Goal: Information Seeking & Learning: Compare options

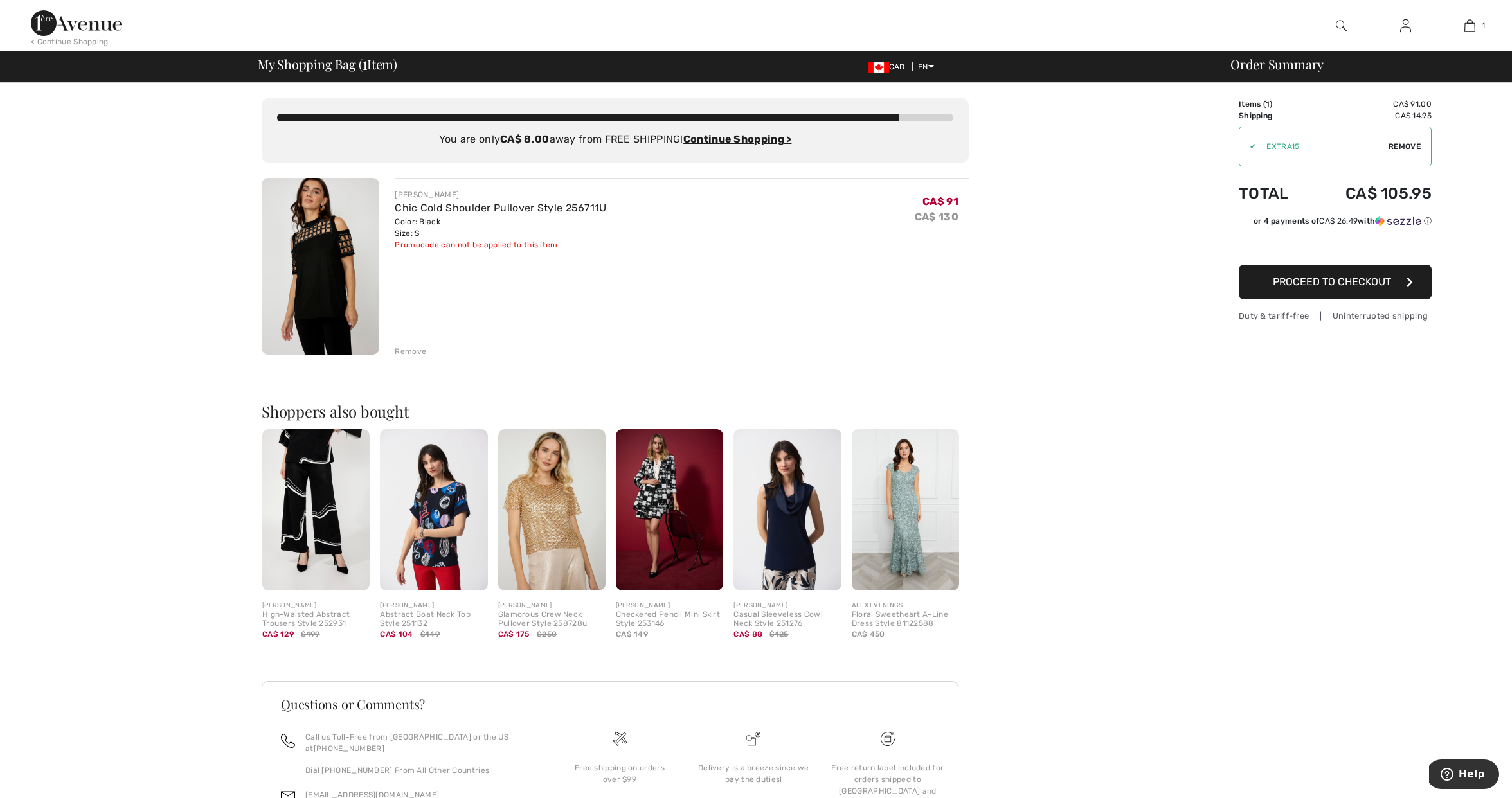
click at [343, 535] on img at bounding box center [316, 510] width 107 height 161
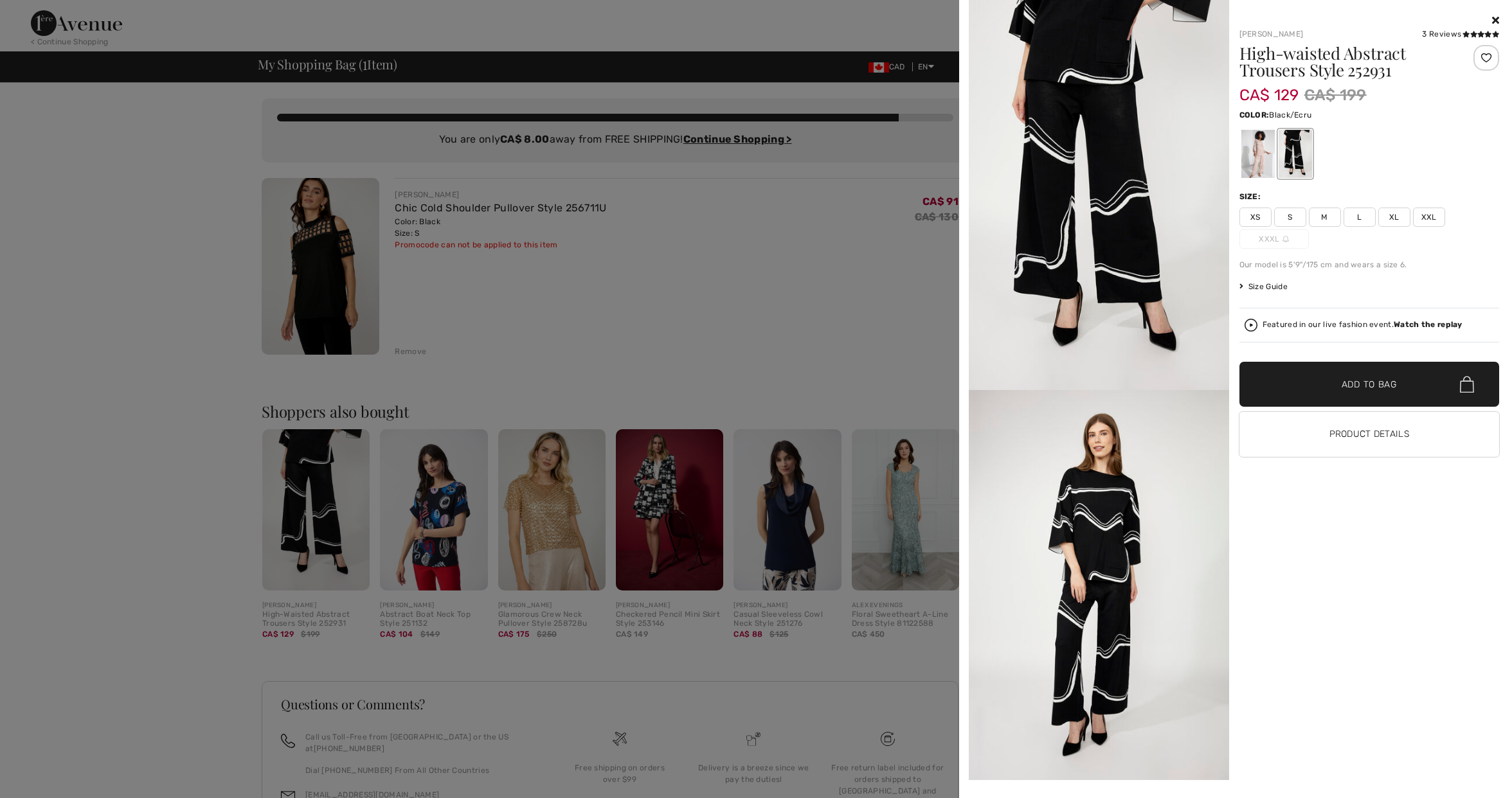
click at [641, 349] on div at bounding box center [756, 399] width 1512 height 798
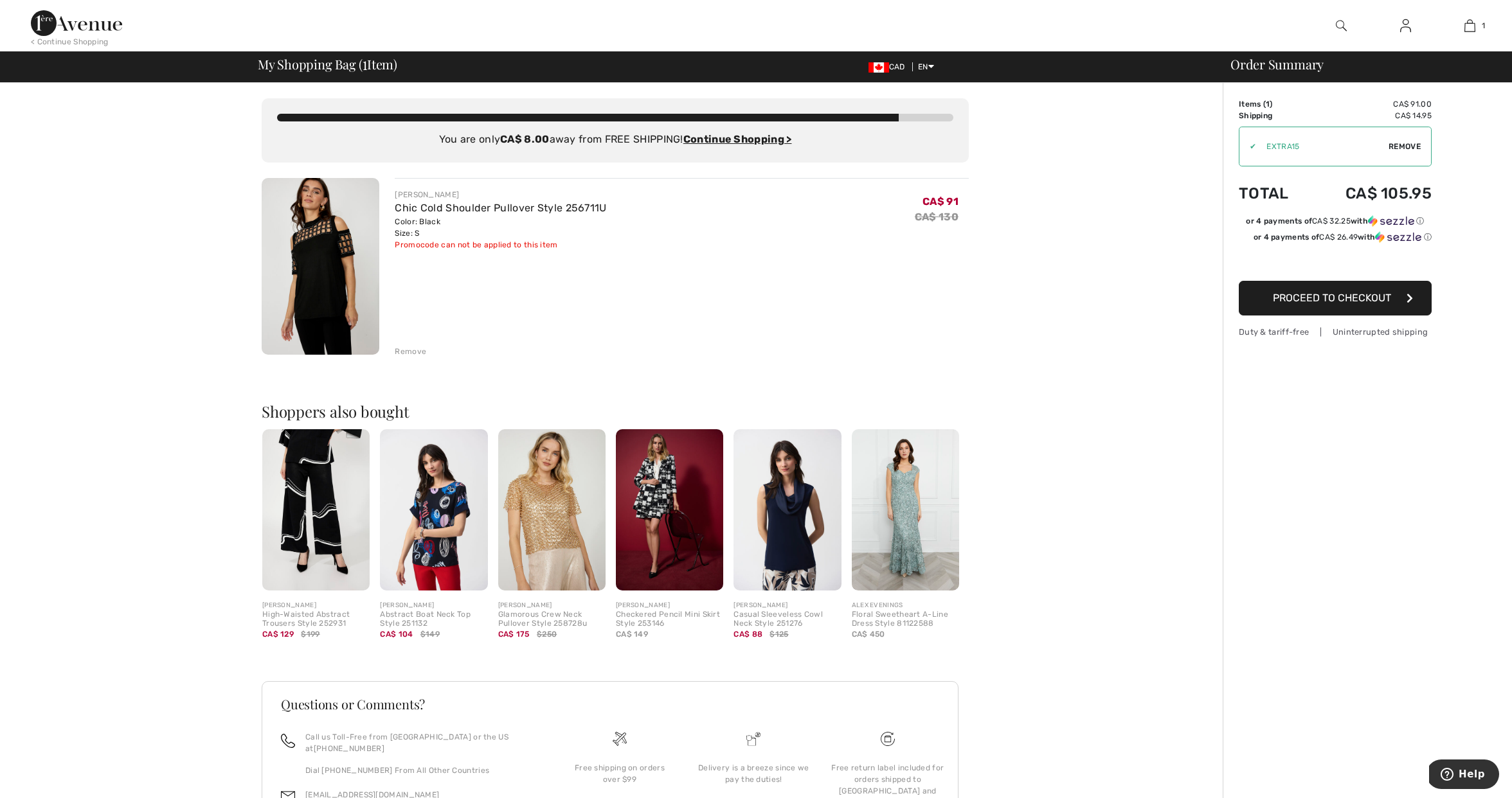
click at [535, 538] on img at bounding box center [551, 510] width 107 height 161
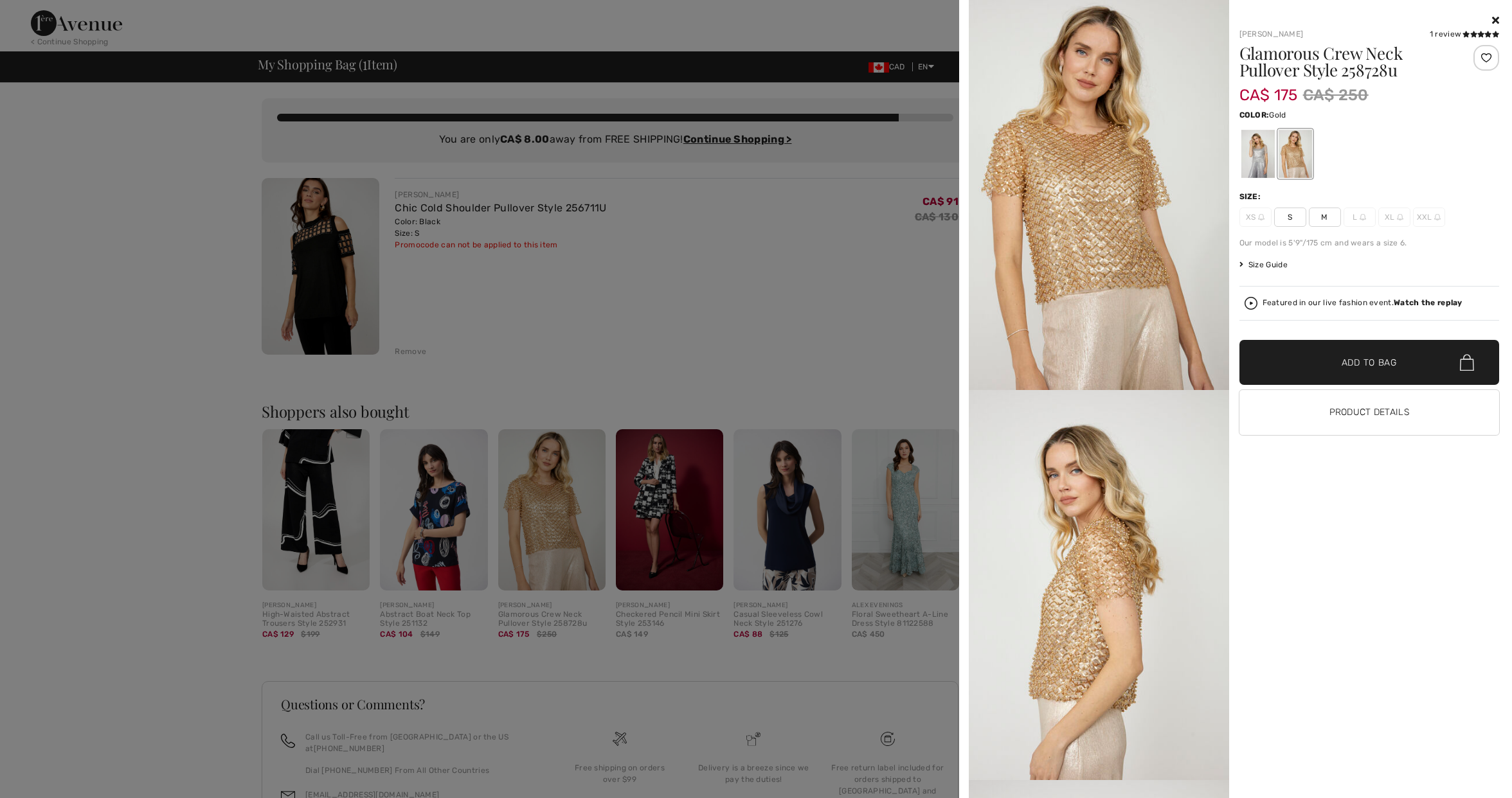
click at [1295, 218] on span "S" at bounding box center [1289, 217] width 32 height 19
click at [1325, 365] on span "✔ Added to Bag" at bounding box center [1350, 362] width 78 height 13
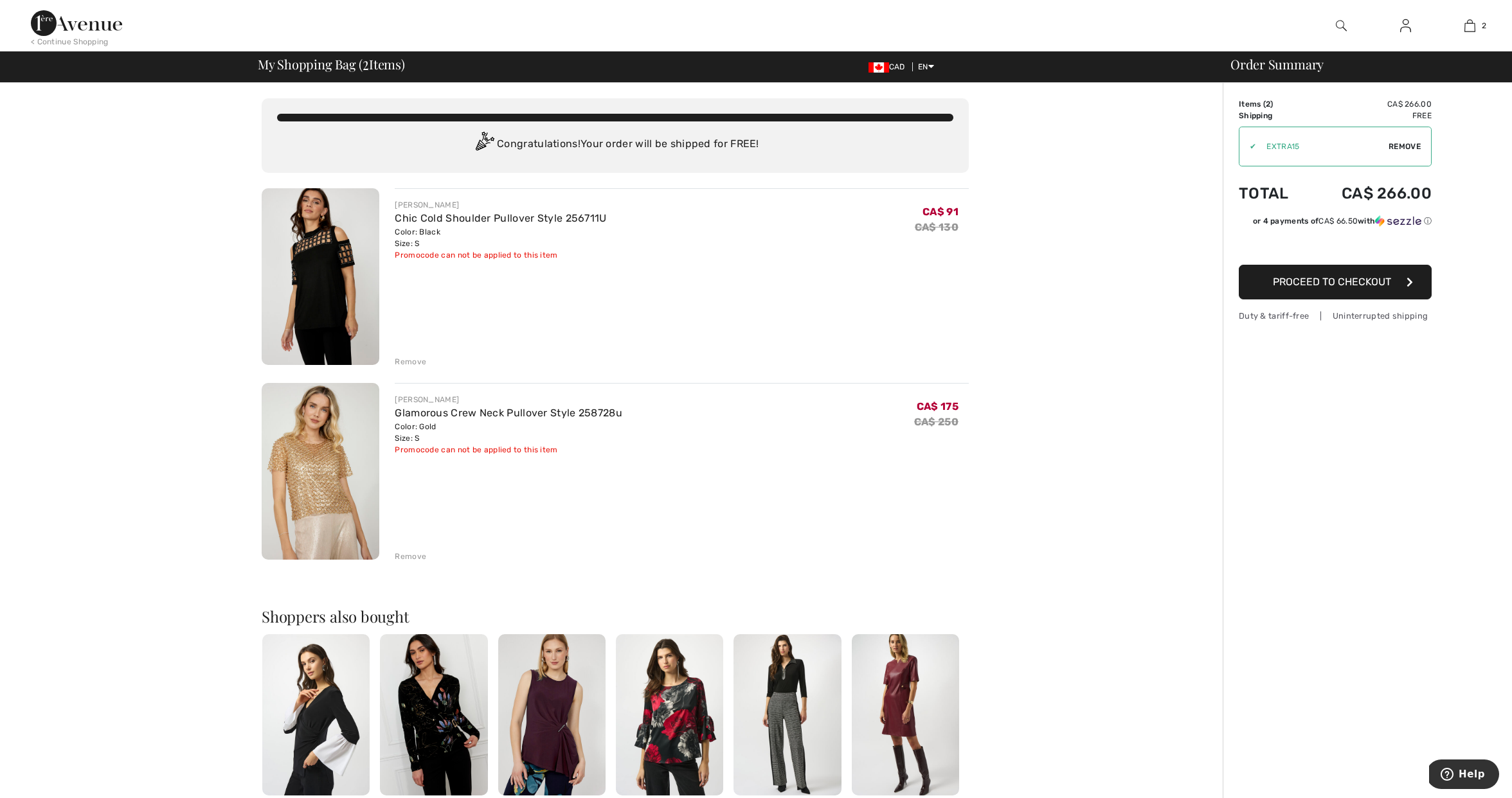
click at [82, 27] on img at bounding box center [76, 23] width 91 height 26
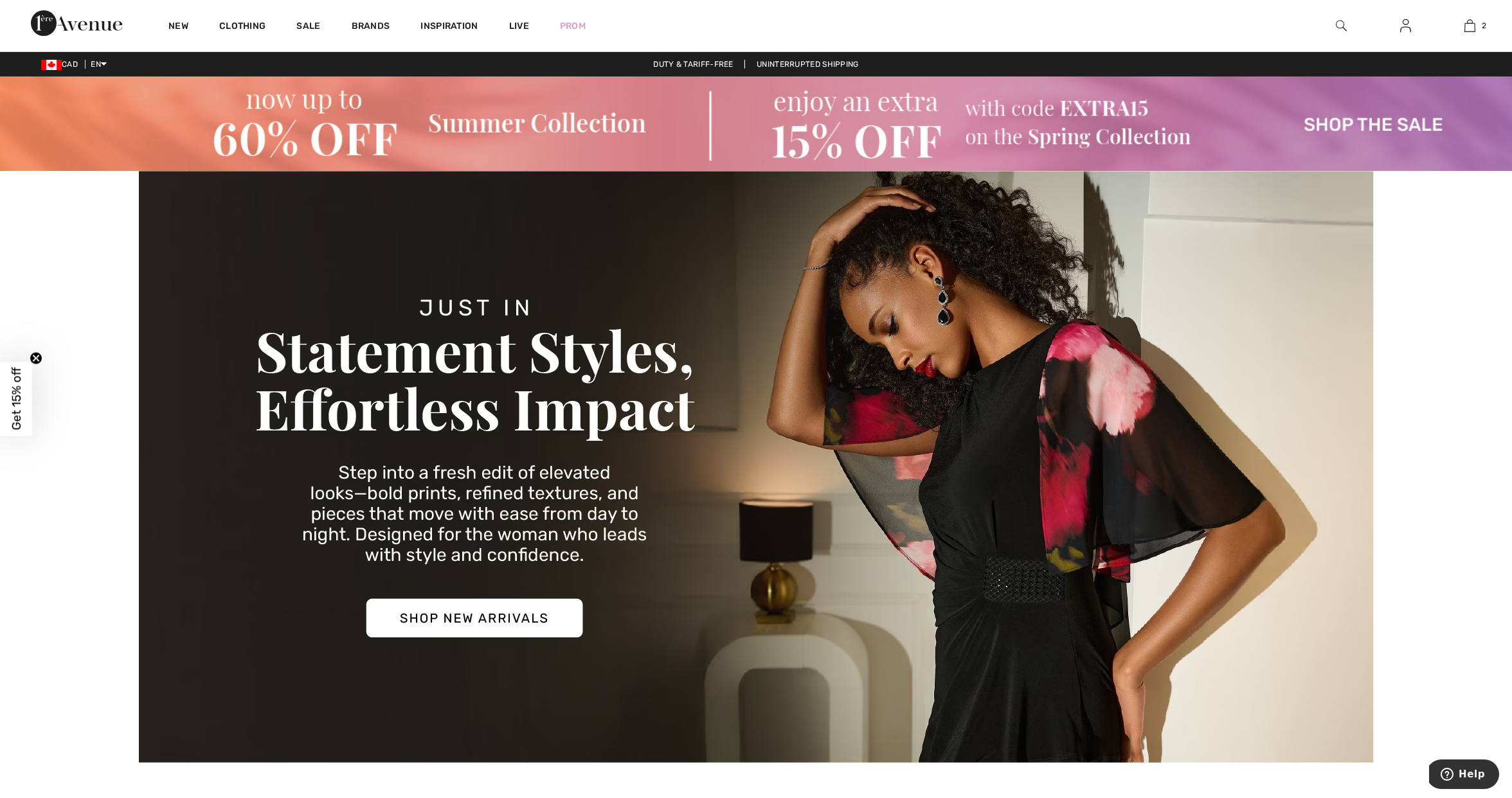
click at [1152, 143] on img at bounding box center [756, 124] width 1512 height 95
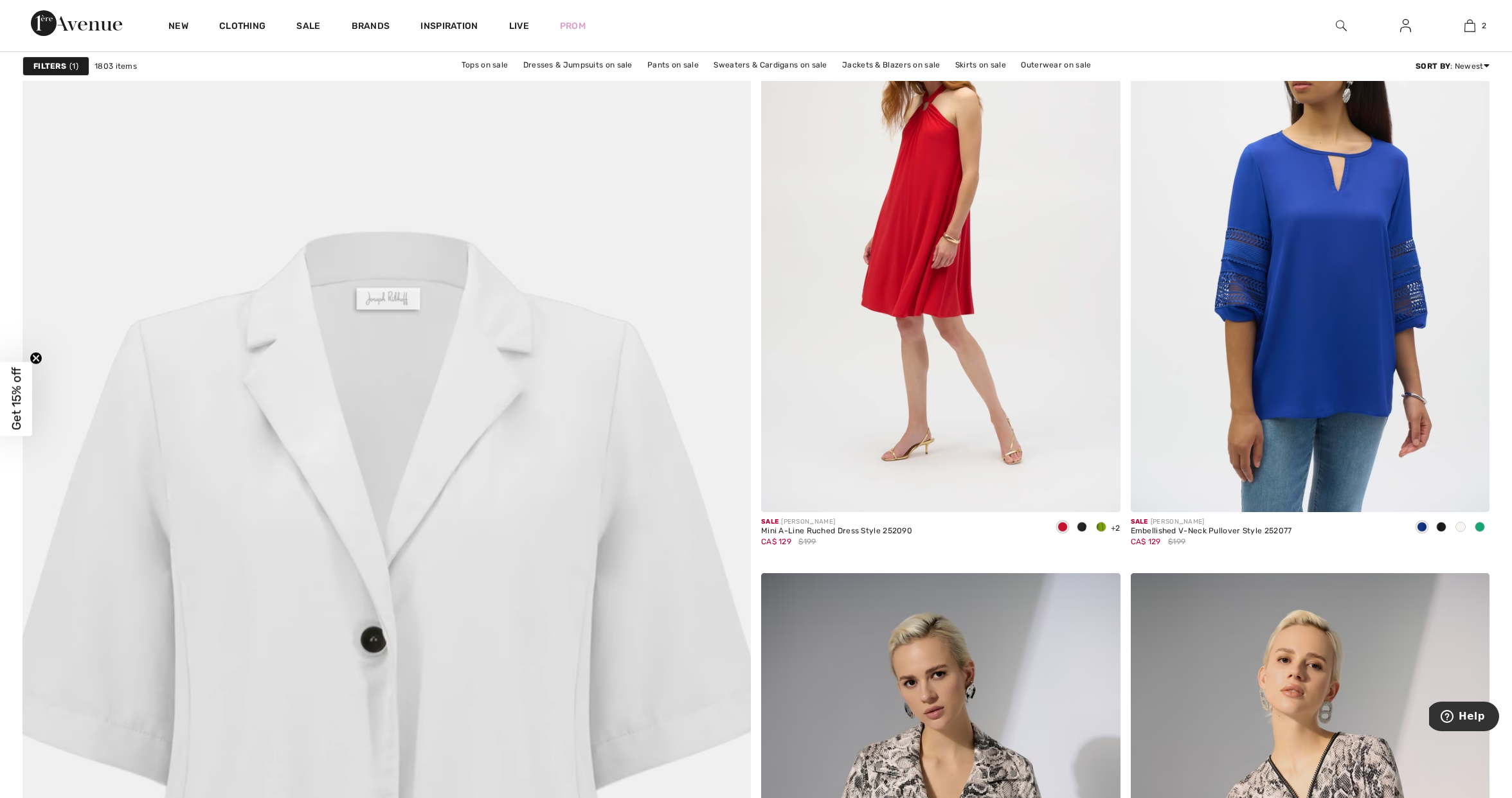
scroll to position [4951, 0]
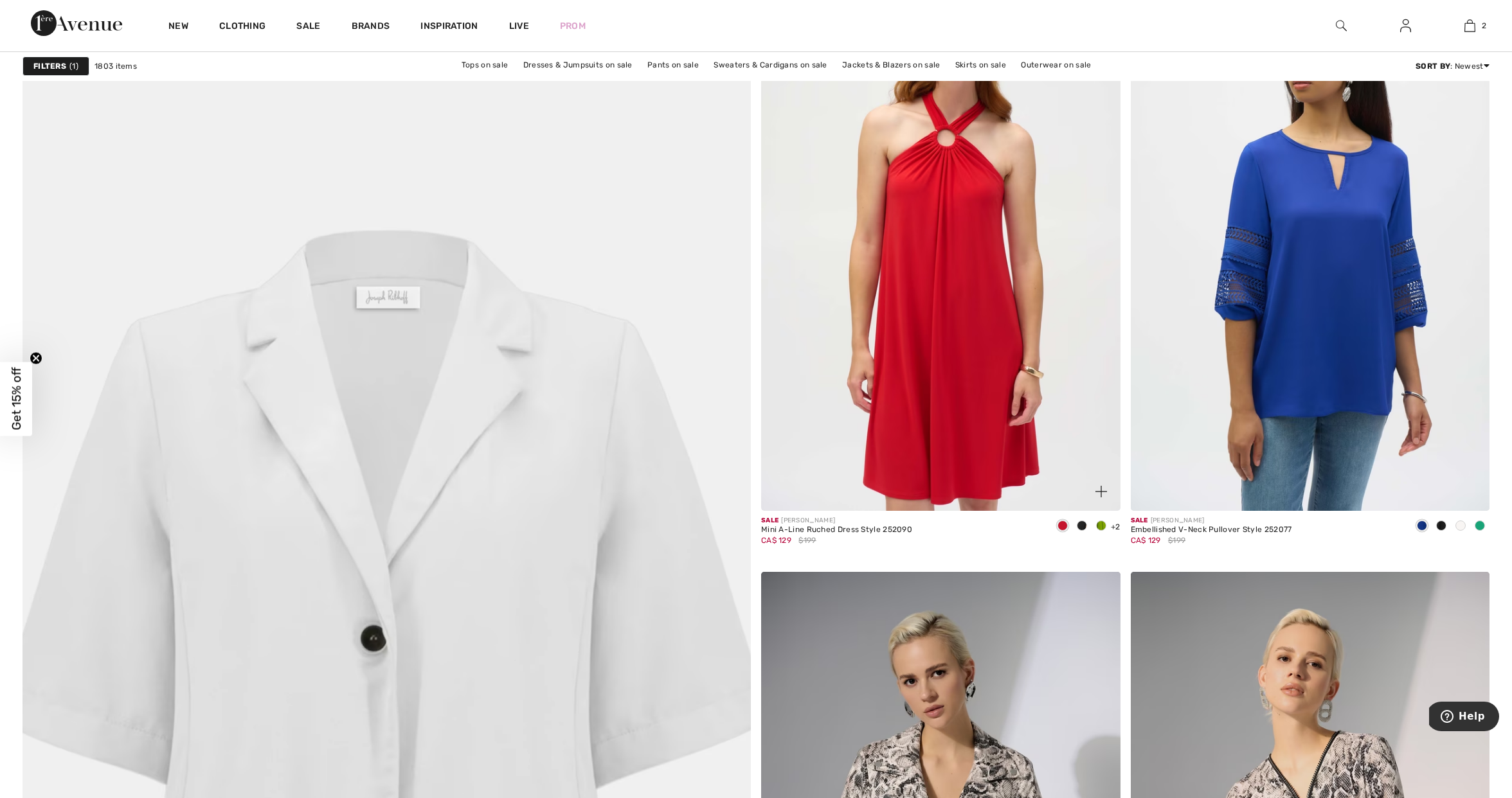
click at [910, 371] on img at bounding box center [941, 242] width 360 height 538
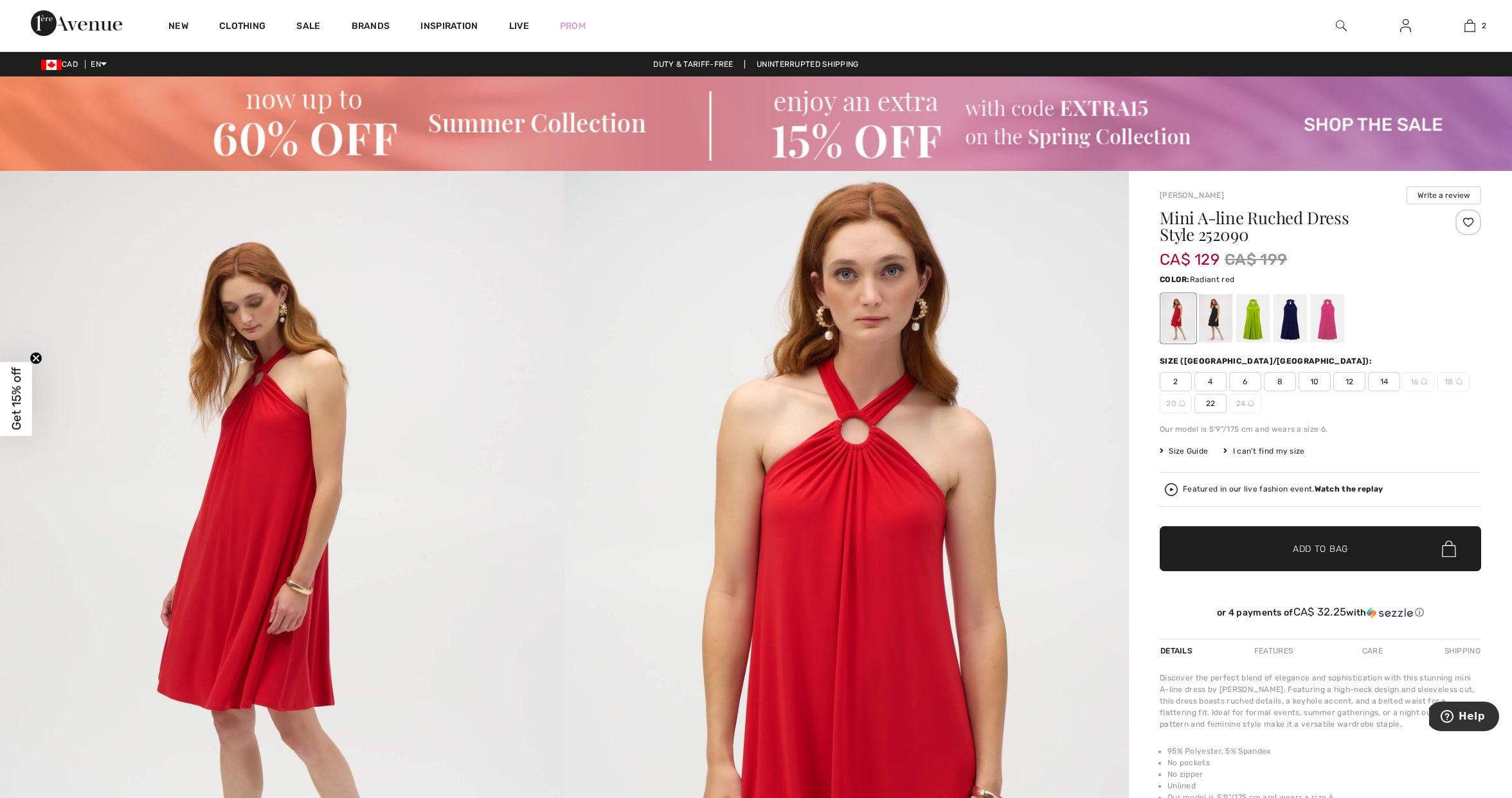
click at [1385, 380] on span "14" at bounding box center [1383, 382] width 32 height 19
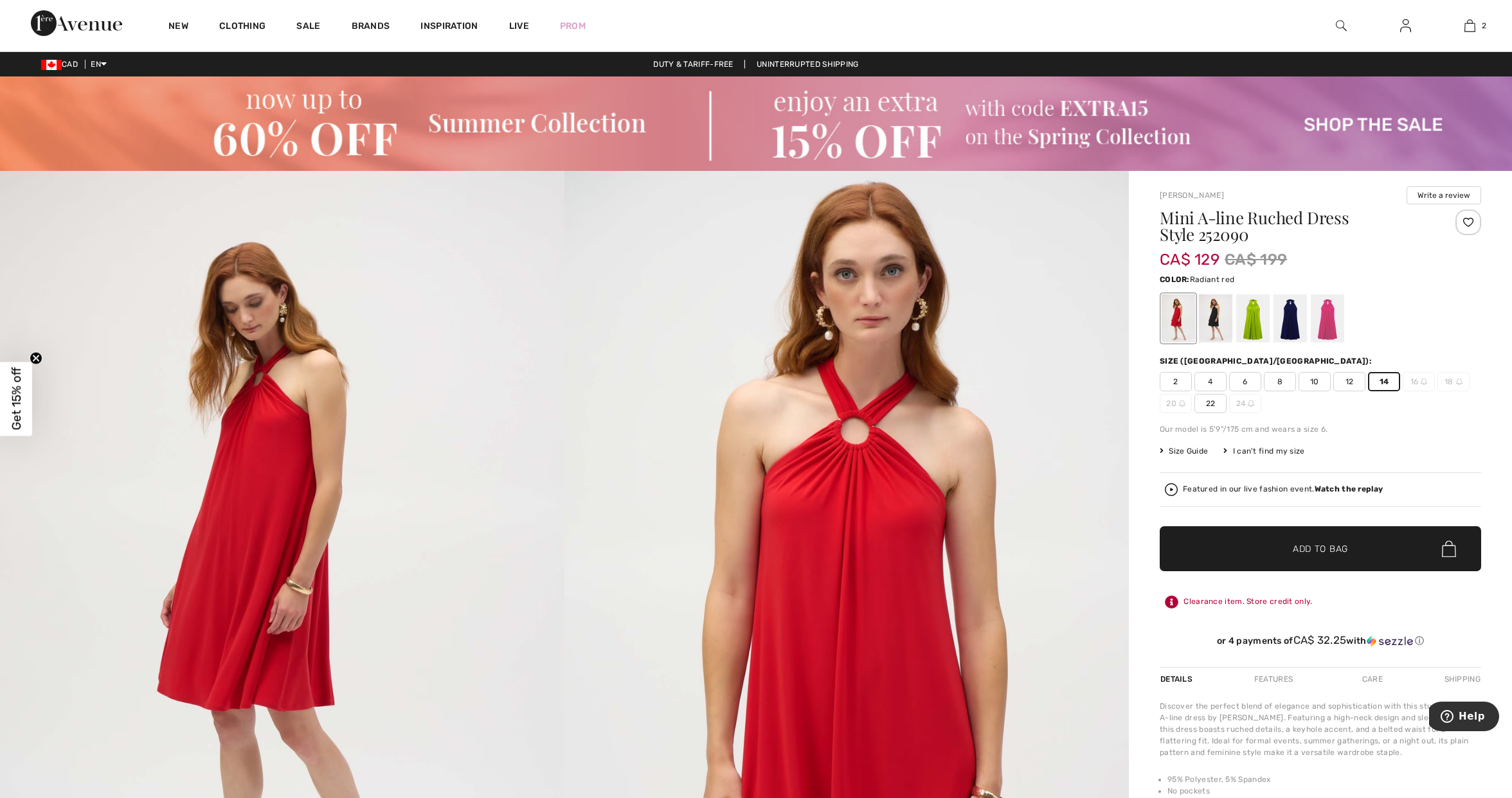
click at [1353, 554] on span "✔ Added to Bag Add to Bag" at bounding box center [1320, 549] width 321 height 45
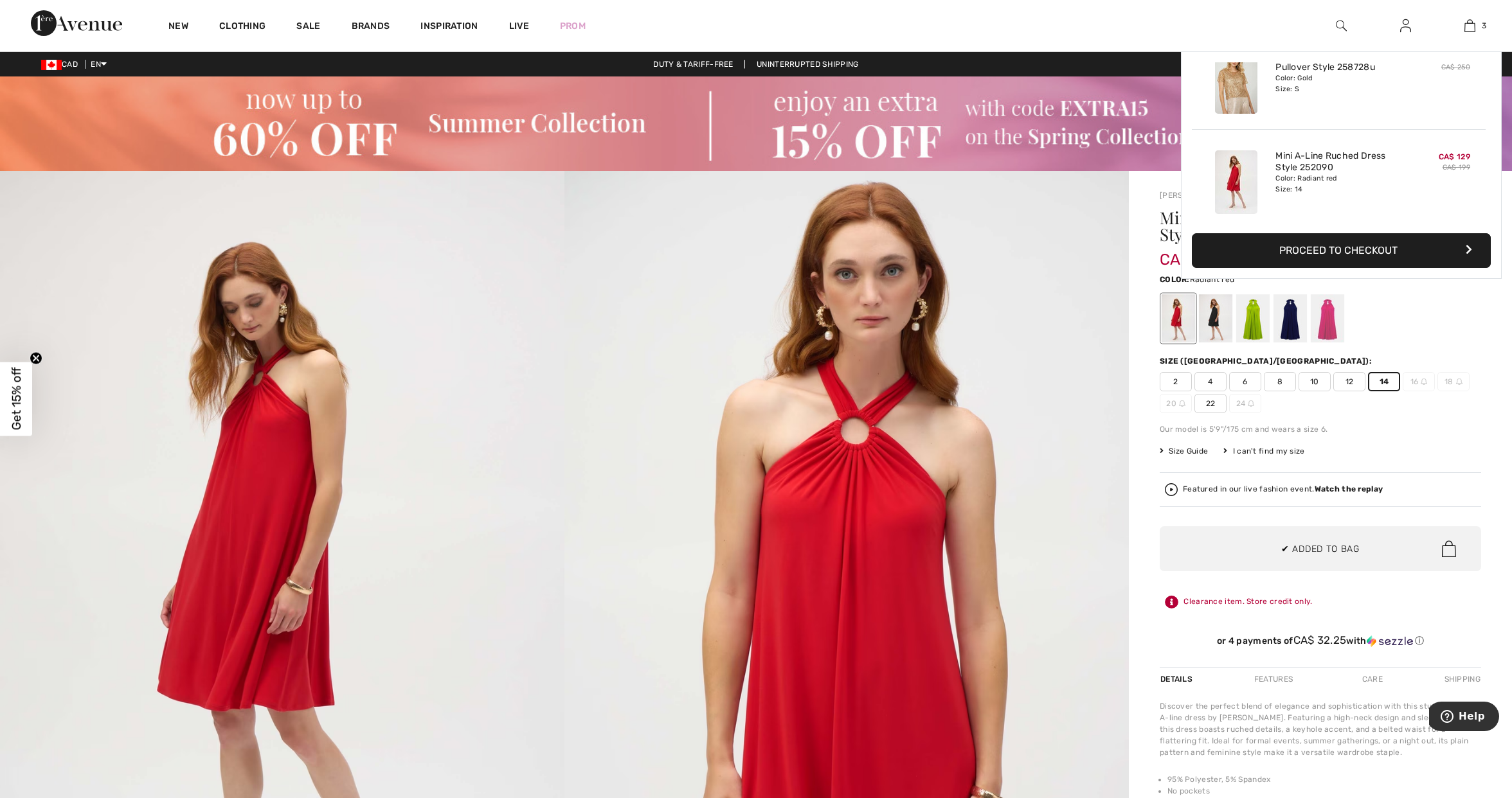
scroll to position [140, 0]
click at [1323, 315] on div at bounding box center [1327, 318] width 33 height 48
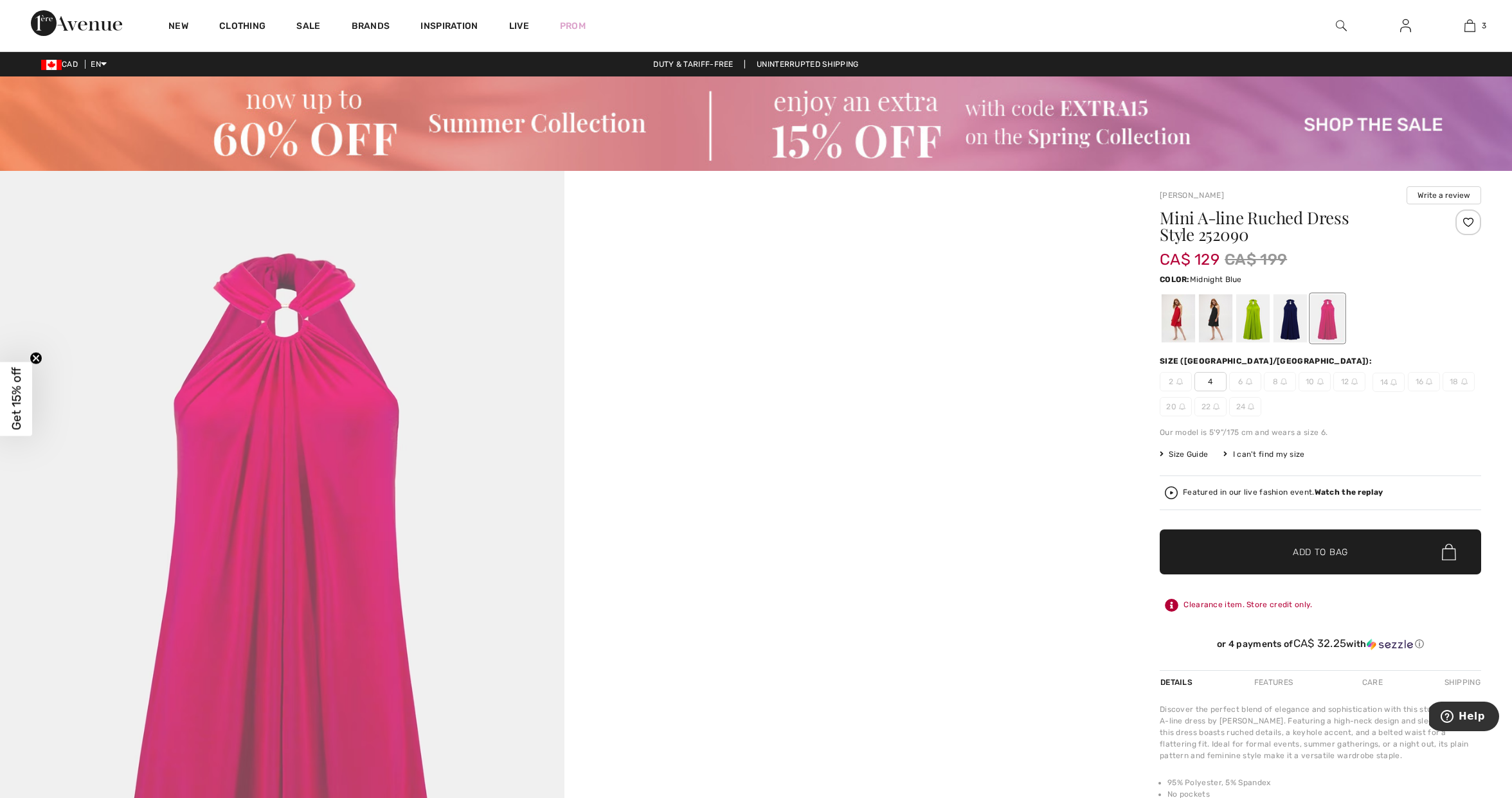
click at [1294, 317] on div at bounding box center [1289, 318] width 33 height 48
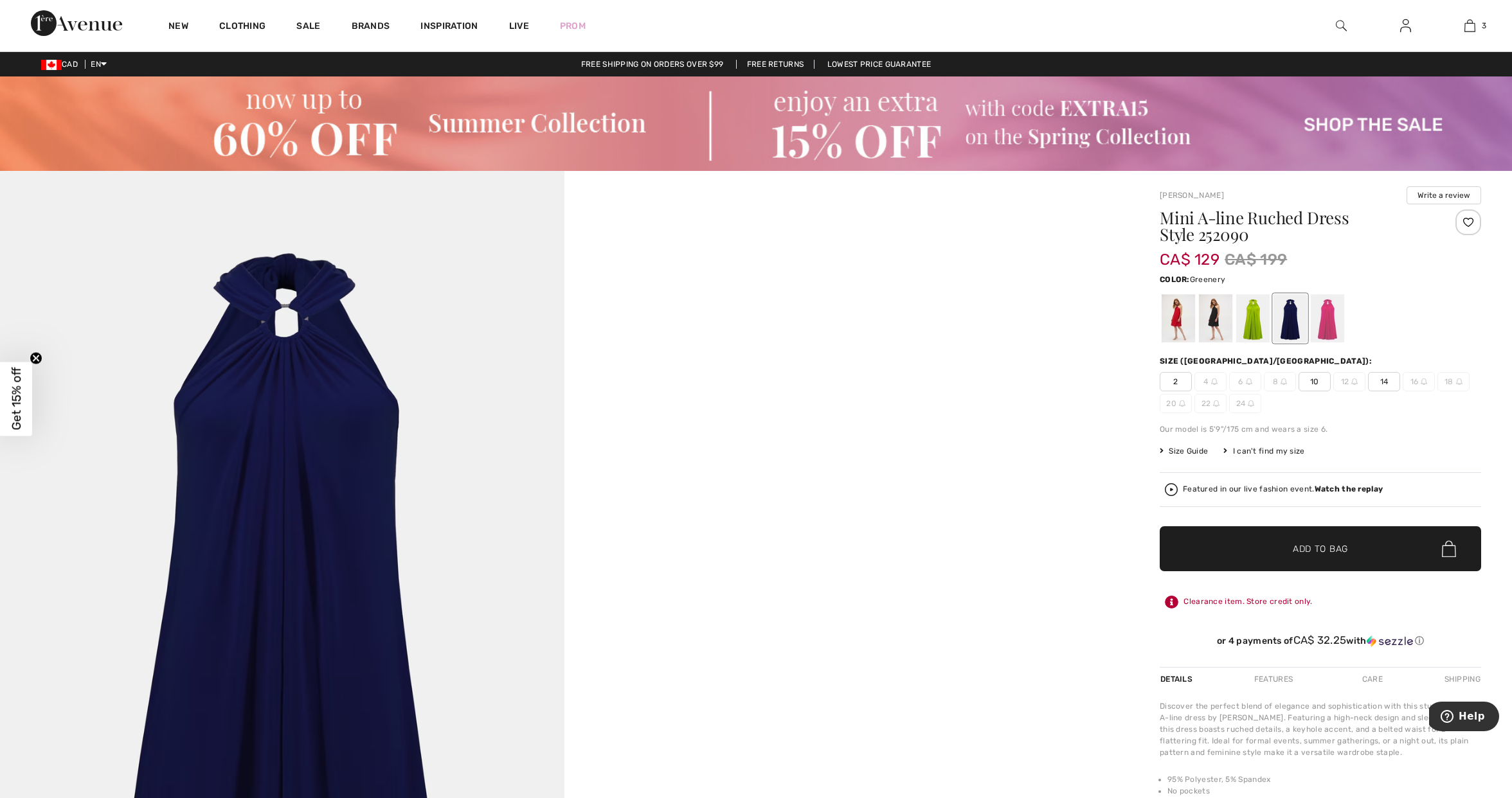
click at [1252, 317] on div at bounding box center [1252, 318] width 33 height 48
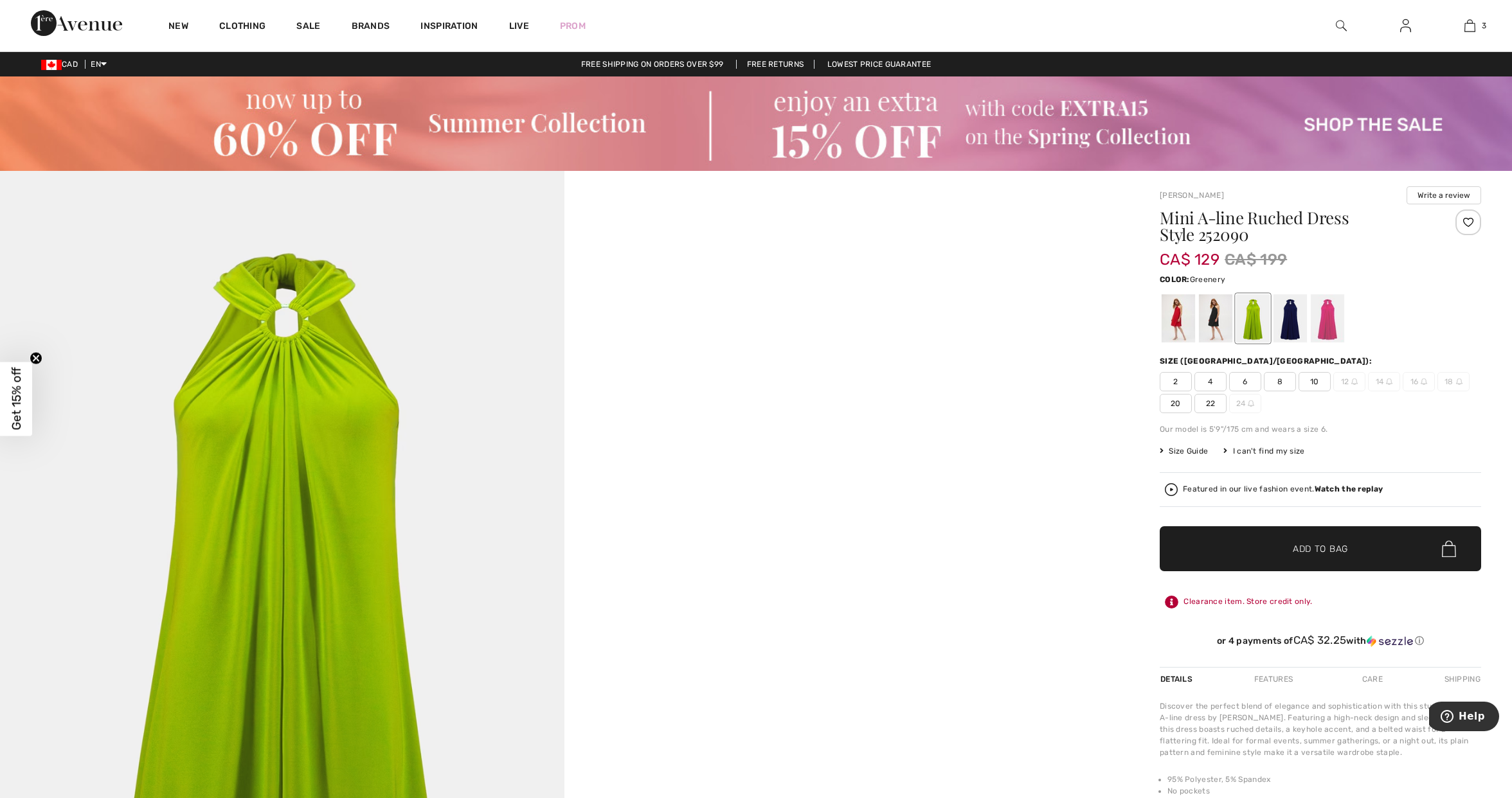
click at [1312, 548] on span "Add to Bag" at bounding box center [1320, 549] width 55 height 13
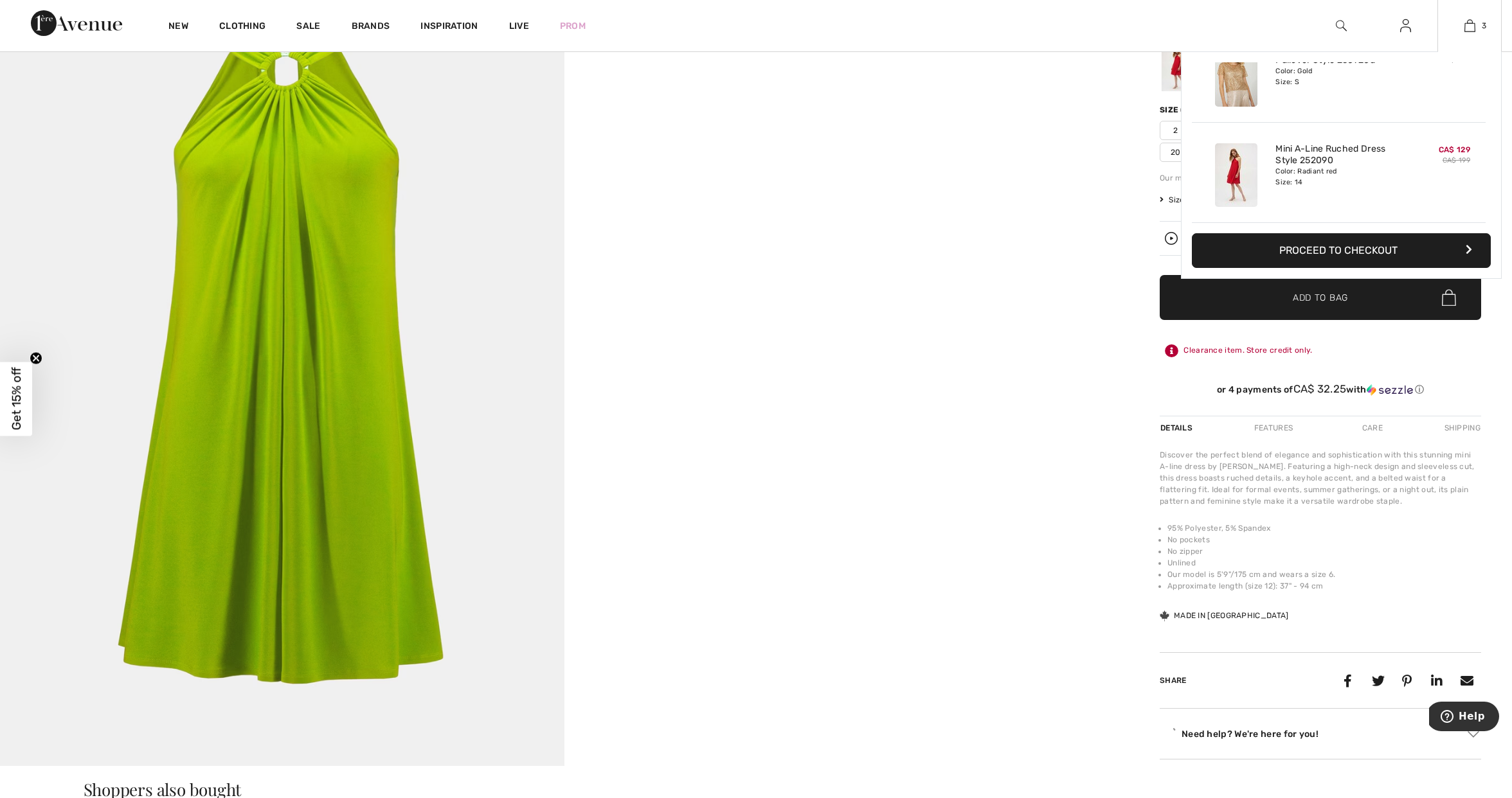
scroll to position [253, 0]
click at [1470, 23] on img at bounding box center [1470, 25] width 11 height 16
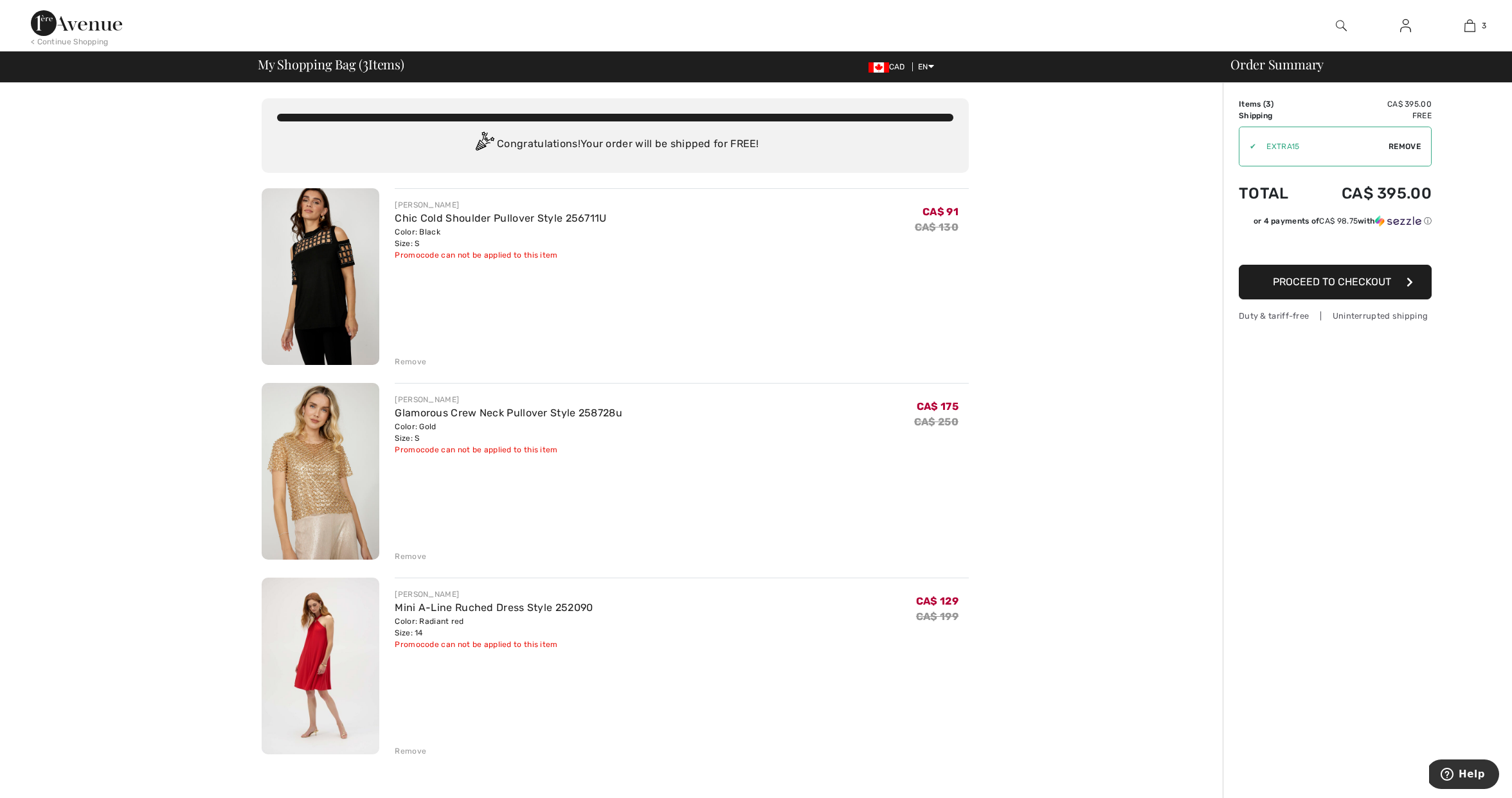
click at [58, 21] on img at bounding box center [76, 23] width 91 height 26
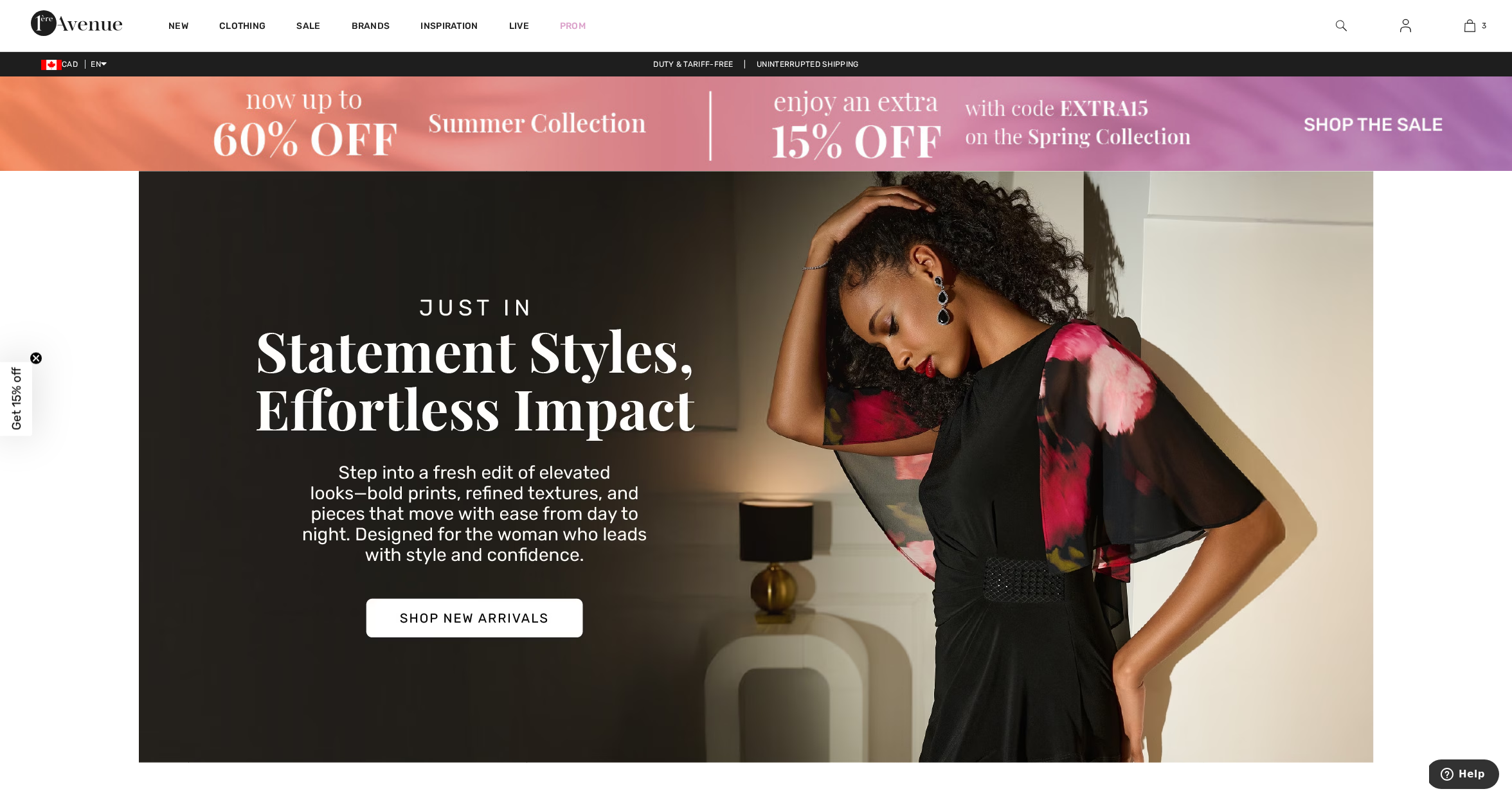
click at [1342, 22] on img at bounding box center [1341, 25] width 11 height 16
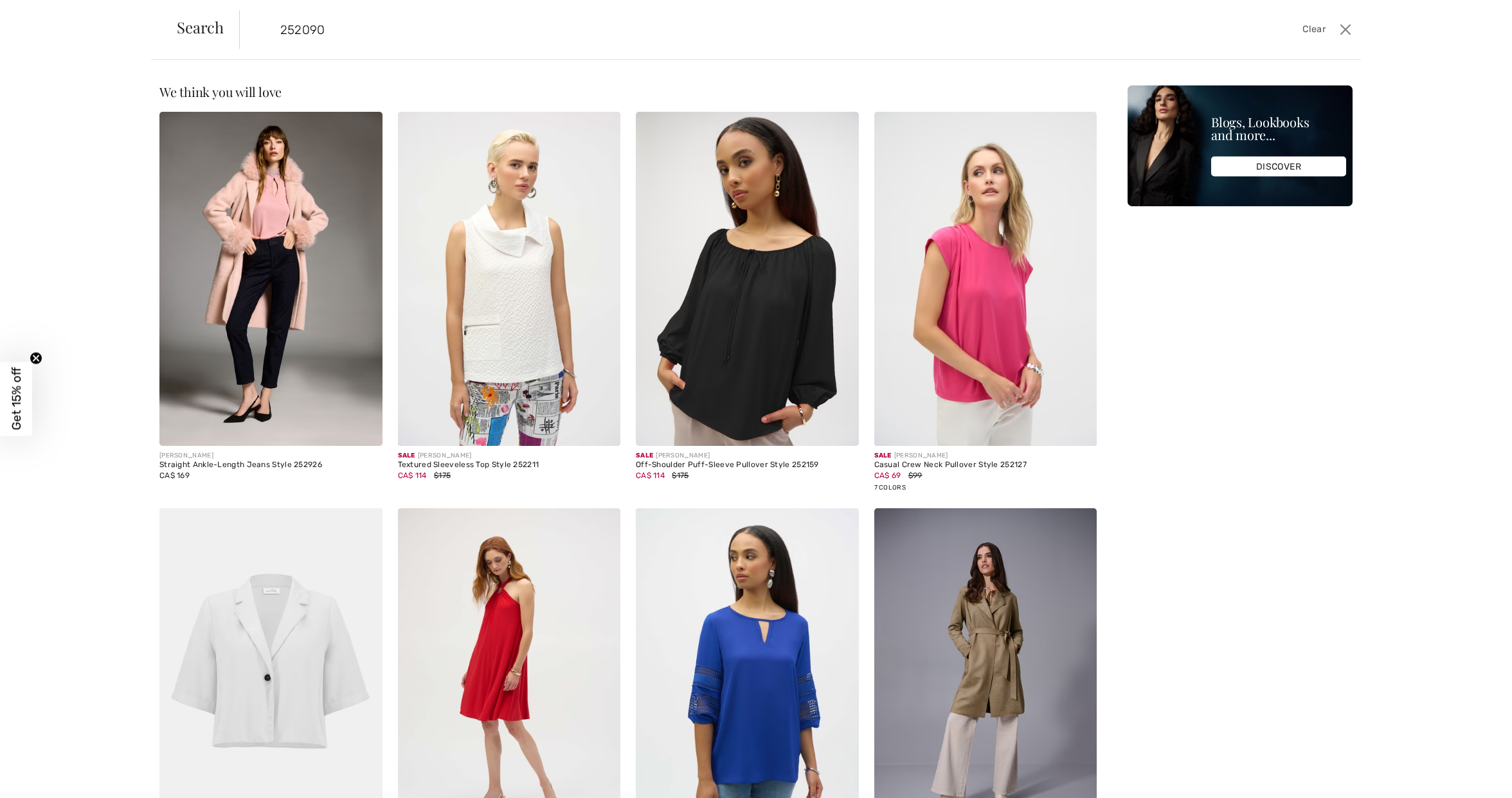
type input "252090"
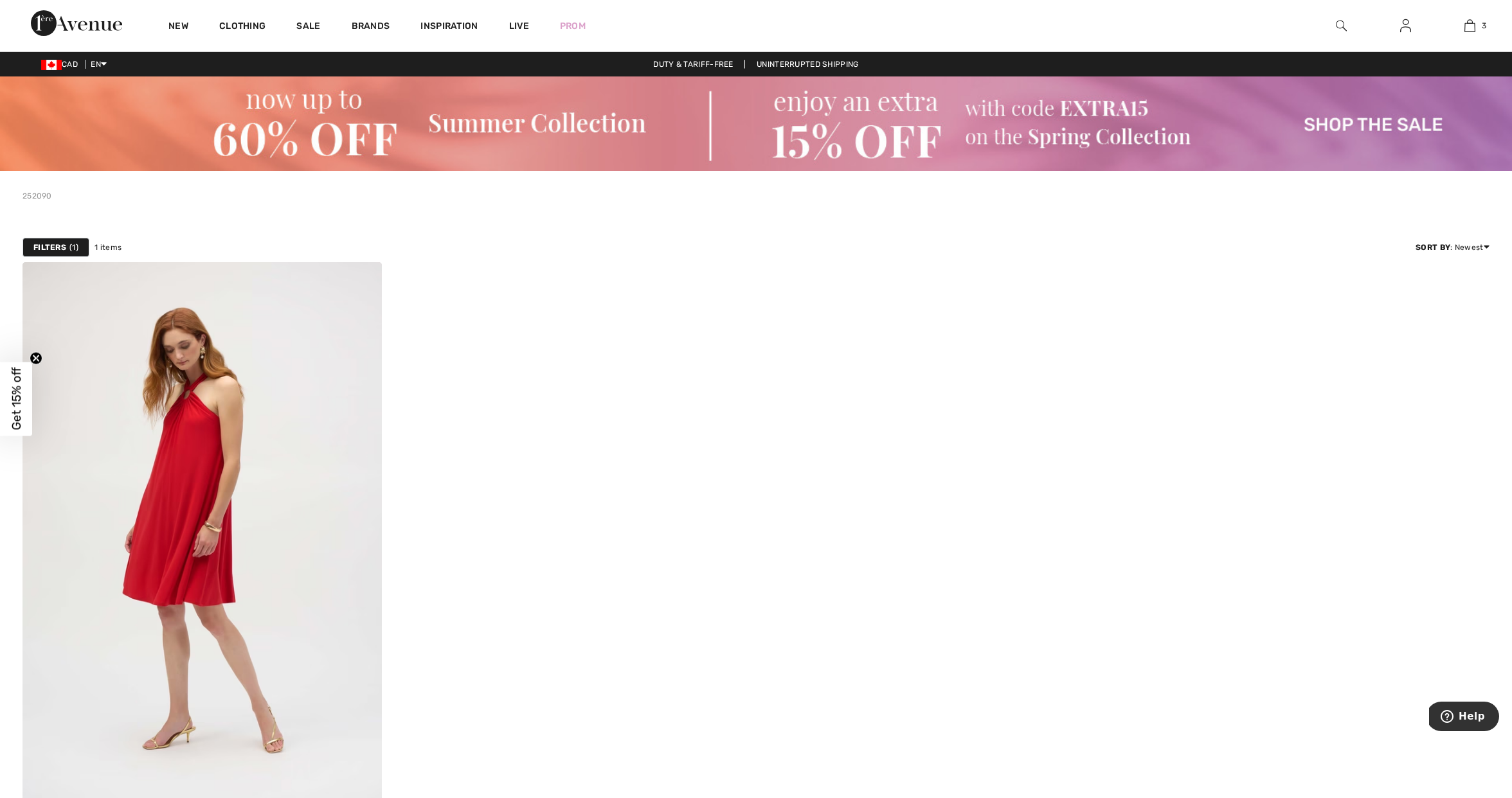
click at [1337, 22] on img at bounding box center [1341, 25] width 11 height 16
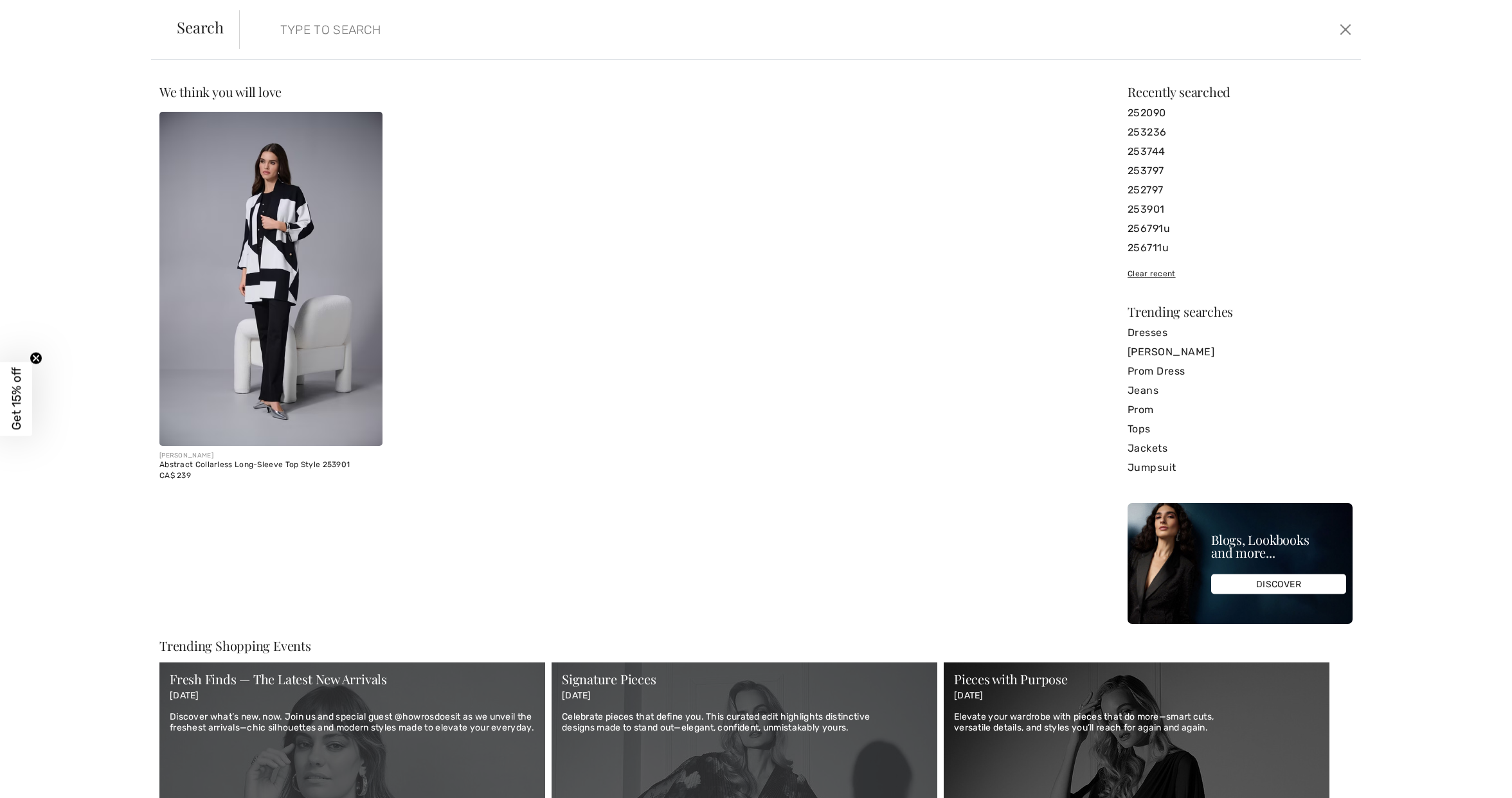
paste input "253236"
type input "253236"
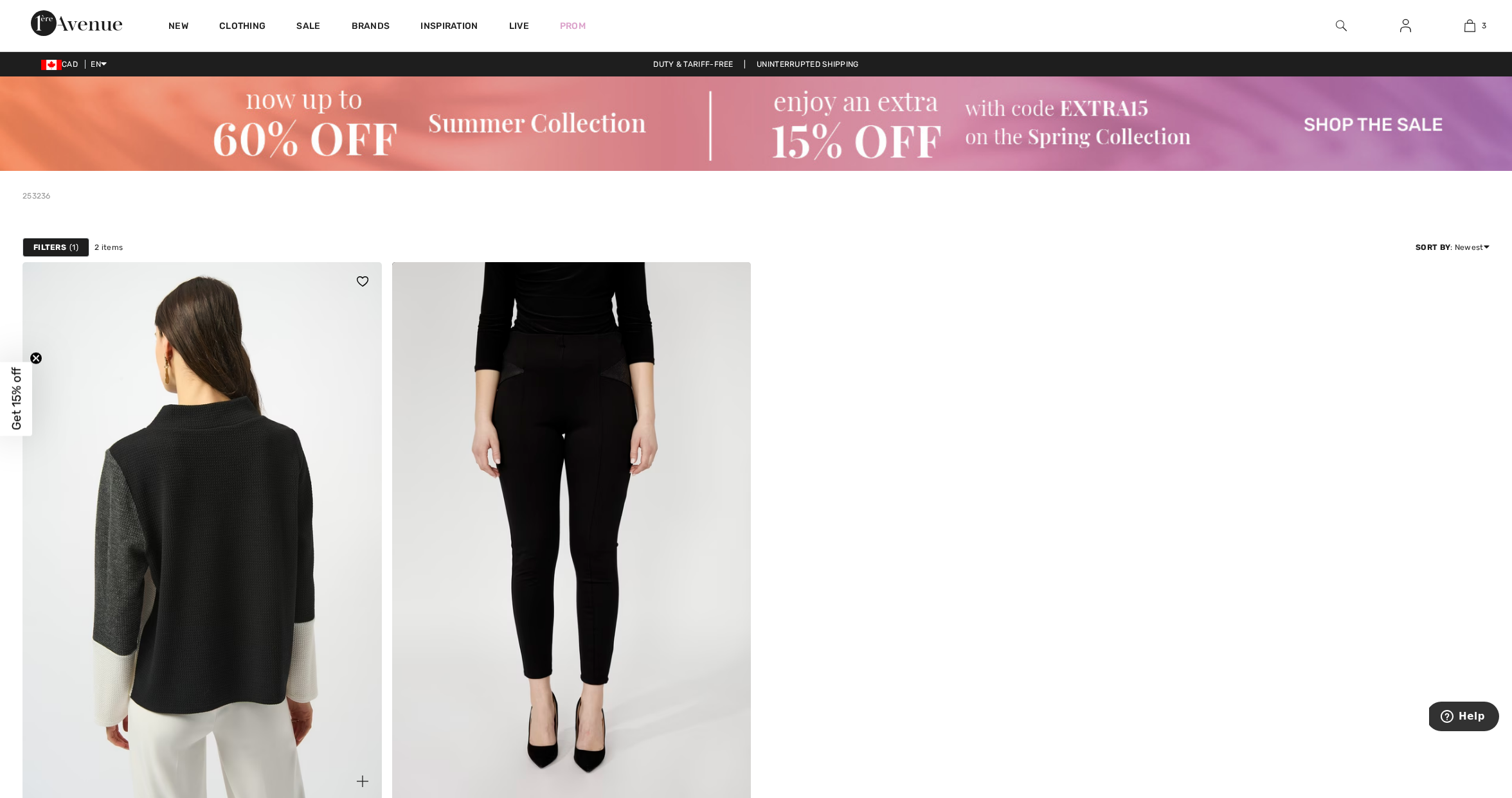
click at [206, 486] on img at bounding box center [202, 532] width 360 height 538
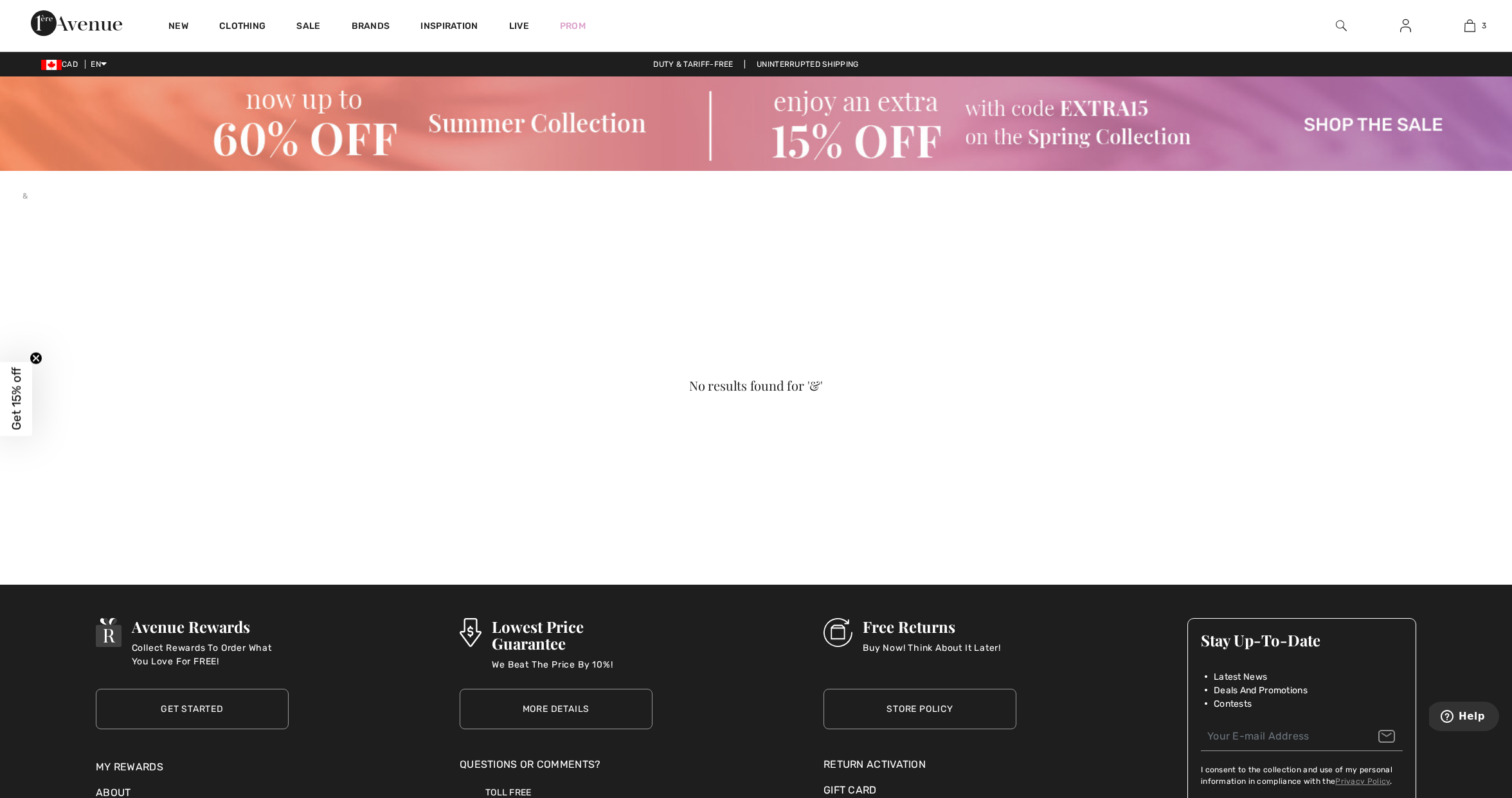
click at [1343, 21] on img at bounding box center [1341, 25] width 11 height 16
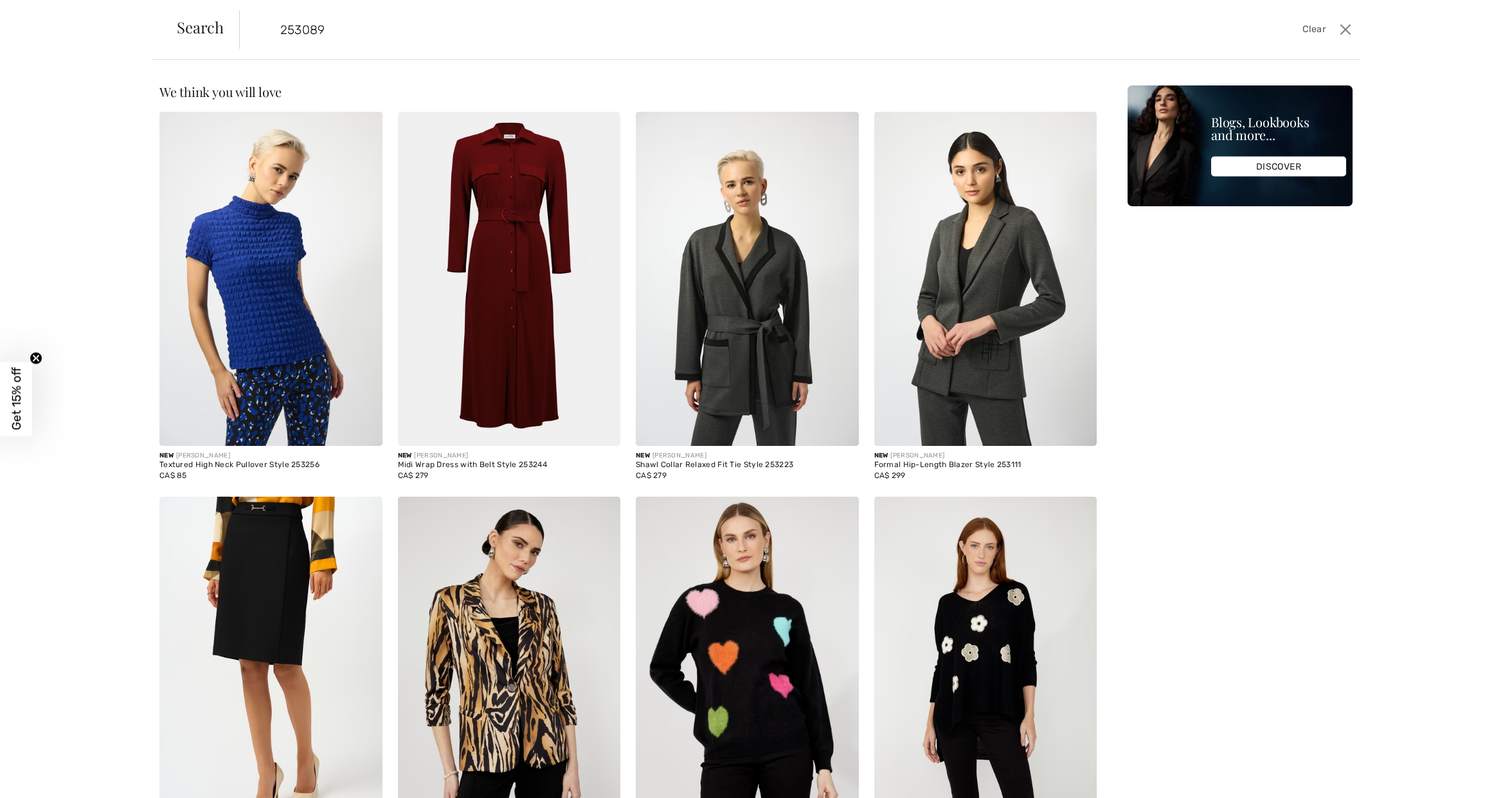
type input "253089"
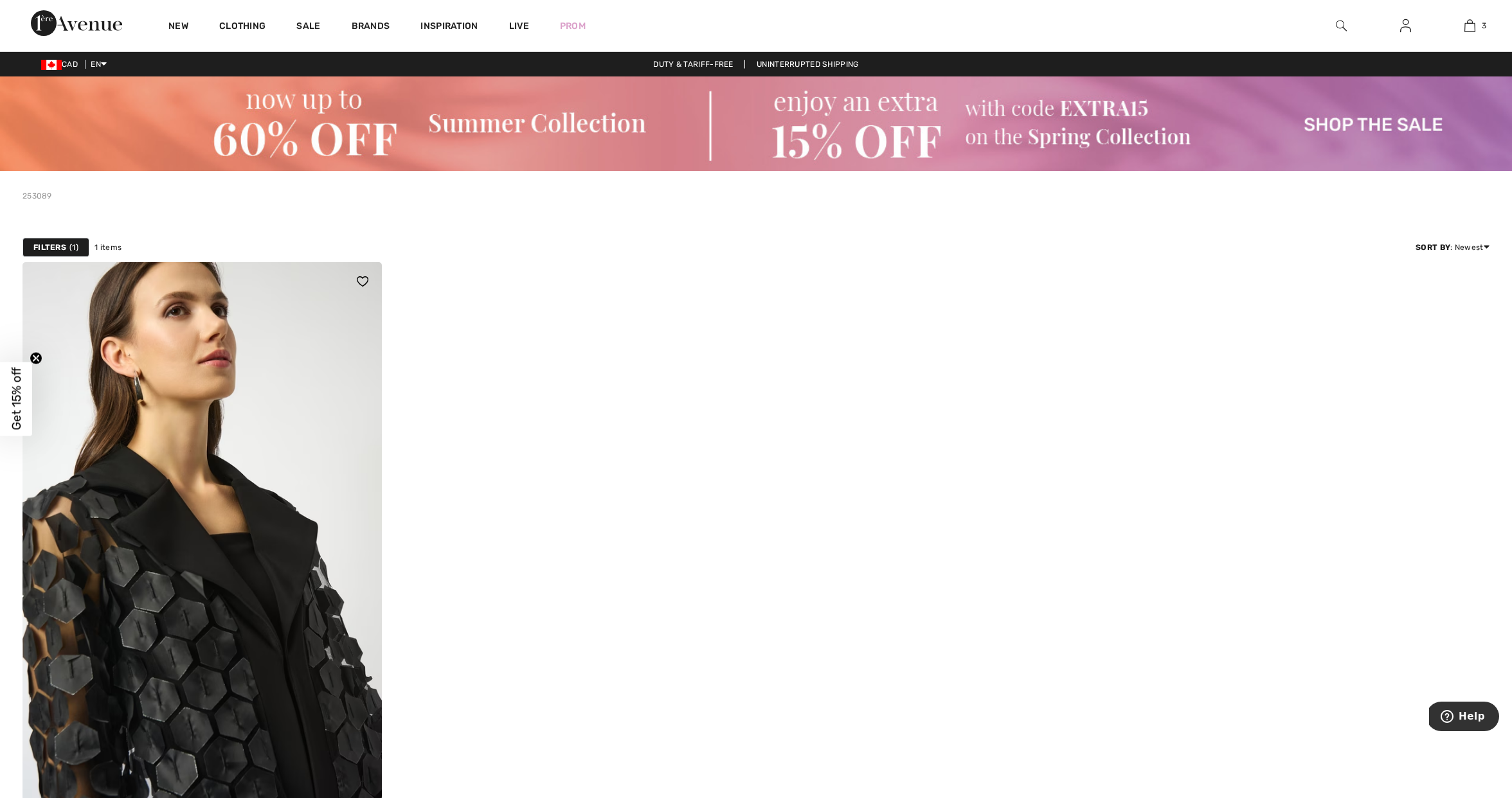
click at [342, 390] on img at bounding box center [202, 532] width 360 height 538
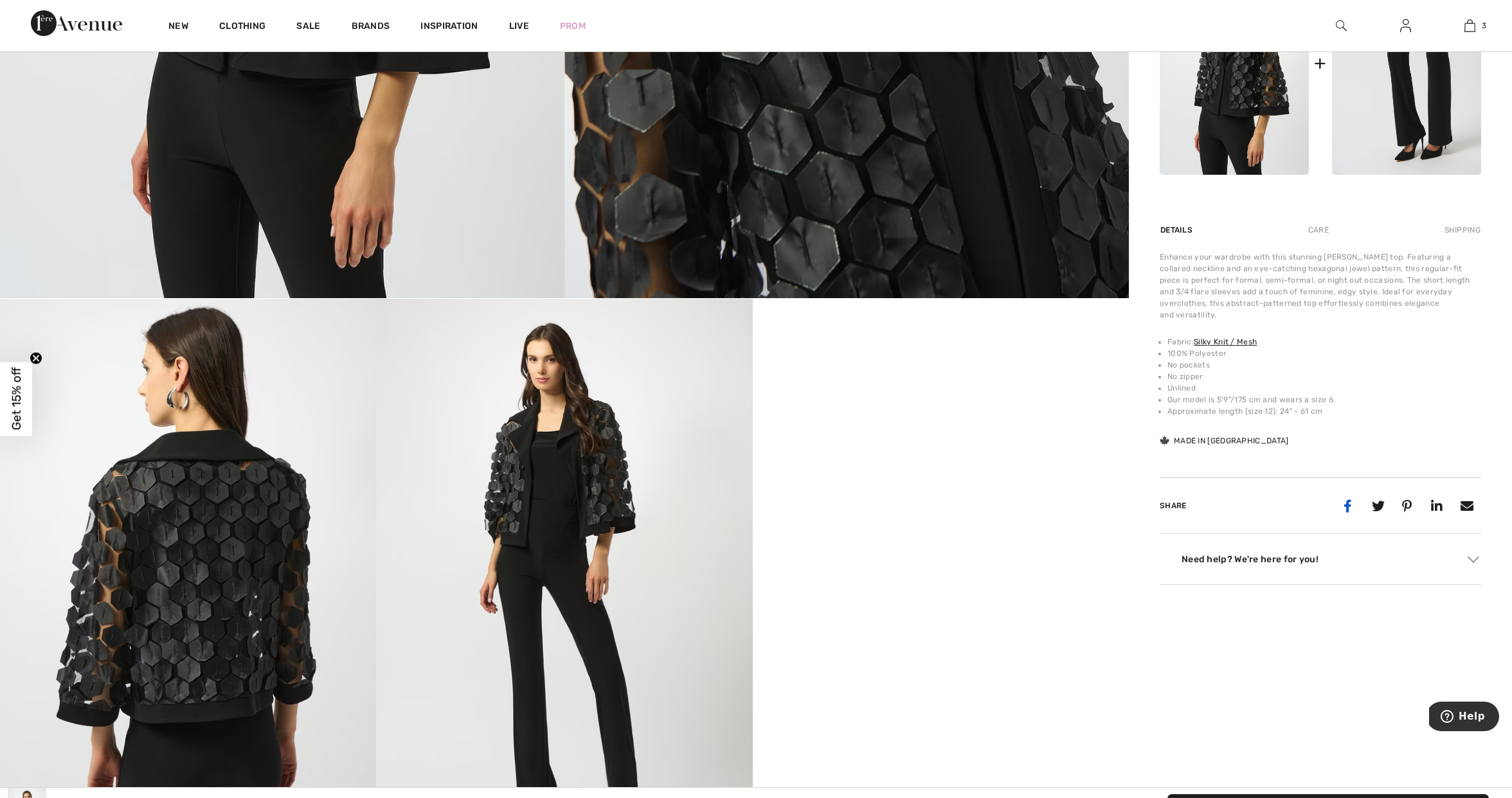
scroll to position [777, 0]
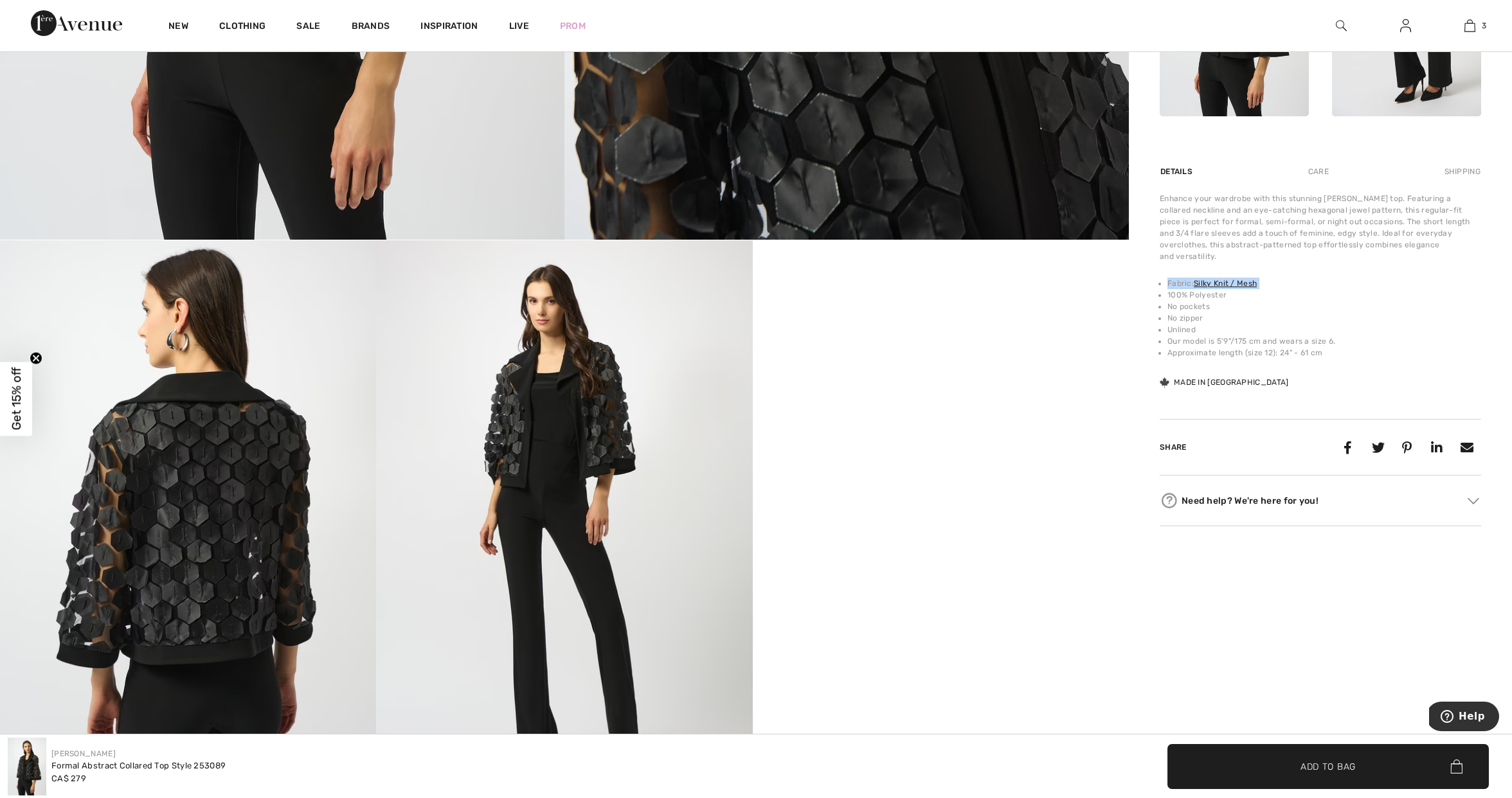
drag, startPoint x: 1337, startPoint y: 351, endPoint x: 1158, endPoint y: 284, distance: 191.1
click at [1158, 284] on div "Joseph Ribkoff Write a review Formal Abstract Collared Top Style 253089 CA$ 279…" at bounding box center [1320, 389] width 383 height 1990
copy li "Fabric: Silky Knit / Mesh"
click at [1339, 24] on img at bounding box center [1341, 25] width 11 height 16
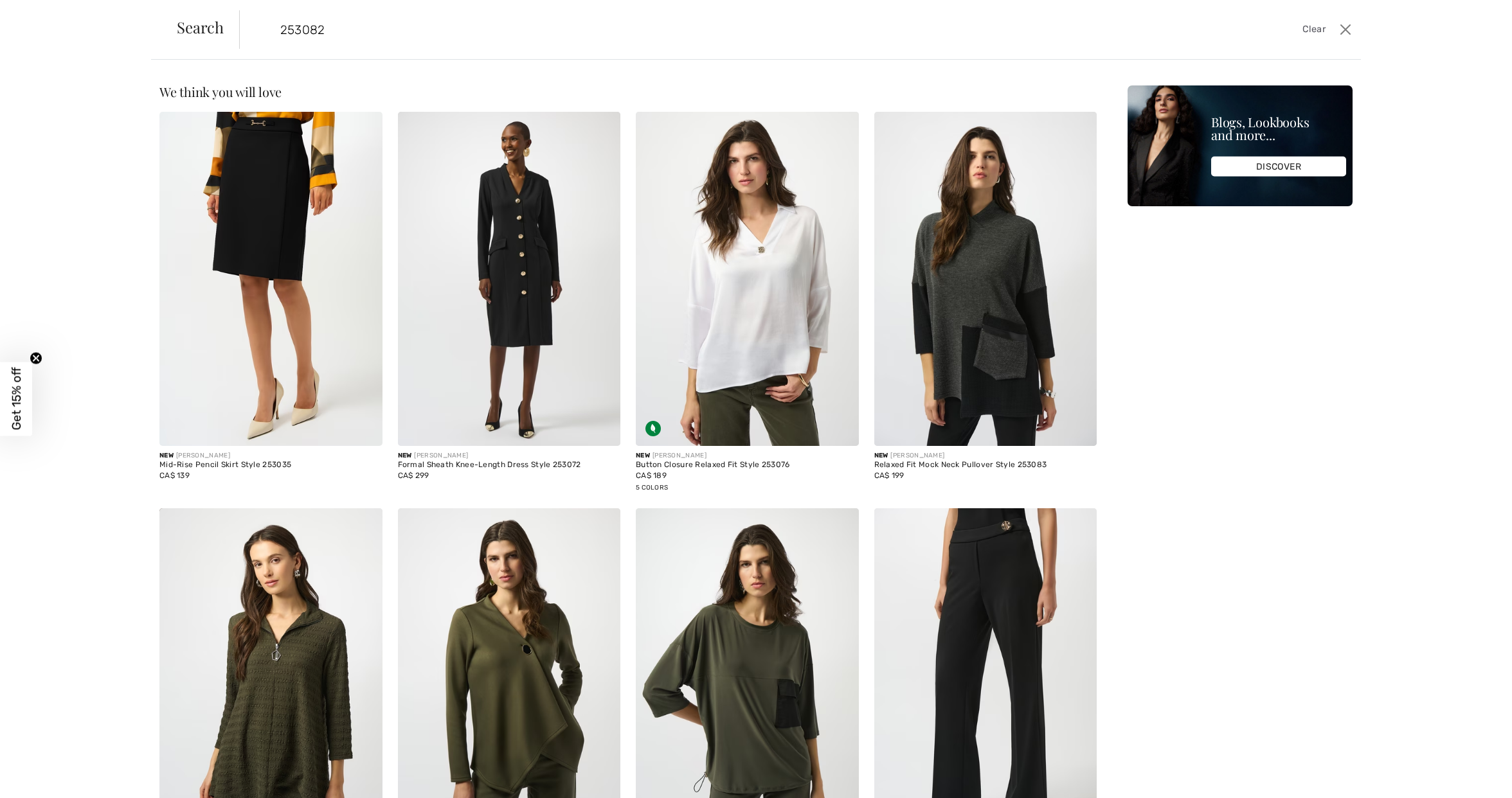
type input "253082"
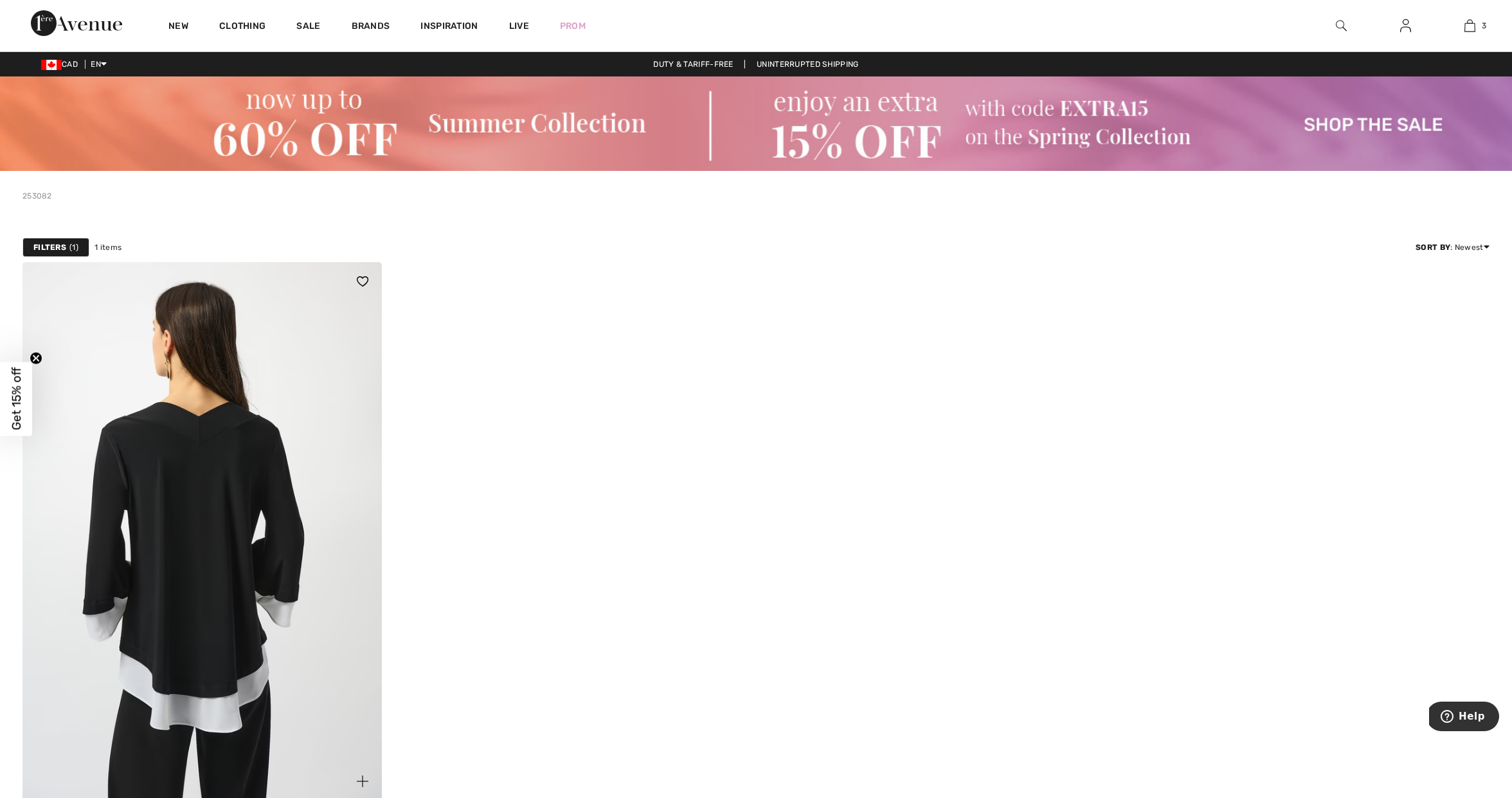
click at [214, 473] on img at bounding box center [202, 532] width 360 height 538
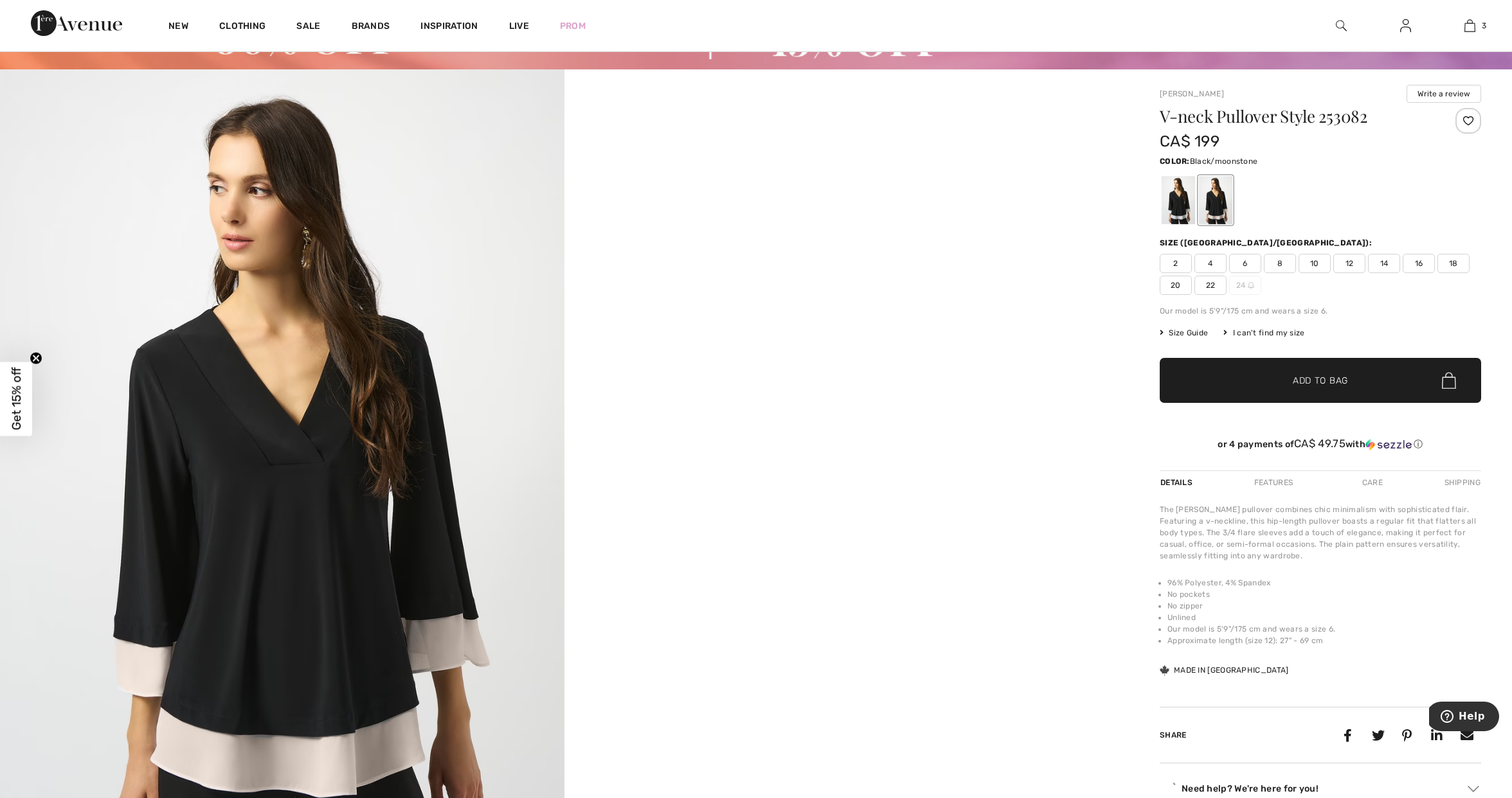
scroll to position [184, 0]
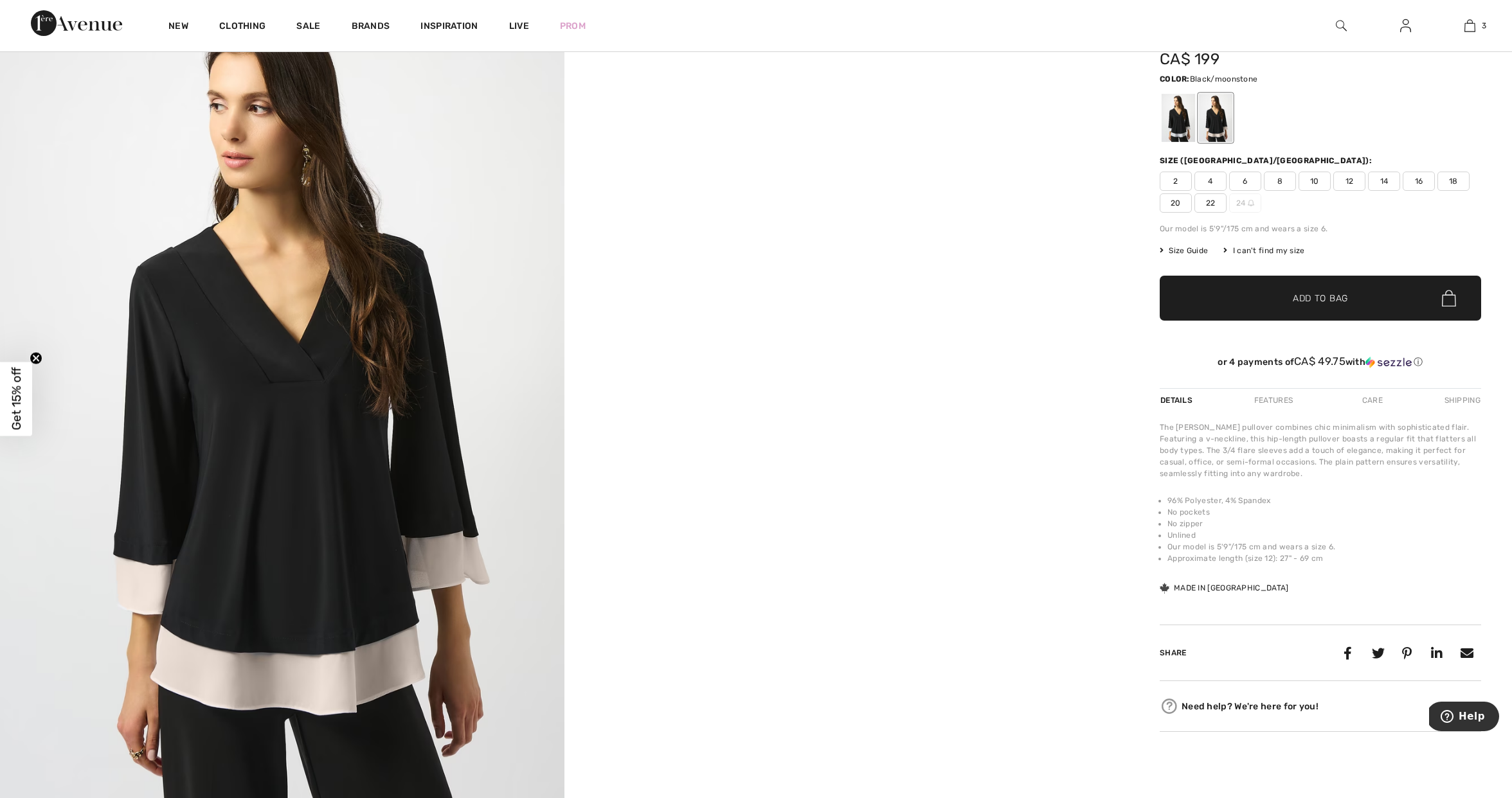
click at [1343, 24] on img at bounding box center [1341, 25] width 11 height 16
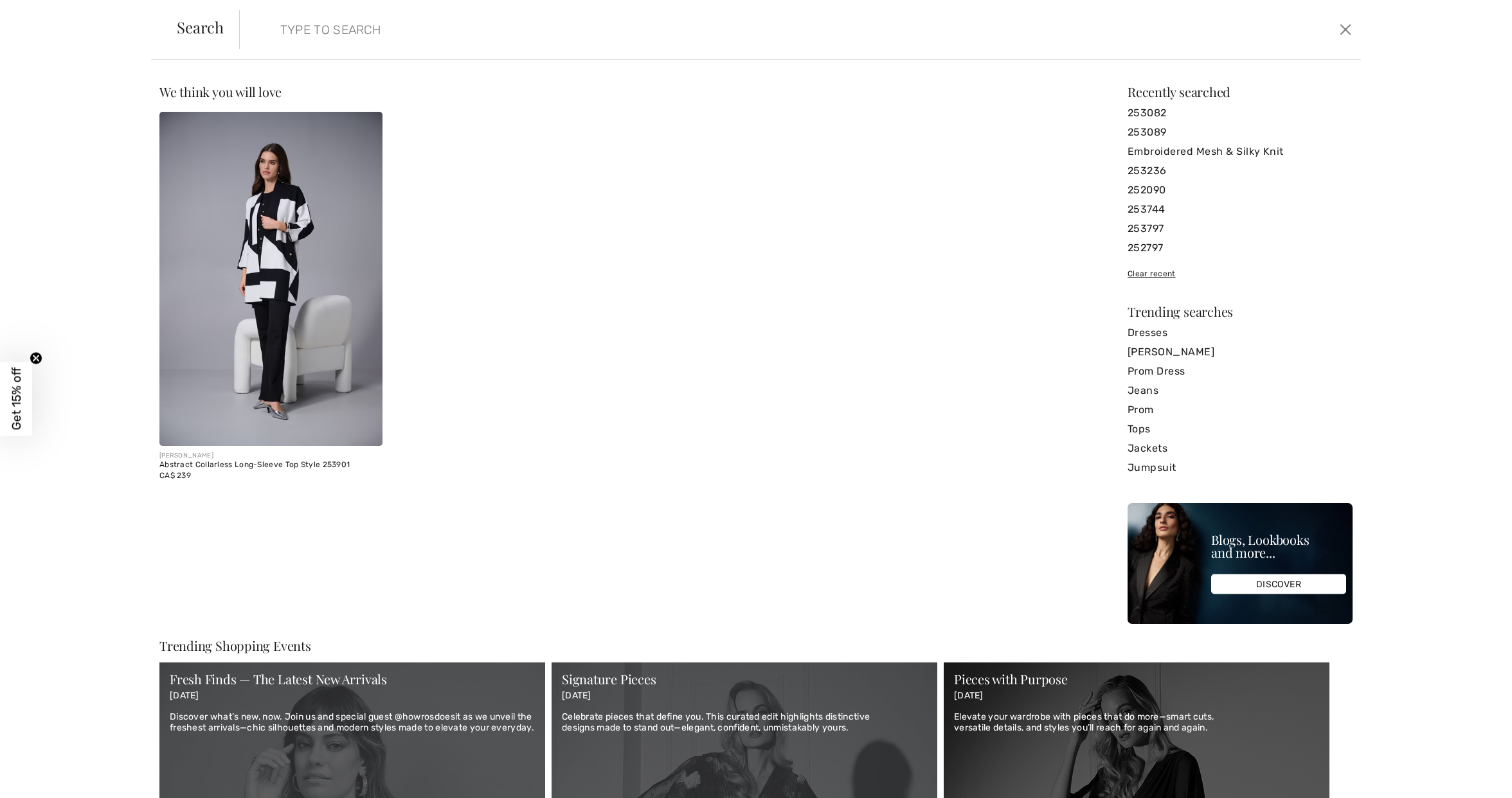
paste input "253068"
type input "253068"
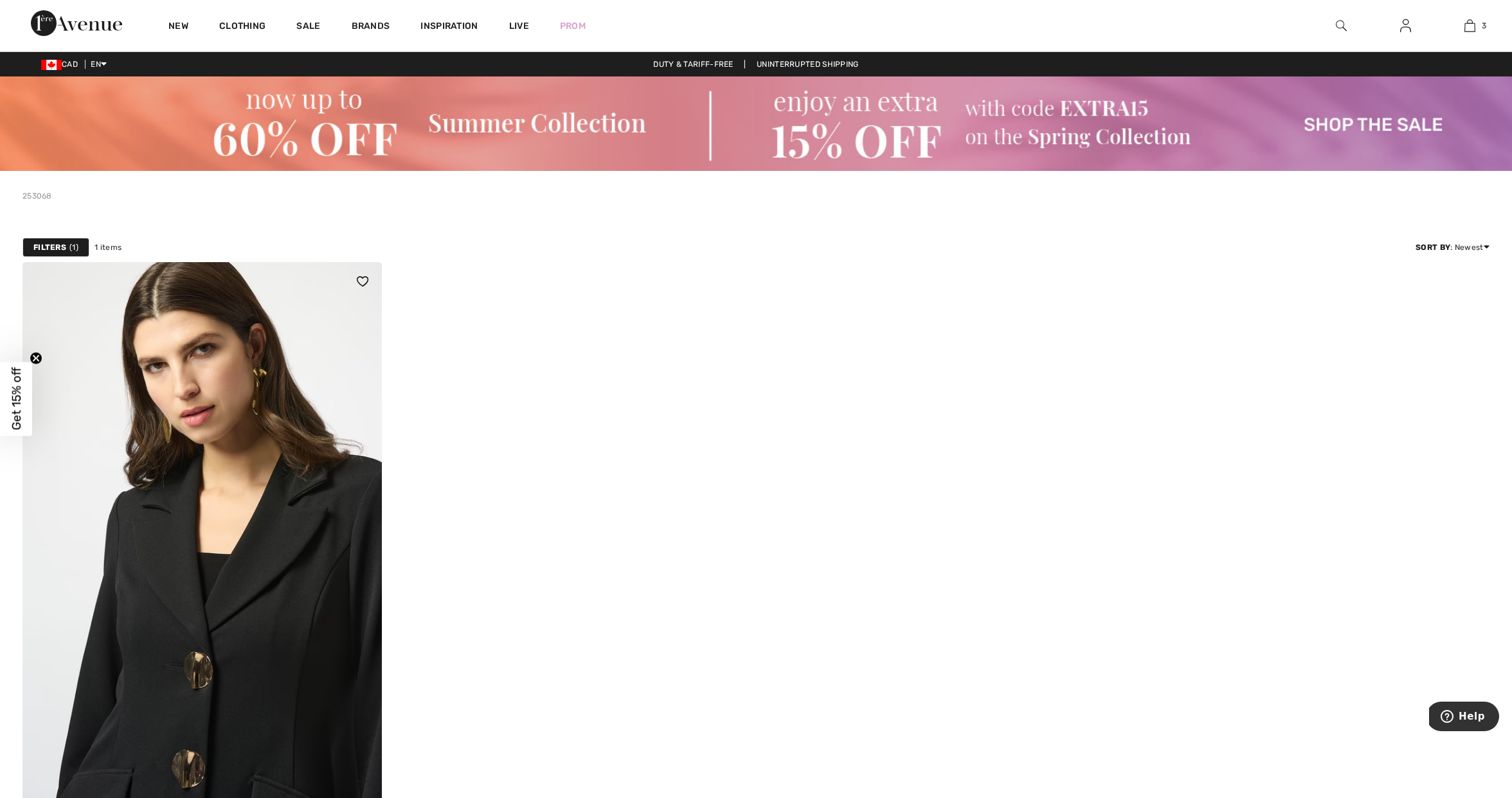
click at [150, 588] on img at bounding box center [202, 532] width 360 height 538
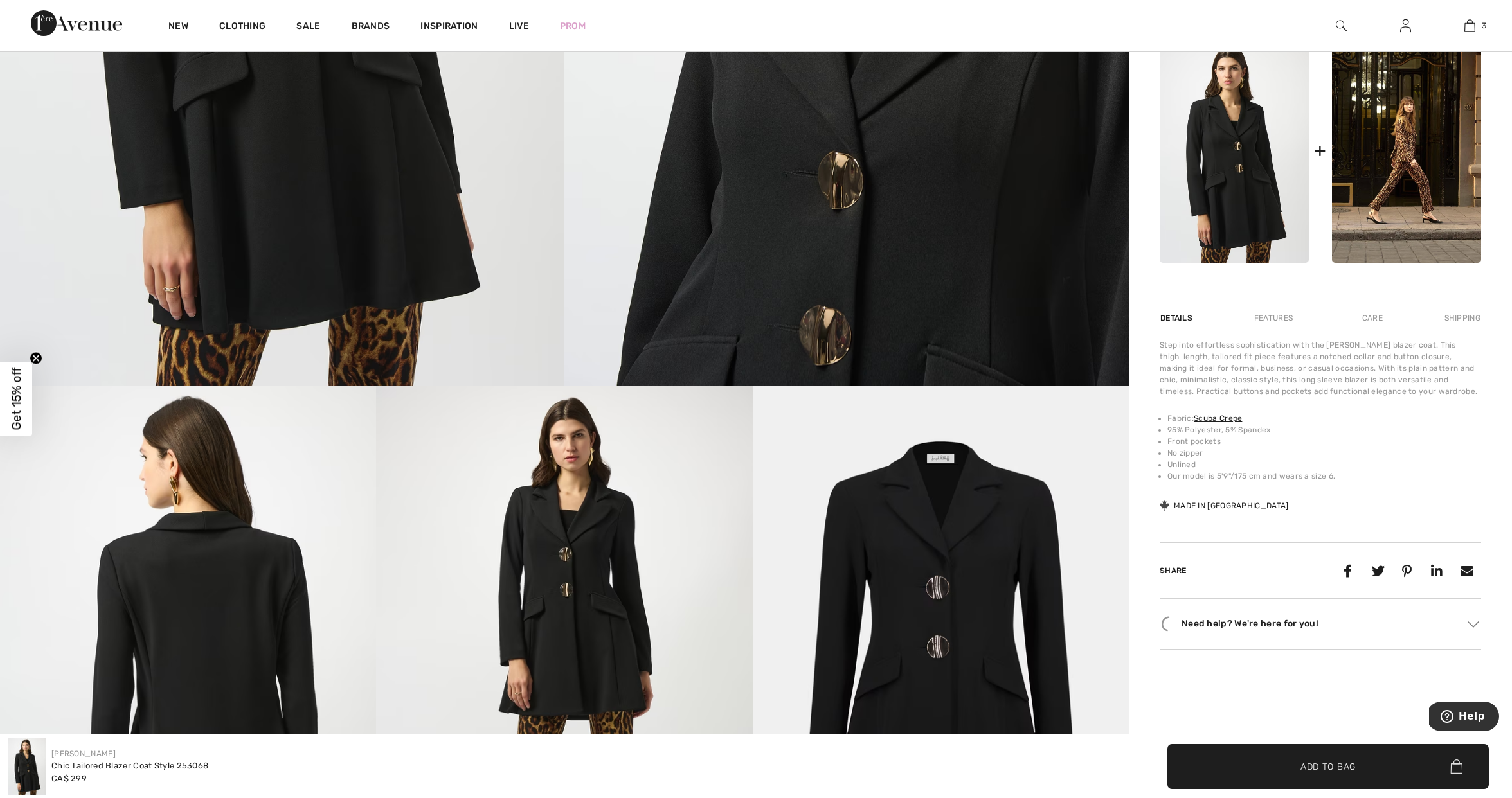
scroll to position [647, 0]
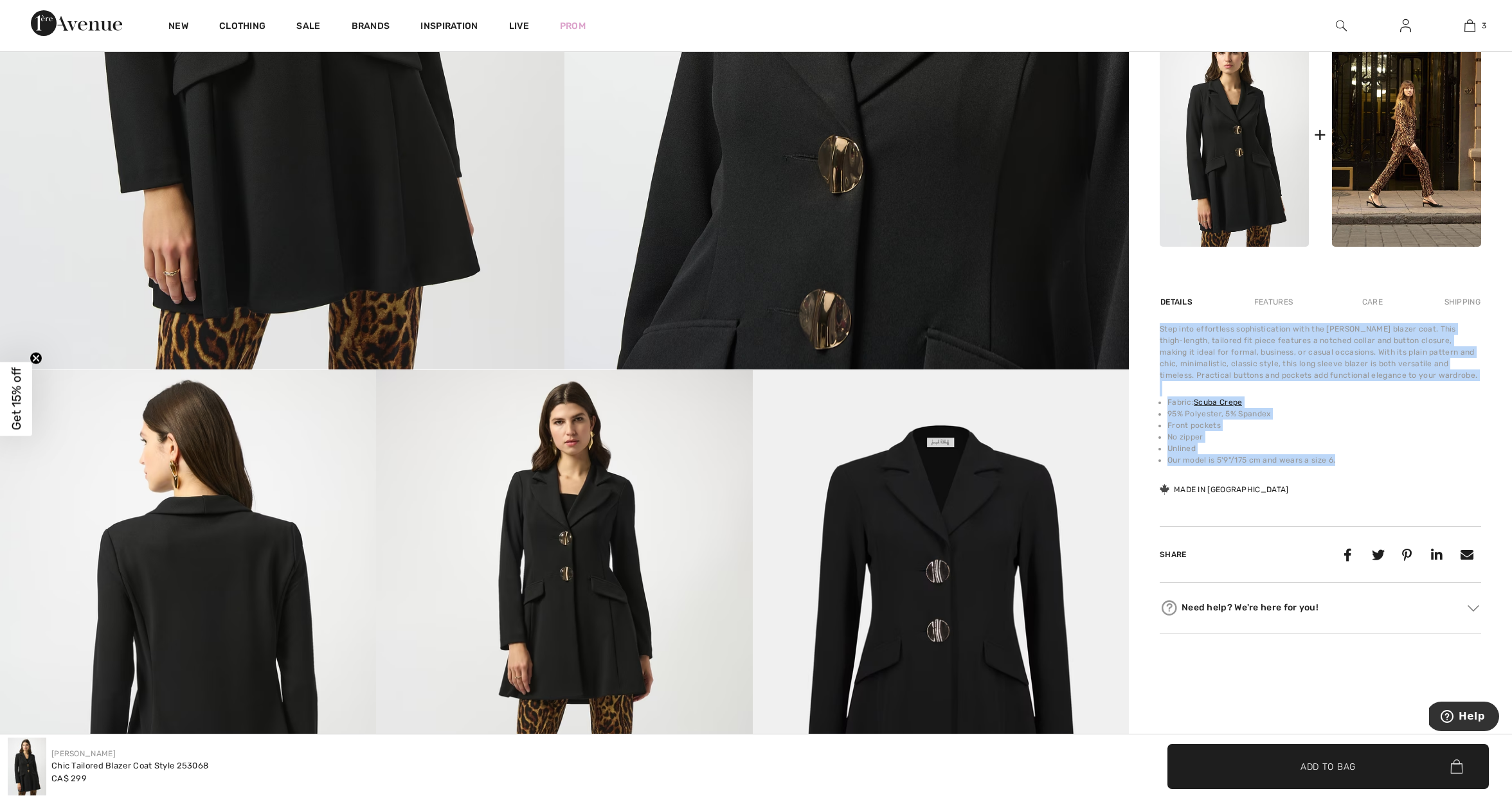
drag, startPoint x: 1335, startPoint y: 459, endPoint x: 1157, endPoint y: 333, distance: 218.1
click at [1149, 330] on div "Joseph Ribkoff Write a review Chic Tailored Blazer Coat Style 253068 CA$ 299 Co…" at bounding box center [1320, 237] width 383 height 1426
click at [1343, 24] on img at bounding box center [1341, 25] width 11 height 16
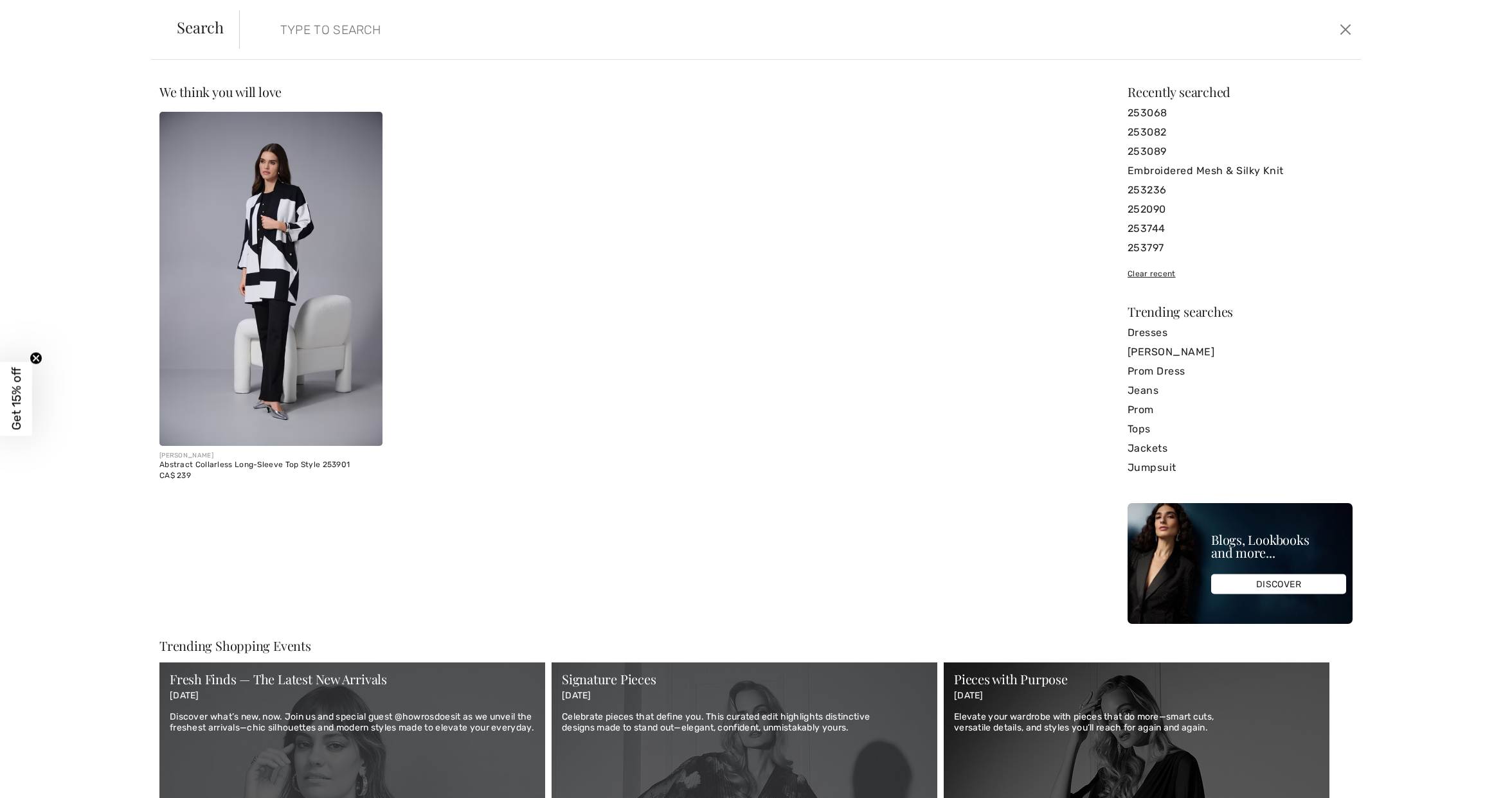
paste input "253052"
type input "253052"
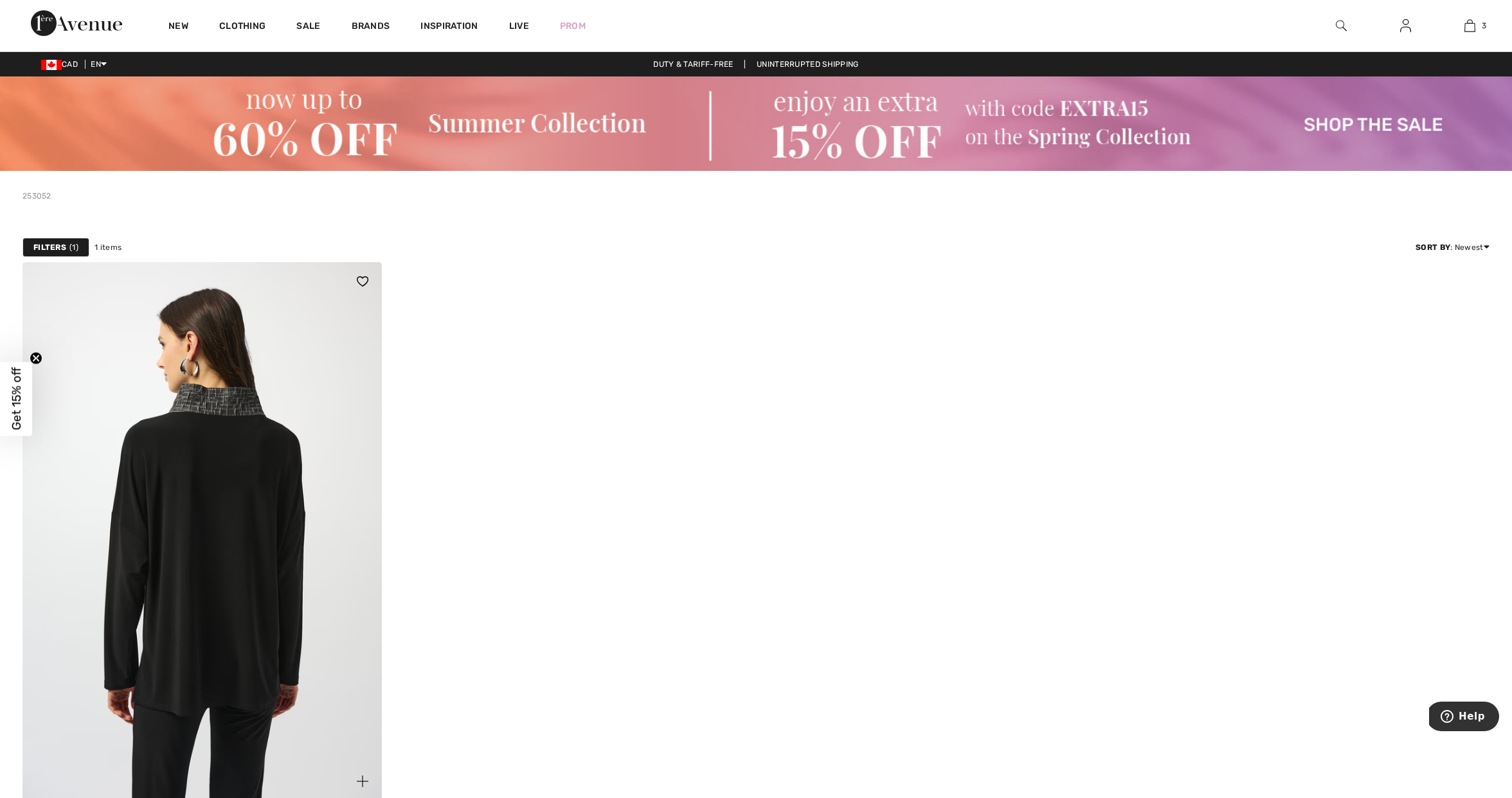
click at [320, 415] on img at bounding box center [202, 532] width 360 height 538
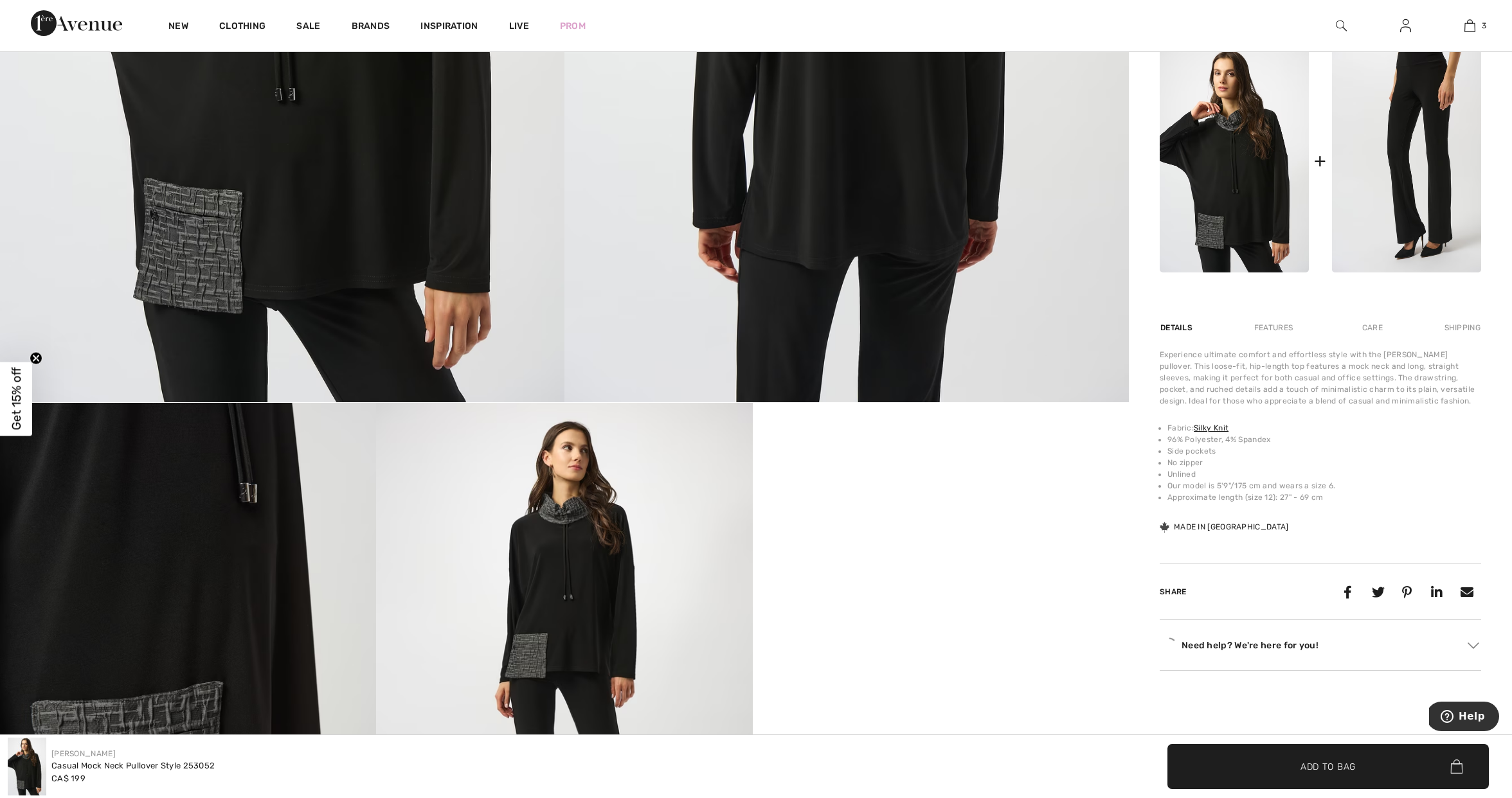
scroll to position [672, 0]
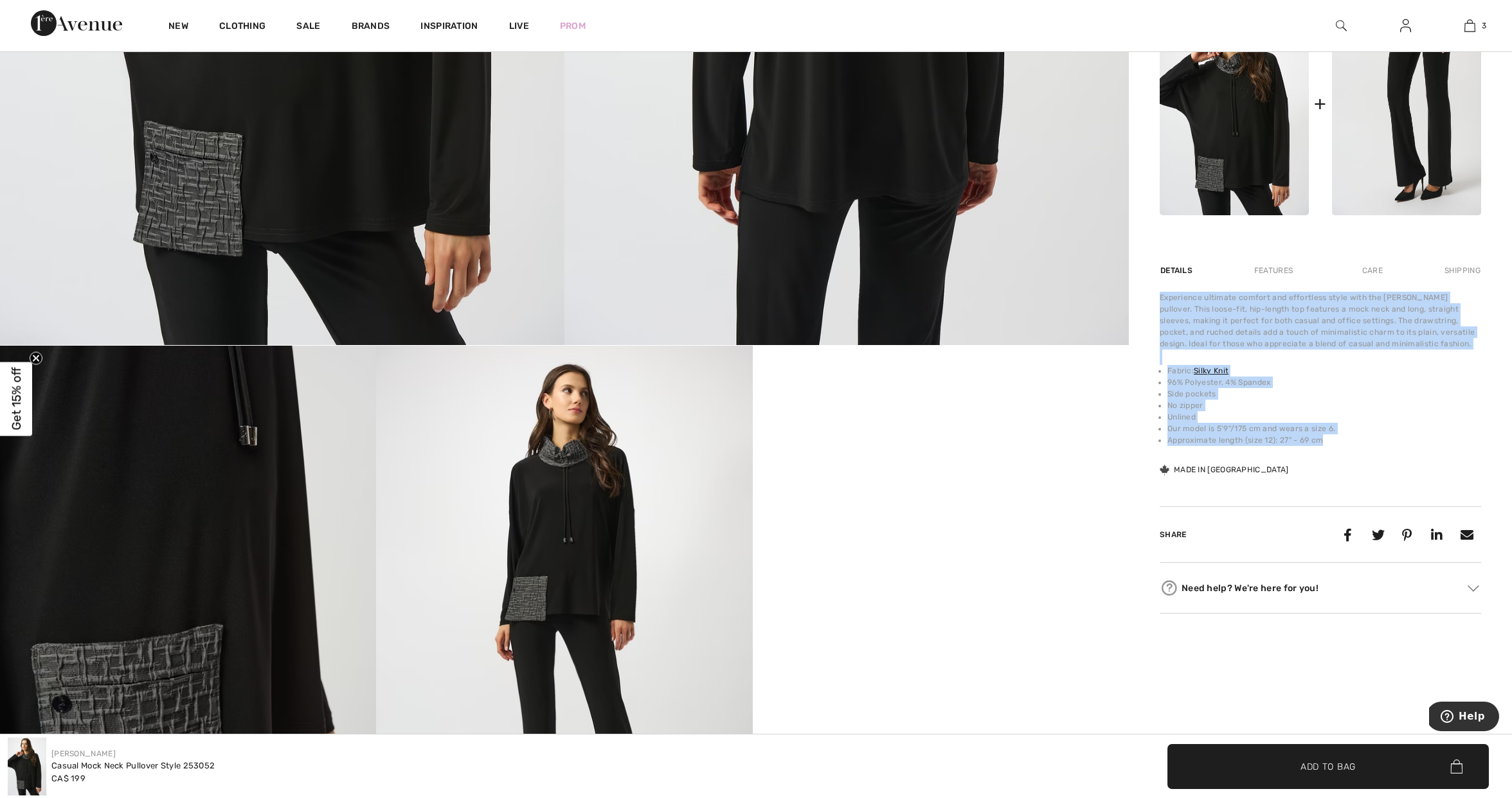
drag, startPoint x: 1321, startPoint y: 444, endPoint x: 1157, endPoint y: 297, distance: 220.2
click at [1157, 297] on div "[PERSON_NAME] 1 review 1 review Casual Mock Neck Pullover Style 253052 CA$ 199 …" at bounding box center [1320, 494] width 383 height 1990
copy div "Experience ultimate comfort and effortless style with the [PERSON_NAME] pullove…"
click at [1338, 25] on img at bounding box center [1341, 25] width 11 height 16
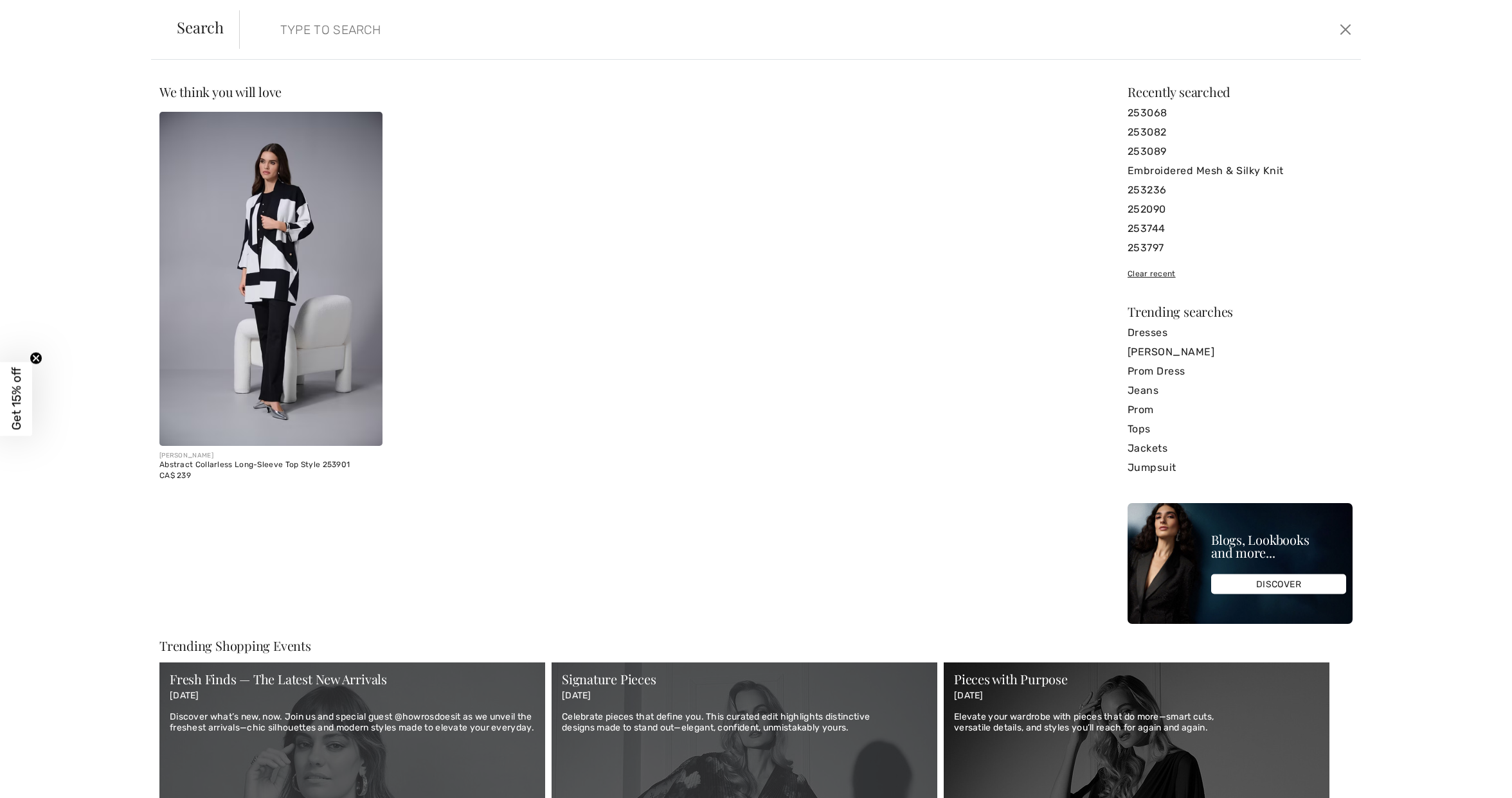
paste input "253002"
type input "253002"
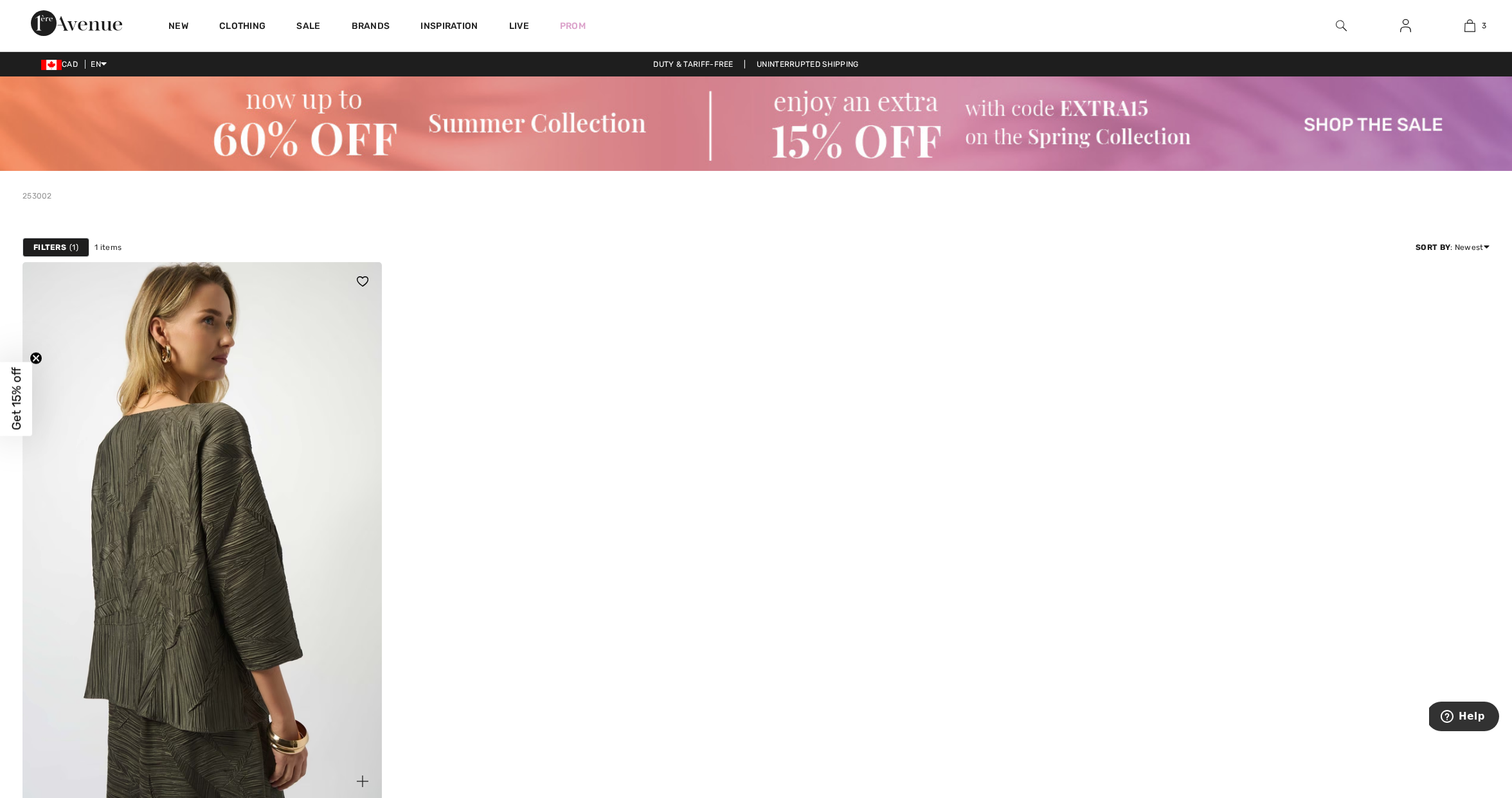
click at [336, 405] on img at bounding box center [202, 532] width 360 height 538
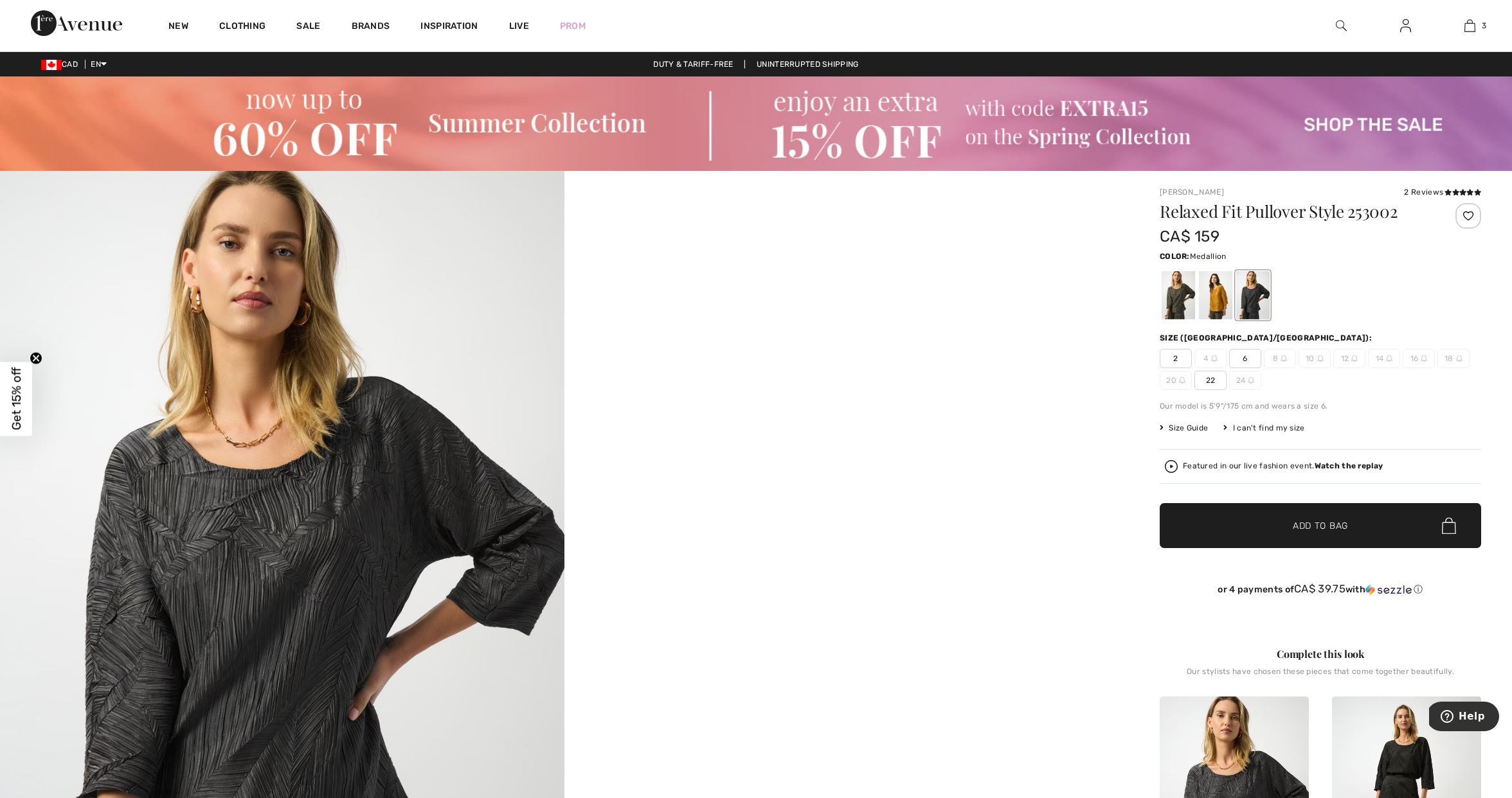
click at [1215, 294] on div at bounding box center [1215, 295] width 33 height 48
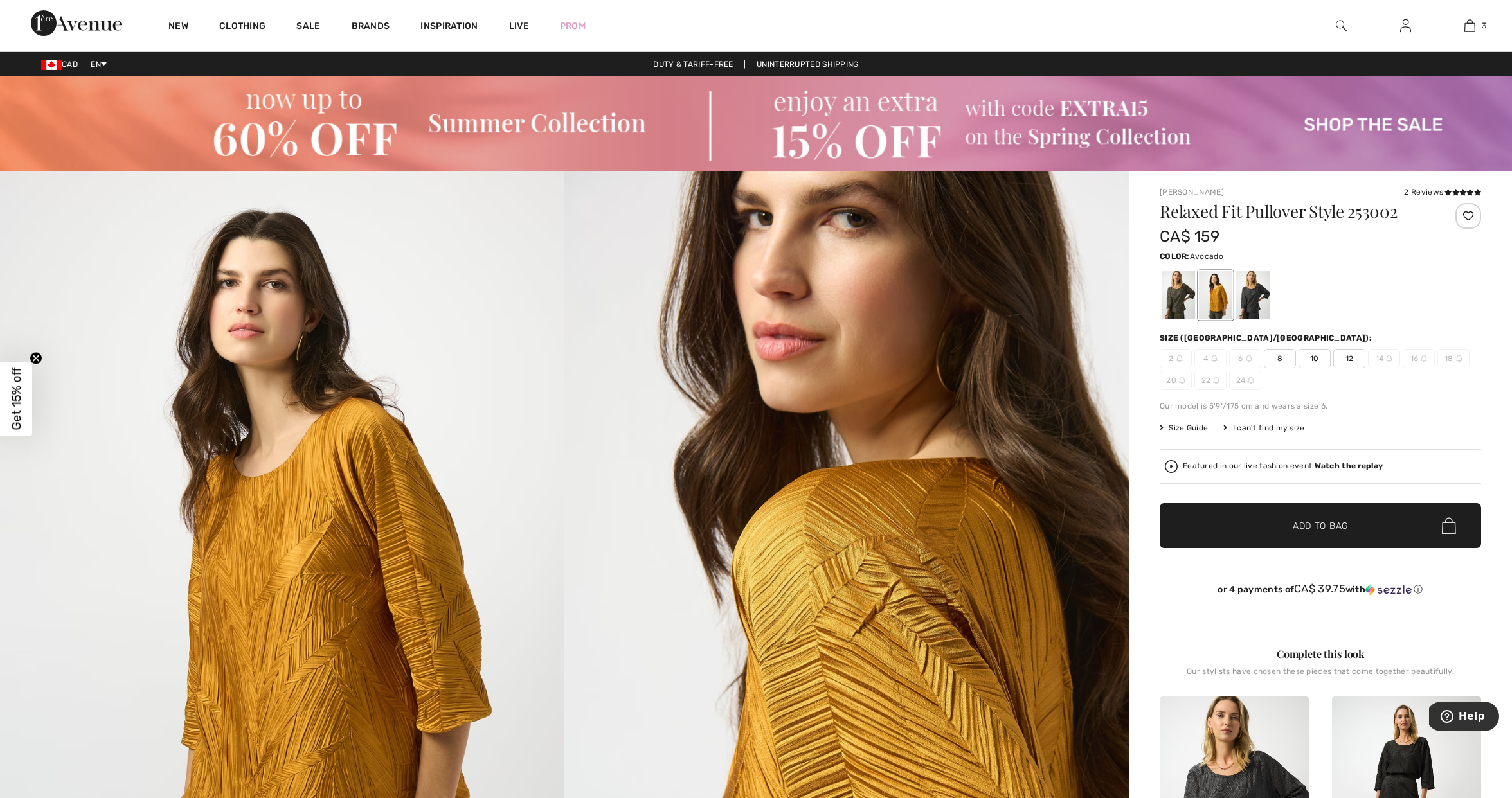
click at [1172, 297] on div at bounding box center [1178, 295] width 33 height 48
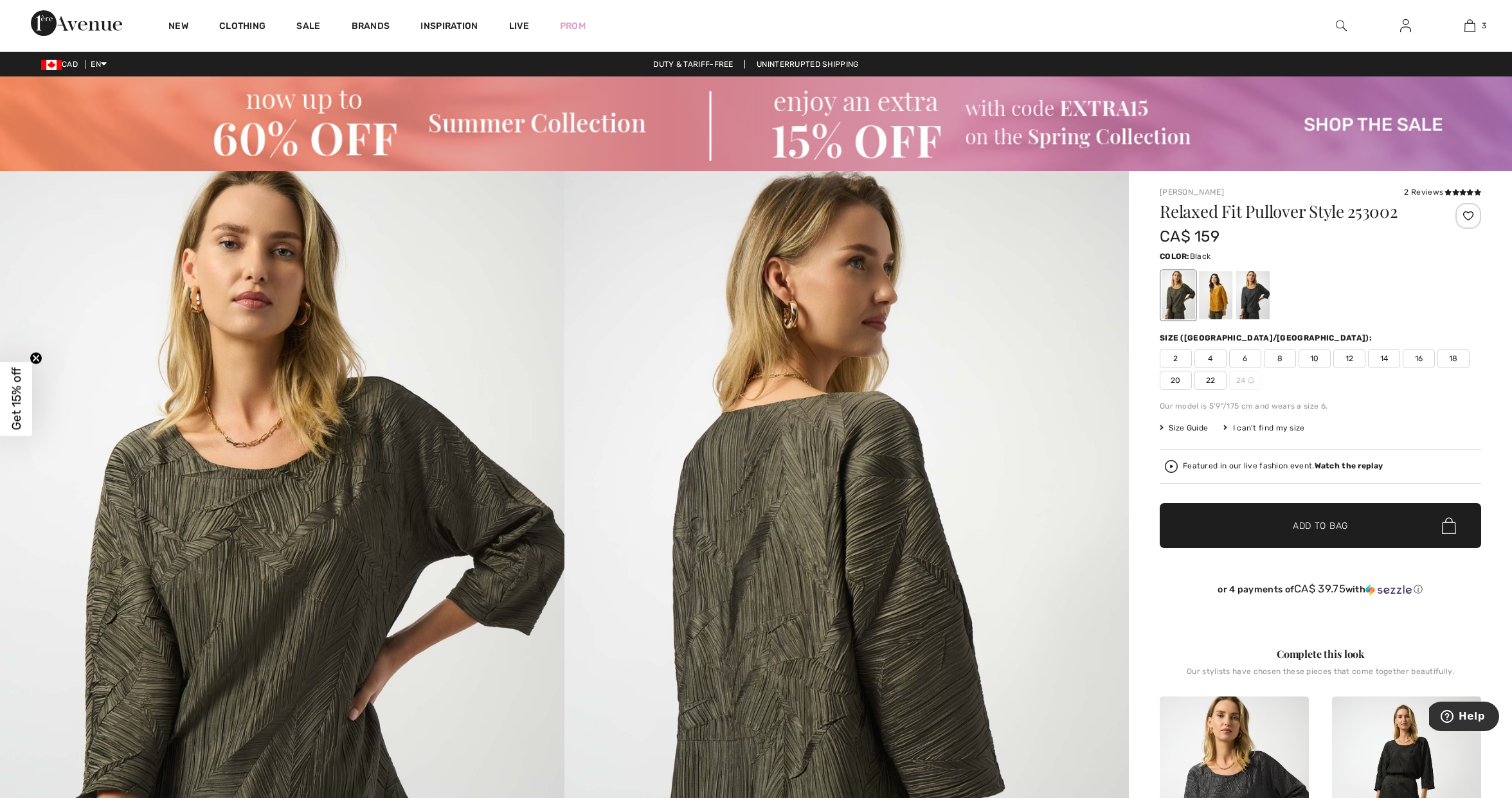
click at [1249, 305] on div at bounding box center [1252, 295] width 33 height 48
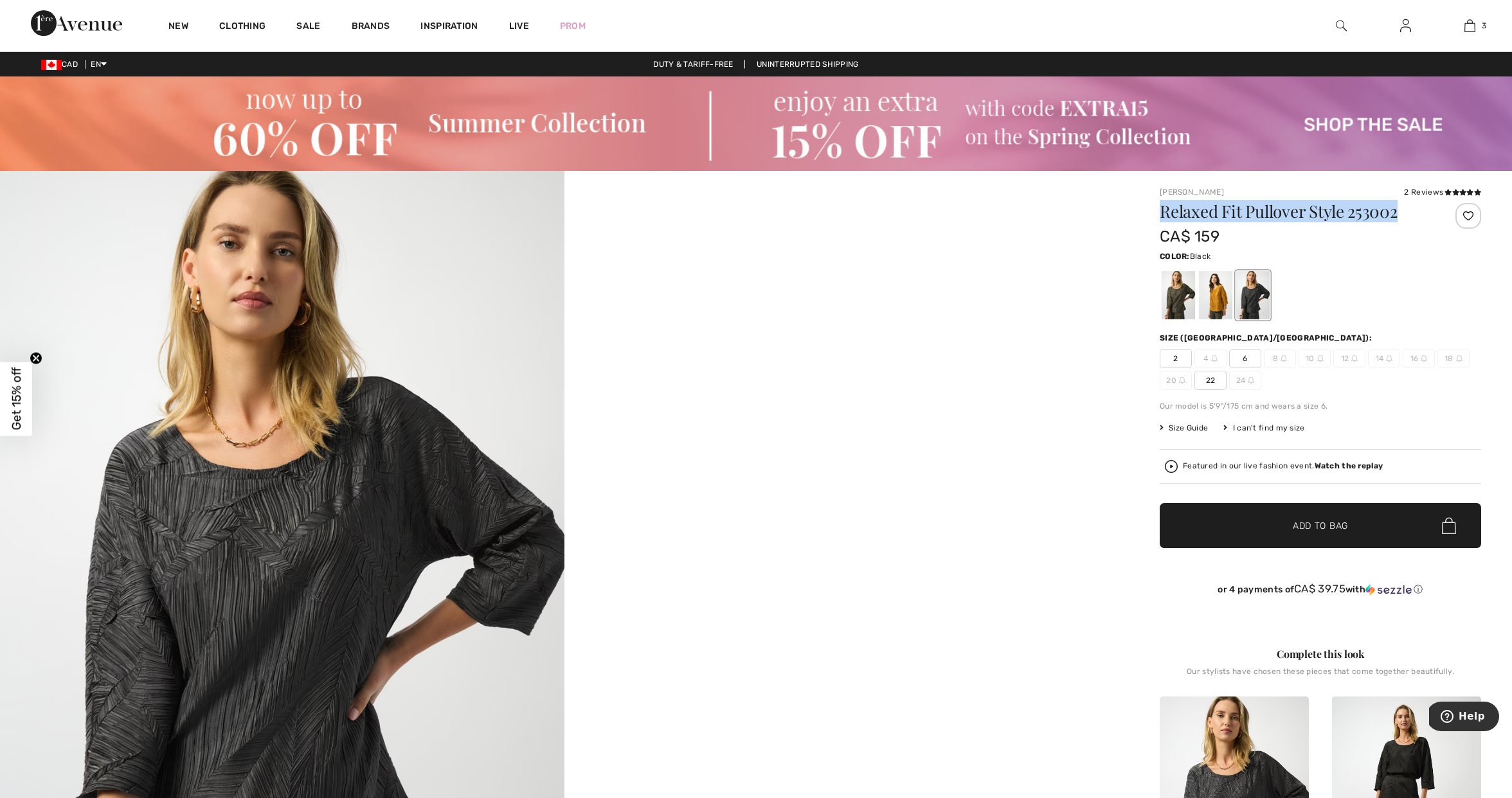
drag, startPoint x: 1401, startPoint y: 213, endPoint x: 1204, endPoint y: 217, distance: 197.0
click at [1155, 219] on div "Joseph Ribkoff 2 Reviews 2 Reviews Relaxed Fit Pullover Style 253002 CA$ 159 Co…" at bounding box center [1320, 739] width 383 height 1136
copy h1 "Relaxed Fit Pullover Style 253002"
click at [1176, 291] on div at bounding box center [1178, 295] width 33 height 48
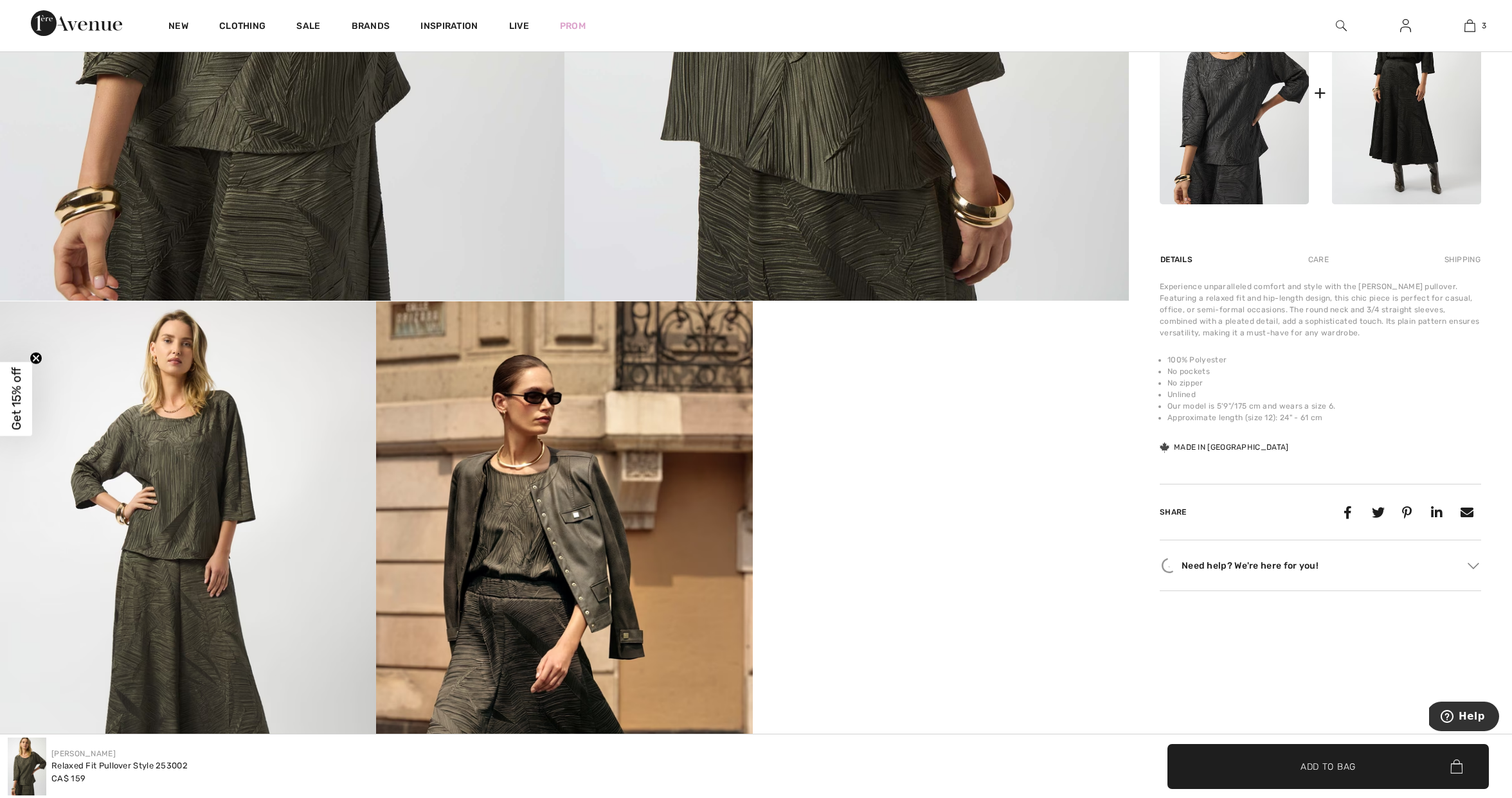
scroll to position [719, 0]
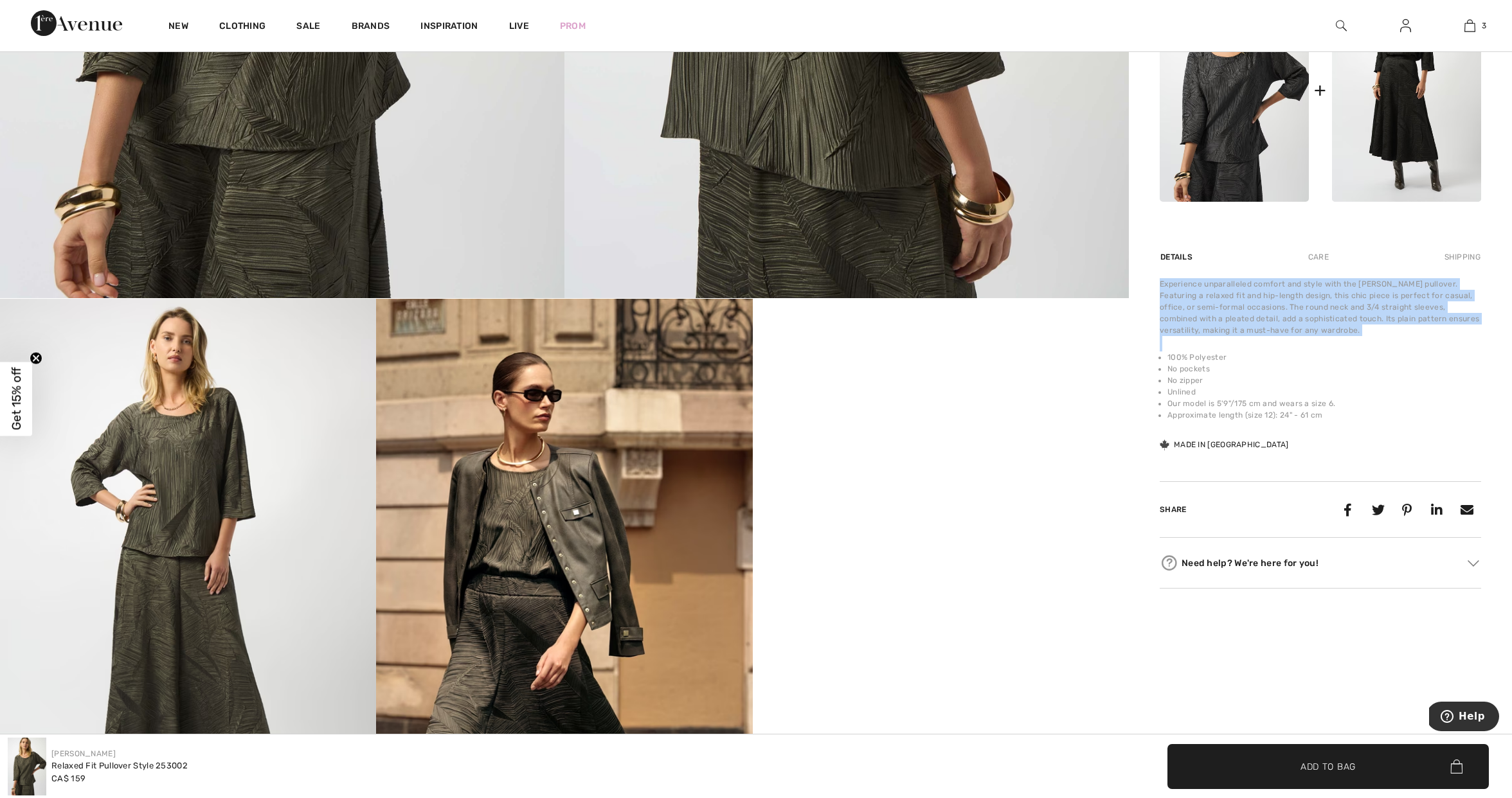
drag, startPoint x: 1342, startPoint y: 425, endPoint x: 1148, endPoint y: 291, distance: 235.8
click at [1147, 291] on div "Joseph Ribkoff 2 Reviews 2 Reviews Relaxed Fit Pullover Style 253002 CA$ 159 Co…" at bounding box center [1320, 166] width 383 height 1426
copy div "Experience unparalleled comfort and style with the Joseph Ribkoff pullover. Fea…"
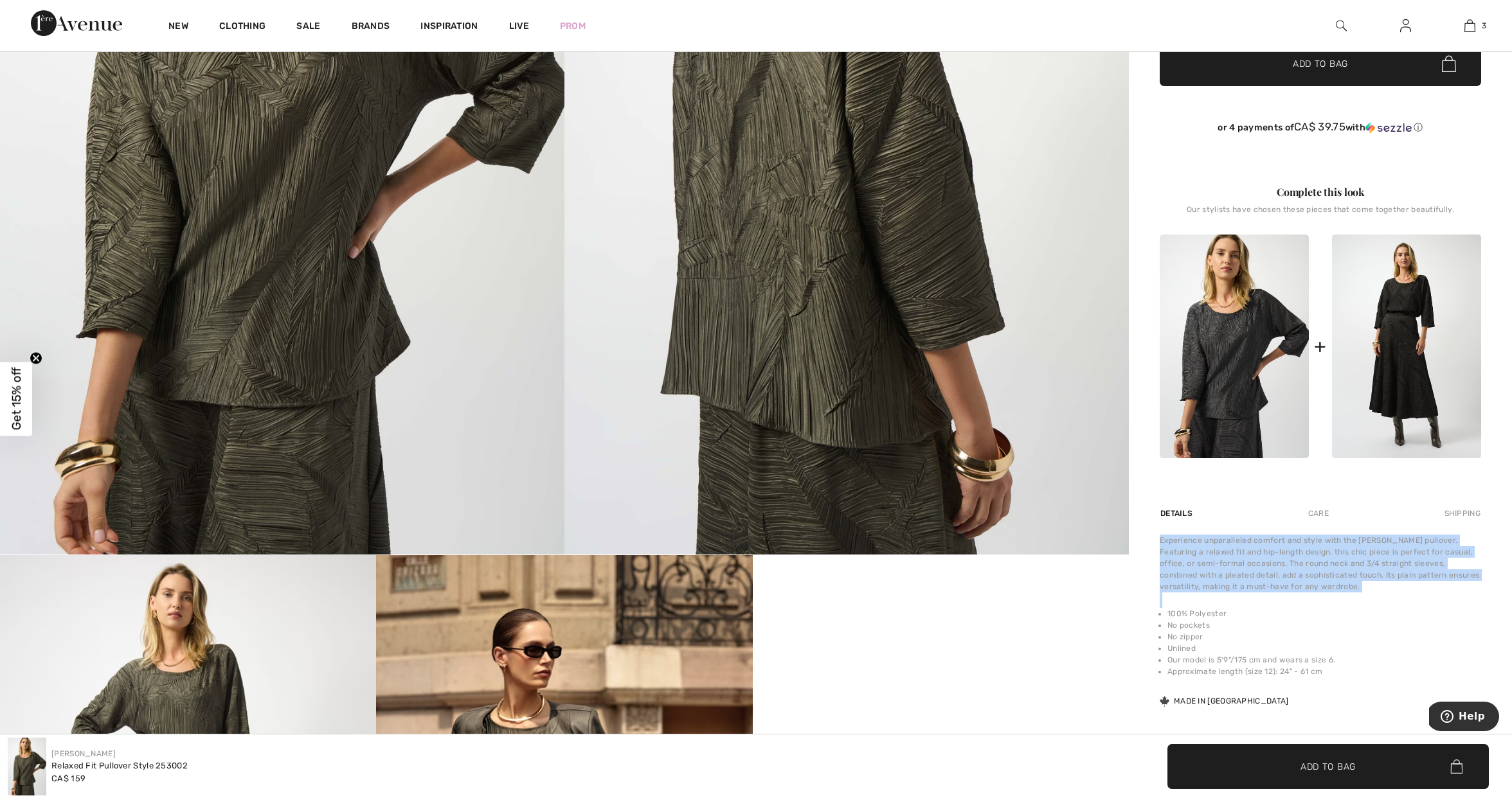
scroll to position [0, 0]
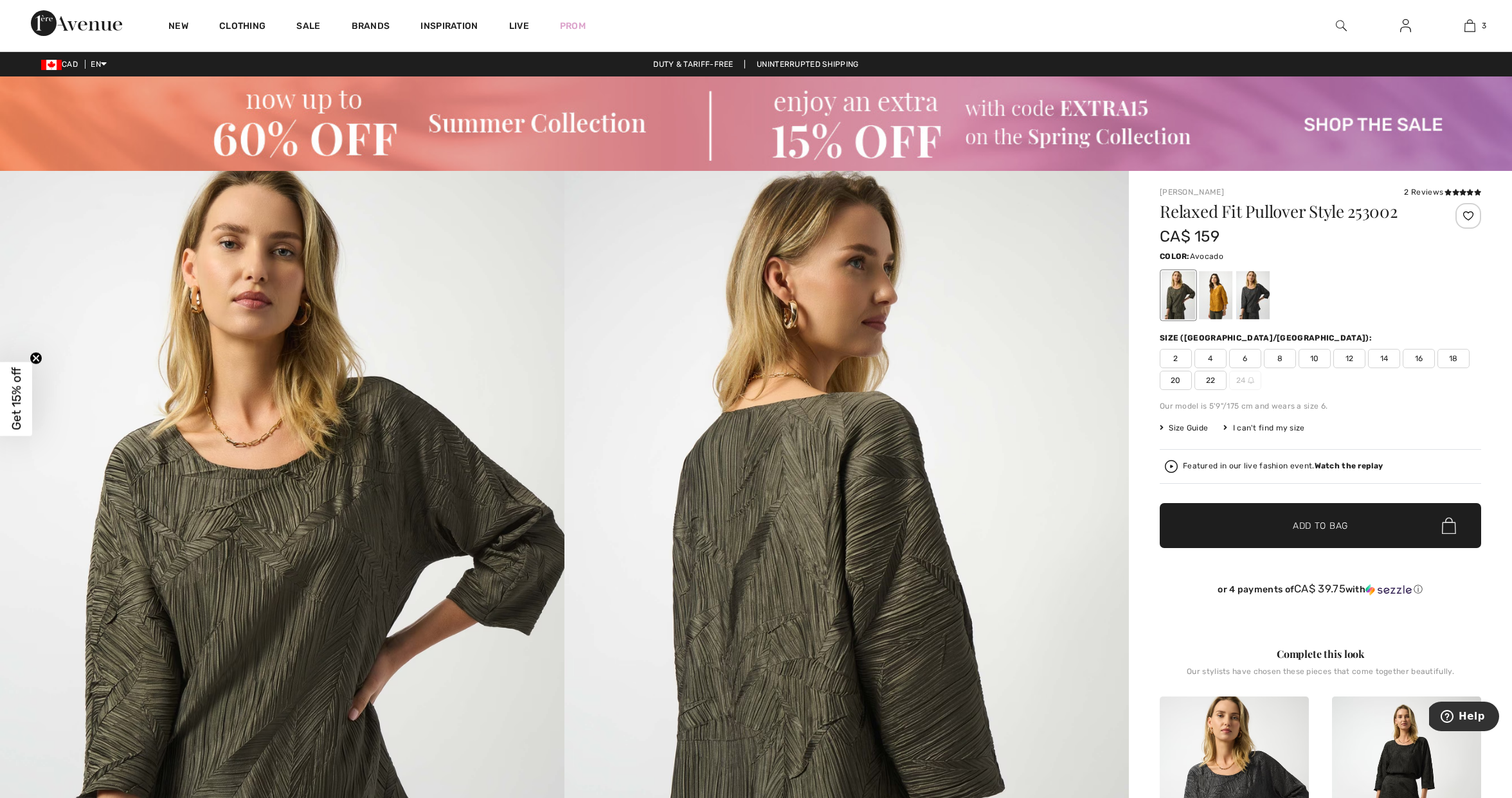
click at [1342, 21] on img at bounding box center [1341, 25] width 11 height 16
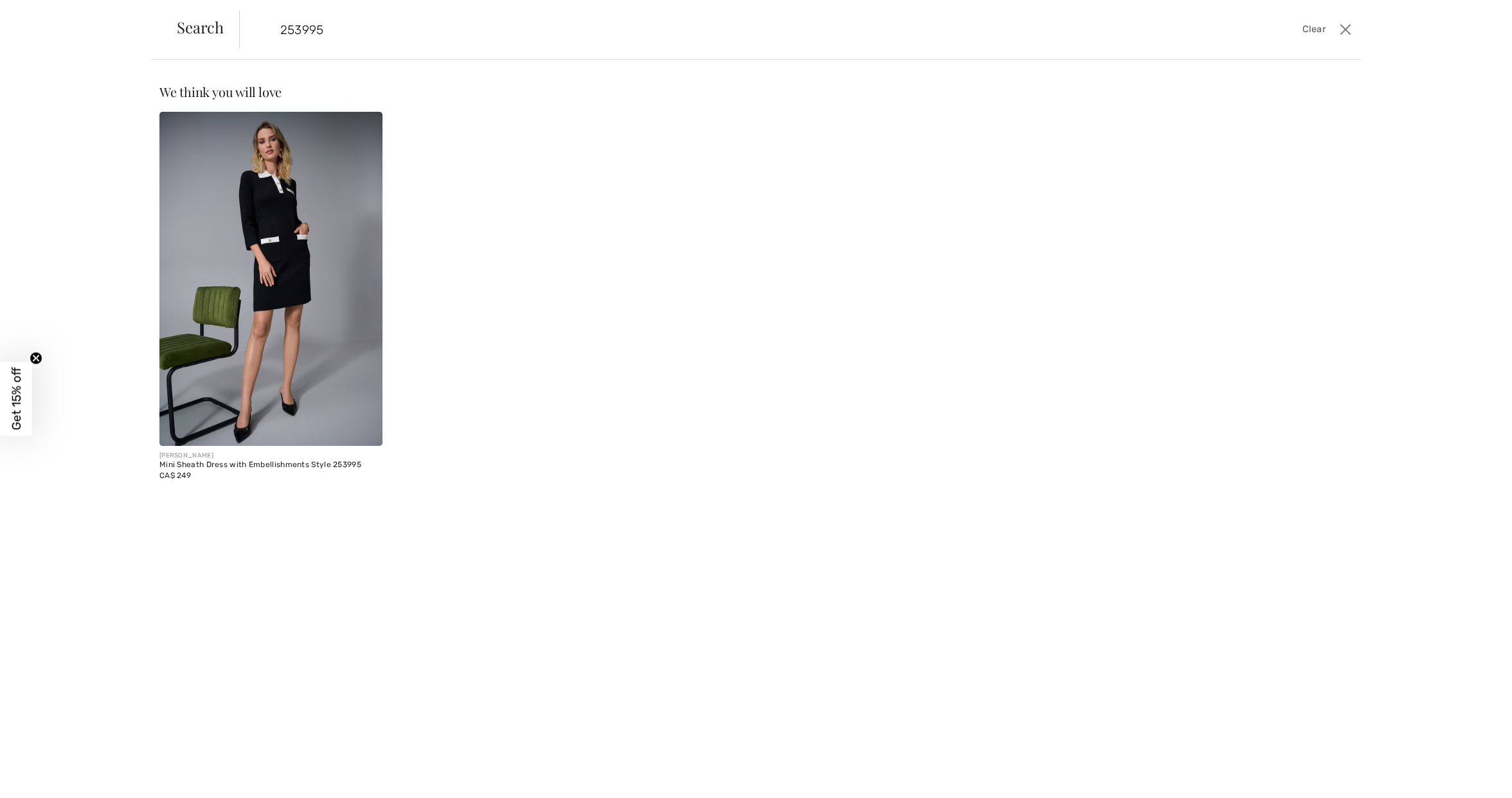
type input "253995"
click at [311, 191] on img at bounding box center [271, 279] width 223 height 334
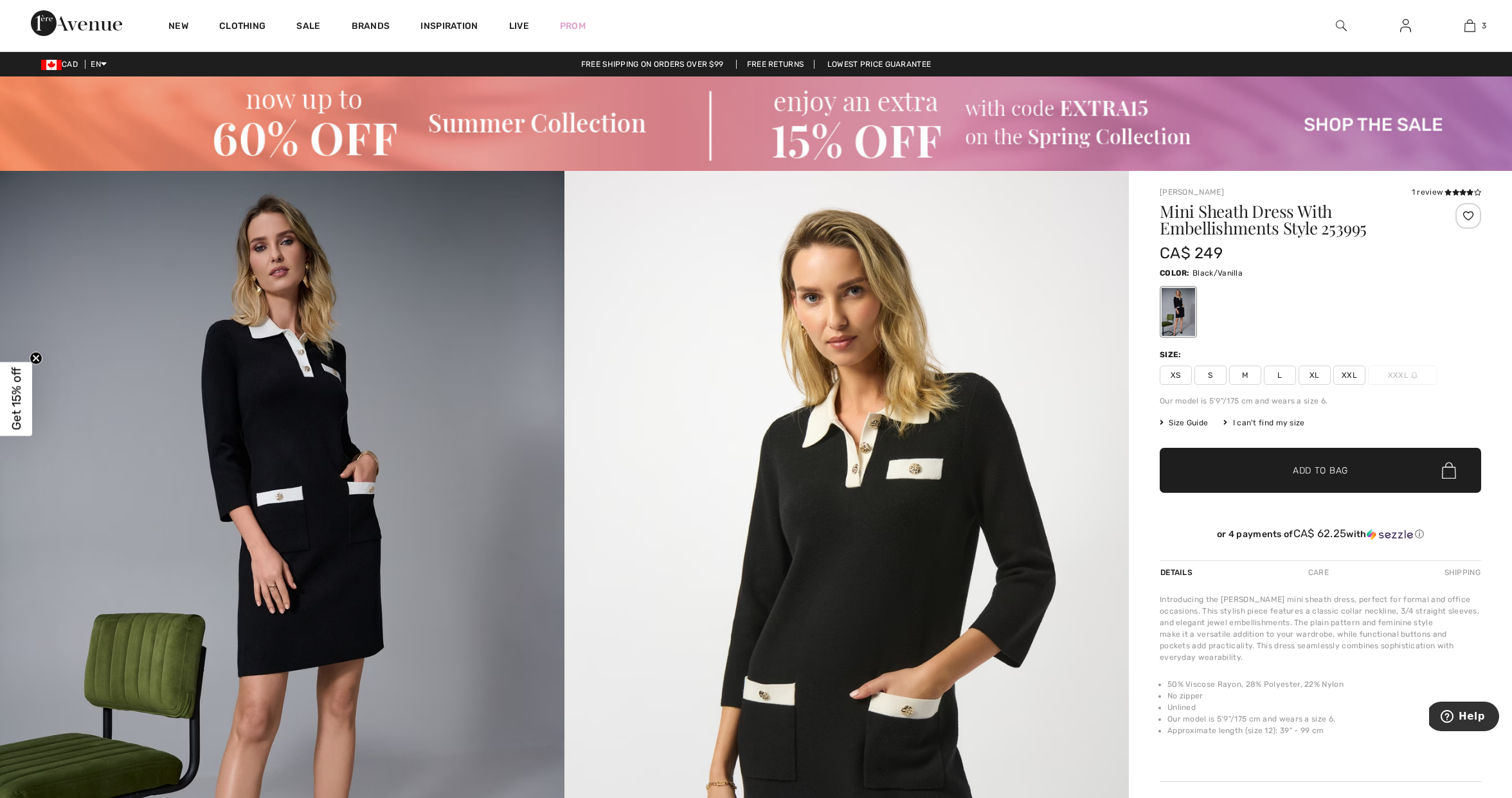
click at [1345, 24] on img at bounding box center [1341, 25] width 11 height 16
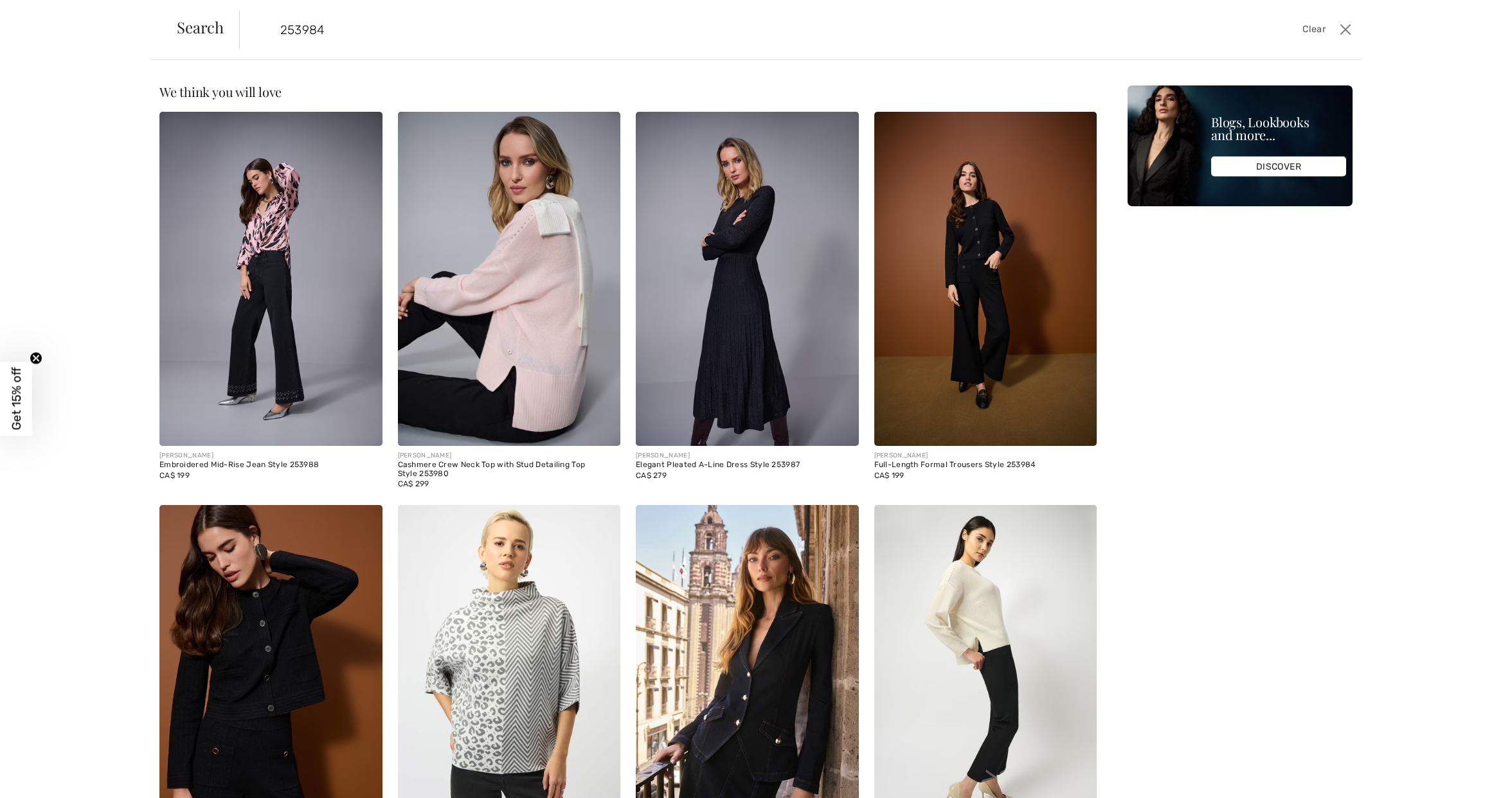
type input "253984"
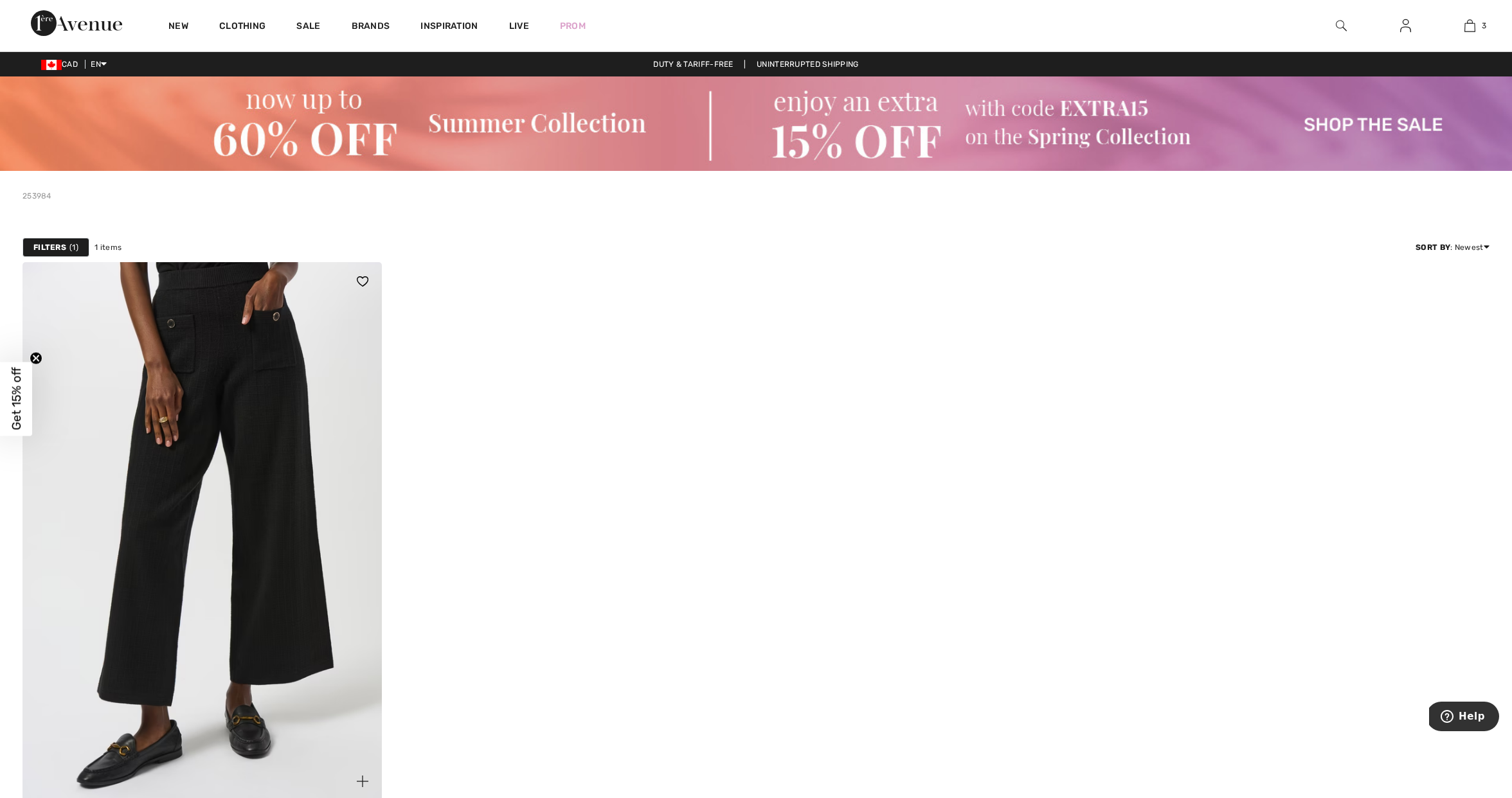
click at [105, 490] on img at bounding box center [202, 532] width 360 height 538
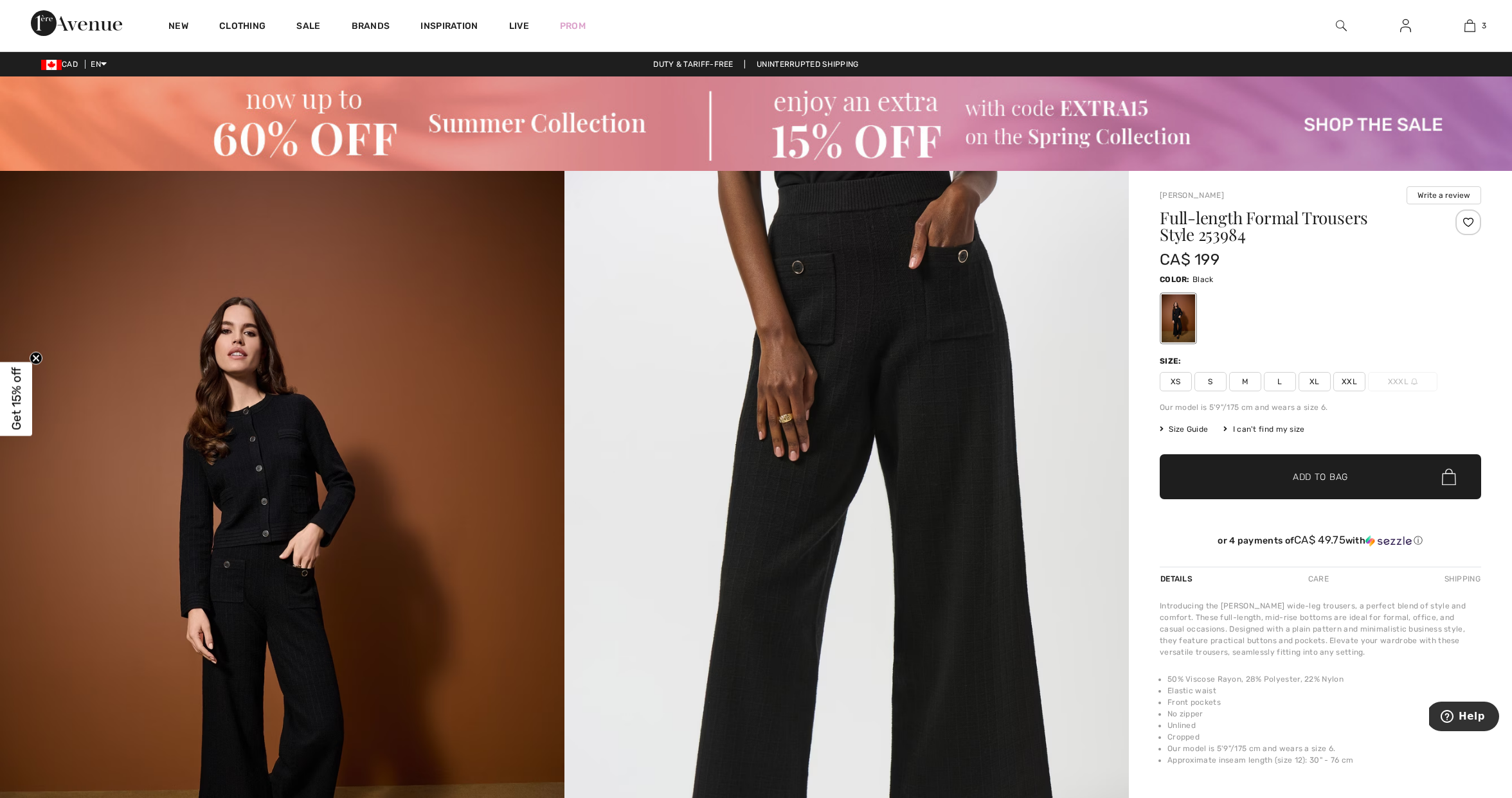
click at [1337, 25] on img at bounding box center [1341, 25] width 11 height 16
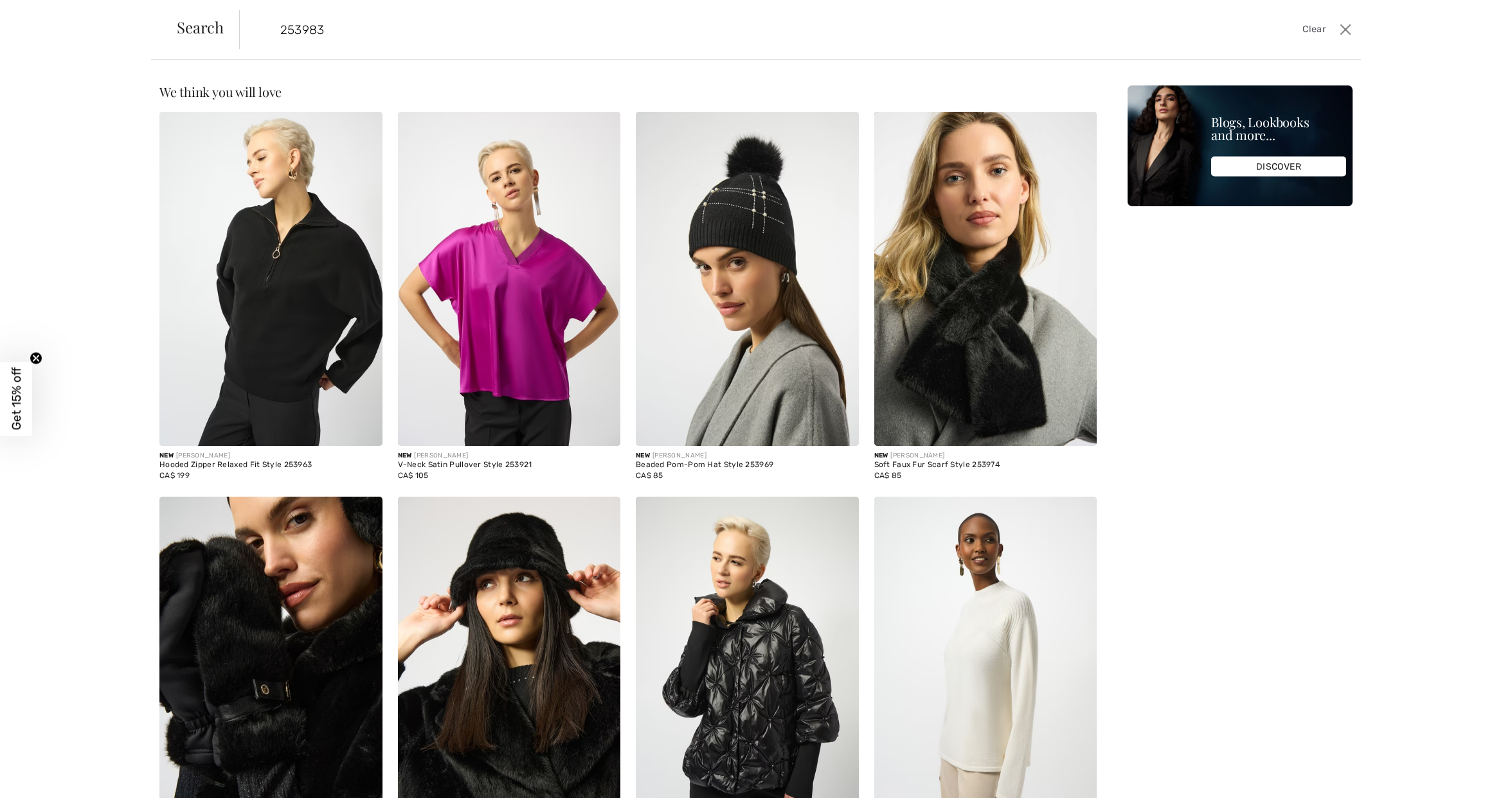
type input "253983"
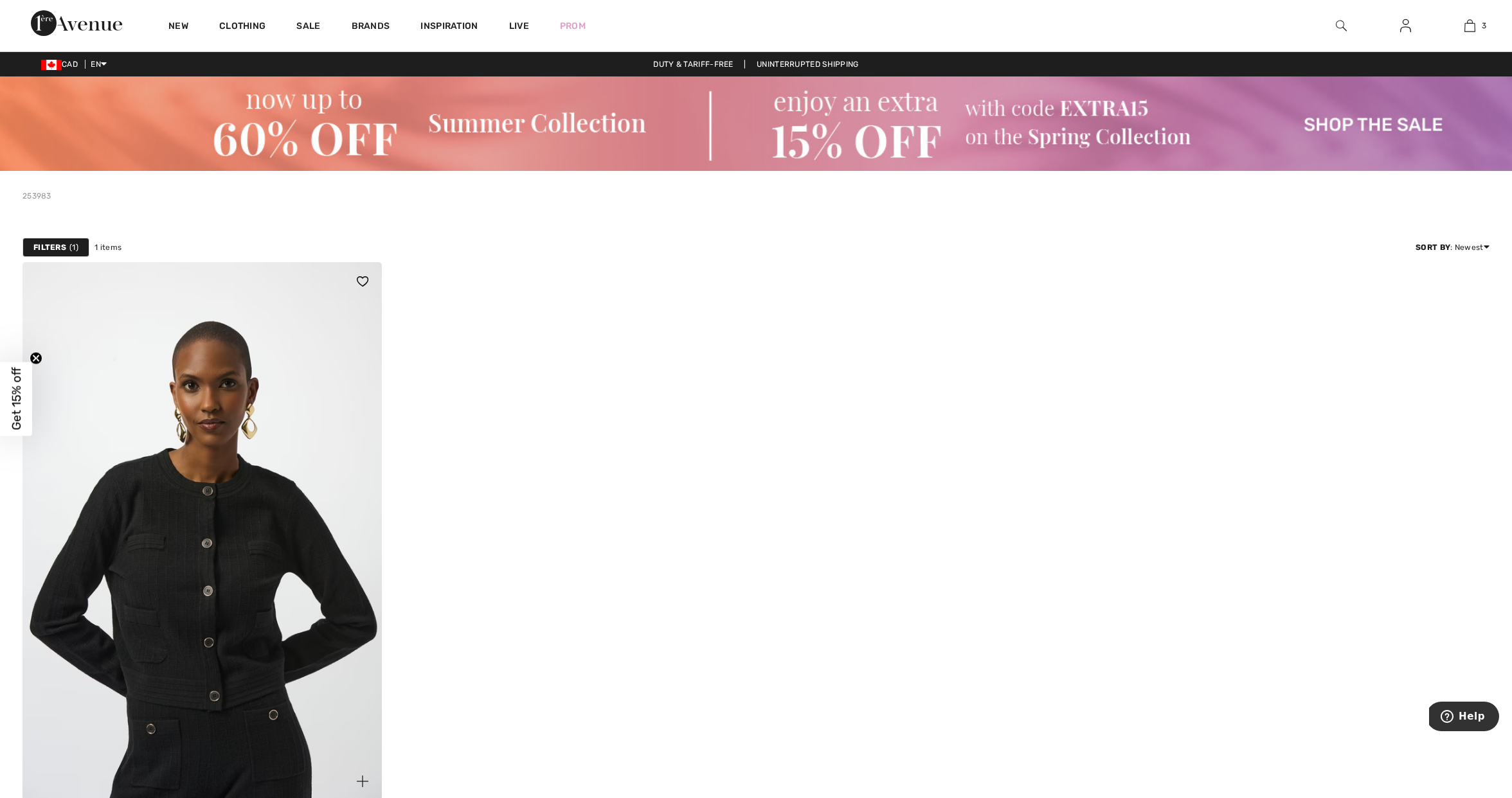
click at [248, 446] on img at bounding box center [202, 532] width 360 height 538
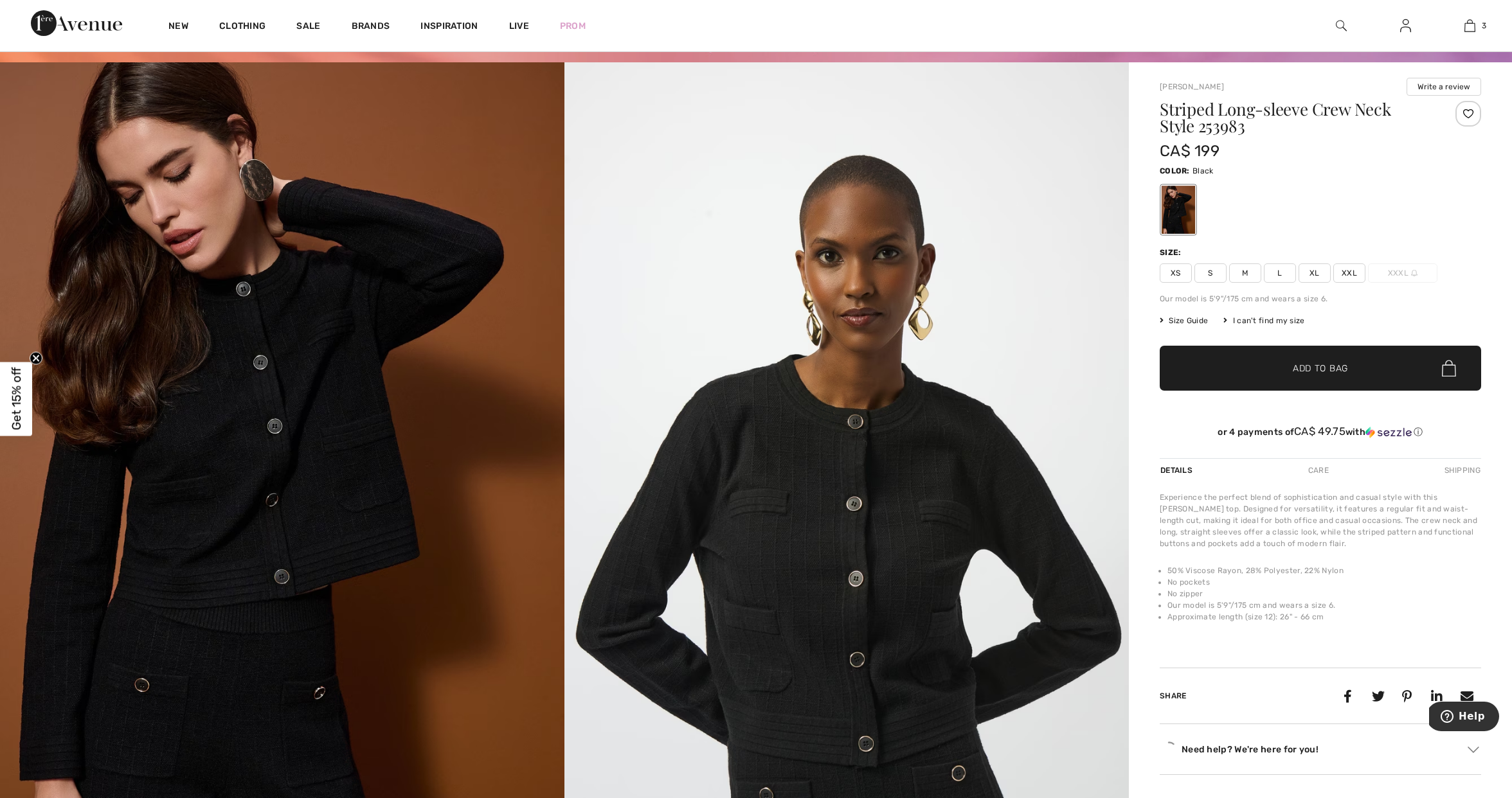
scroll to position [112, 0]
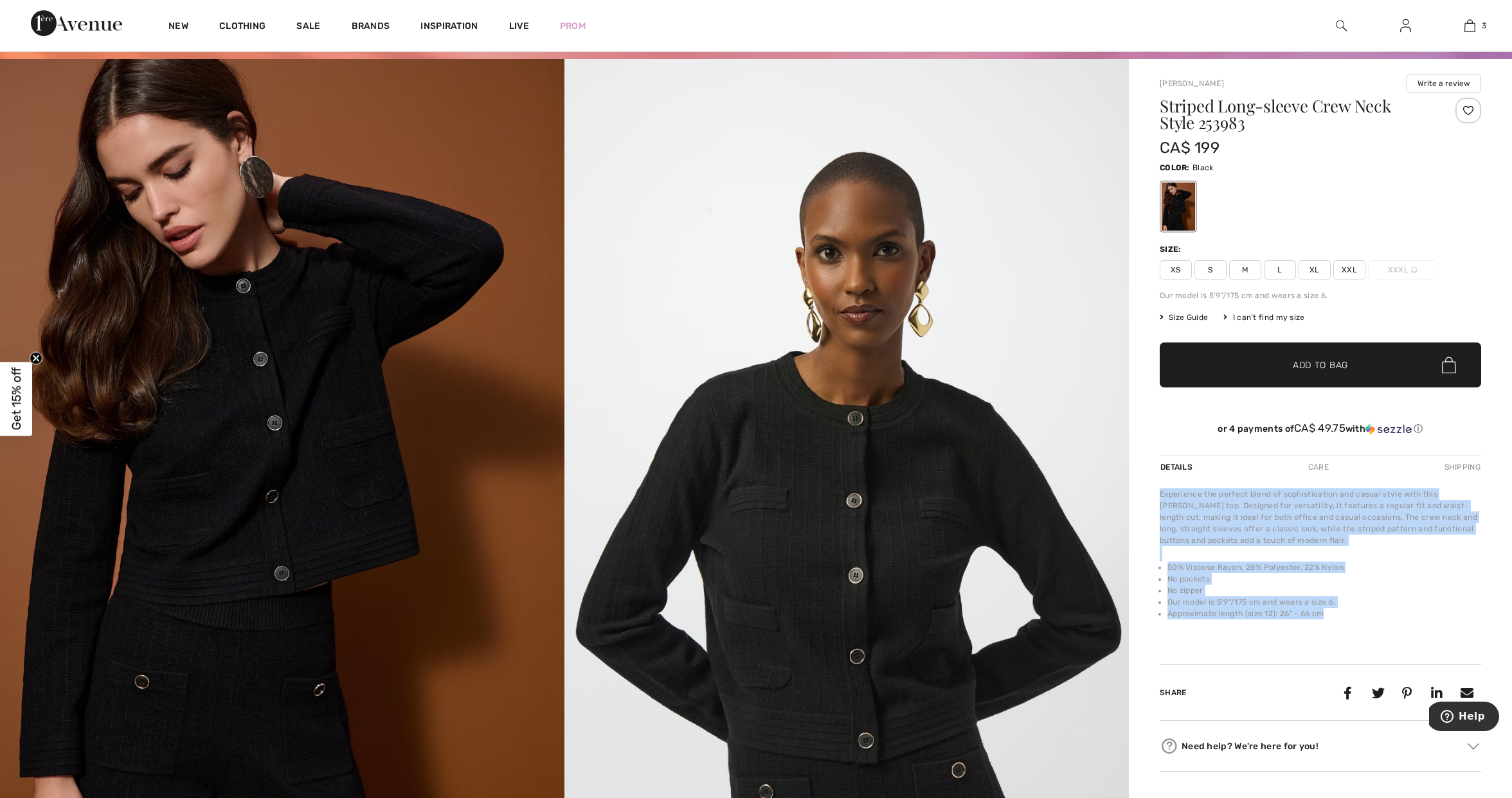
drag, startPoint x: 1334, startPoint y: 616, endPoint x: 1146, endPoint y: 489, distance: 226.9
copy div "Experience the perfect blend of sophistication and casual style with this [PERS…"
click at [1346, 26] on img at bounding box center [1341, 25] width 11 height 16
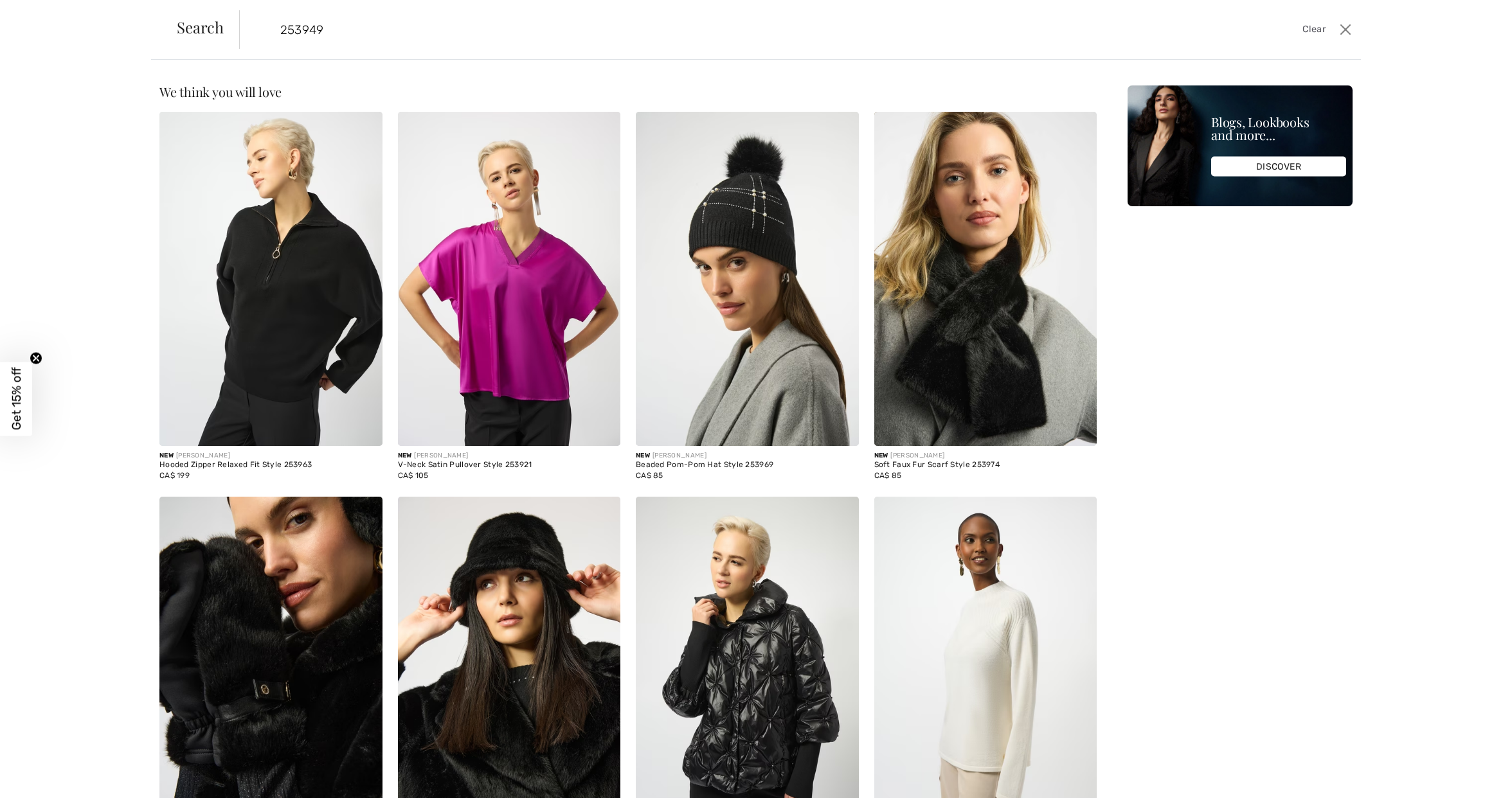
type input "253949"
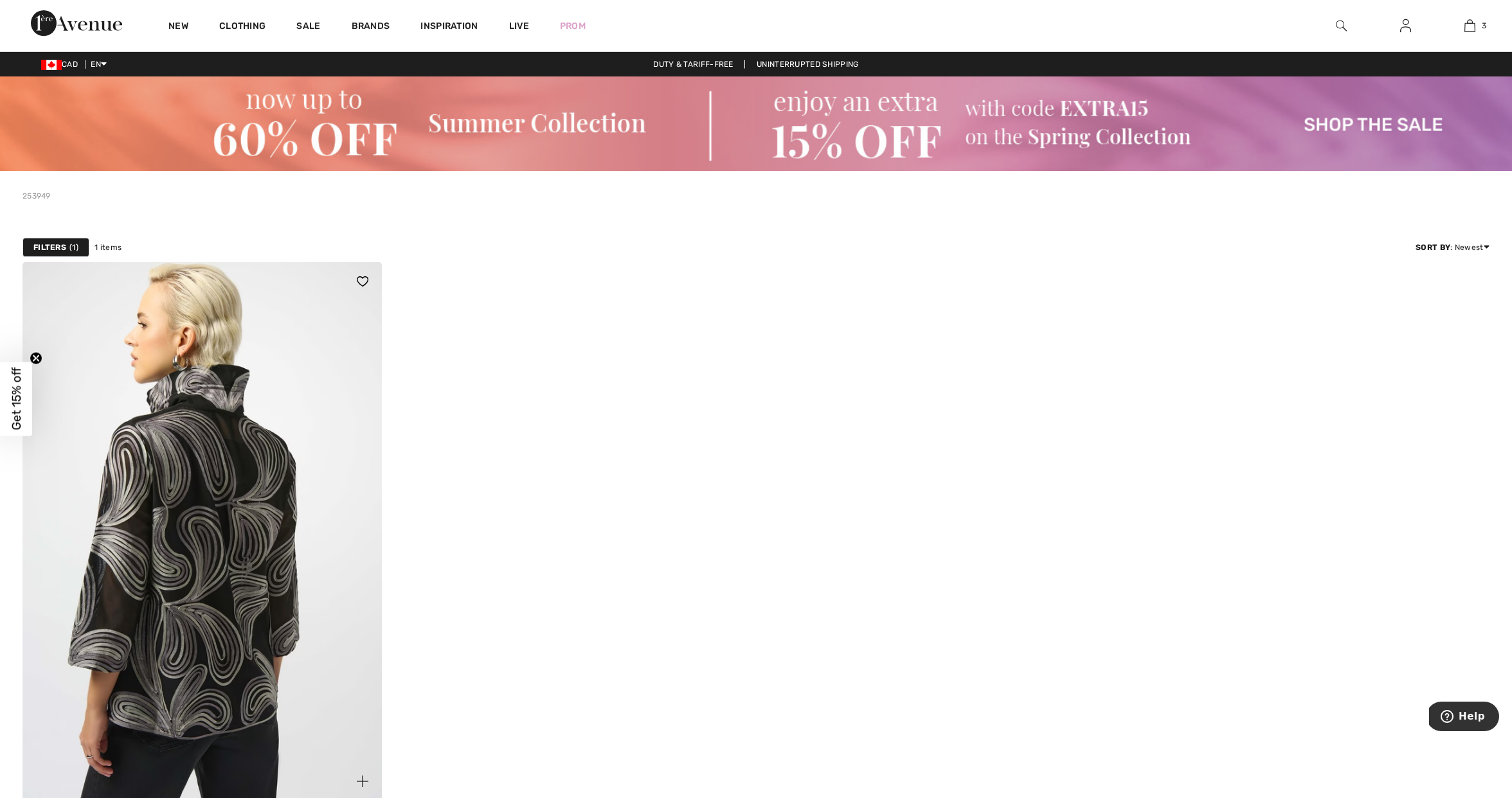
click at [248, 405] on img at bounding box center [202, 532] width 360 height 538
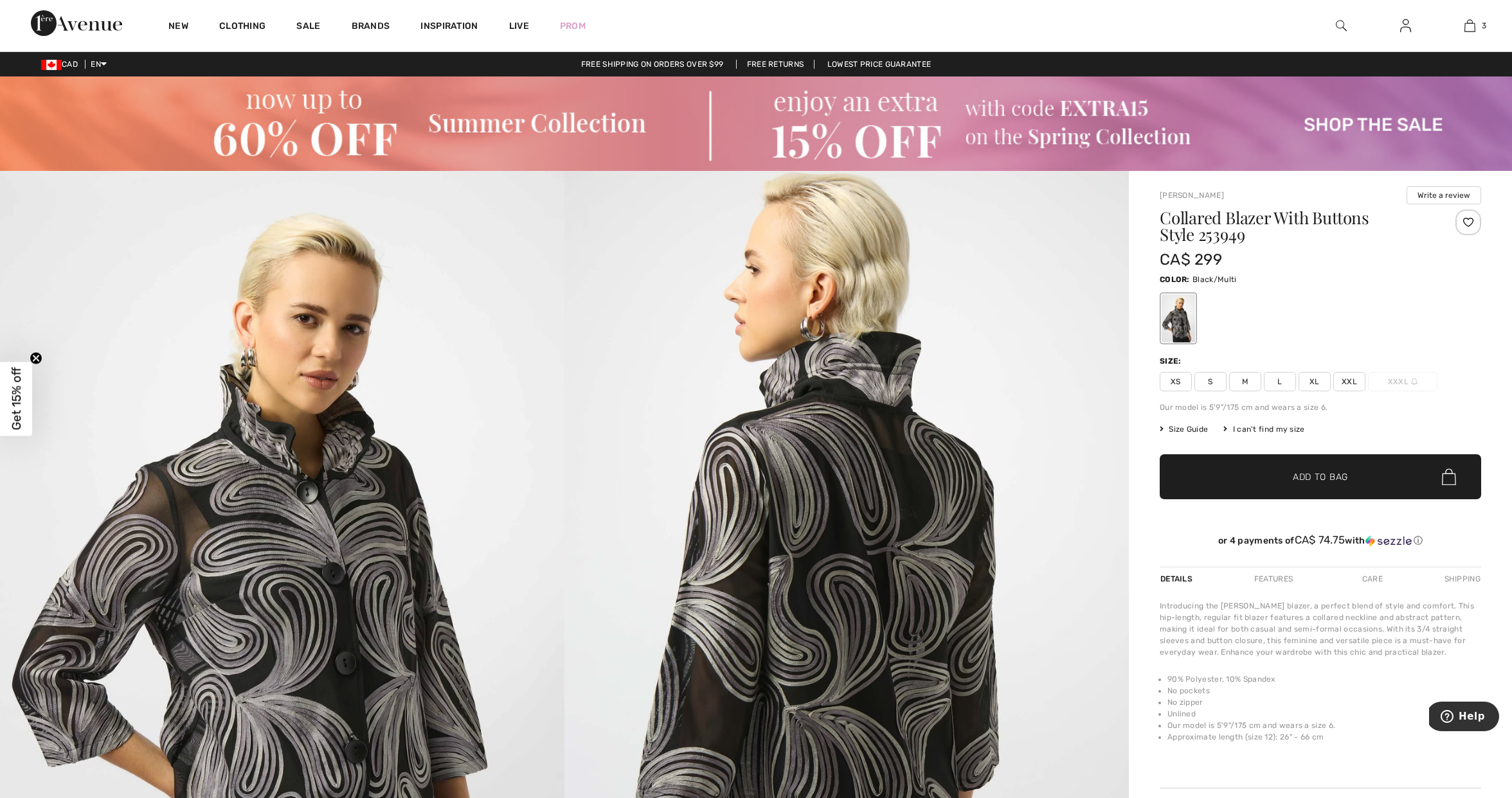
click at [1340, 25] on img at bounding box center [1341, 25] width 11 height 16
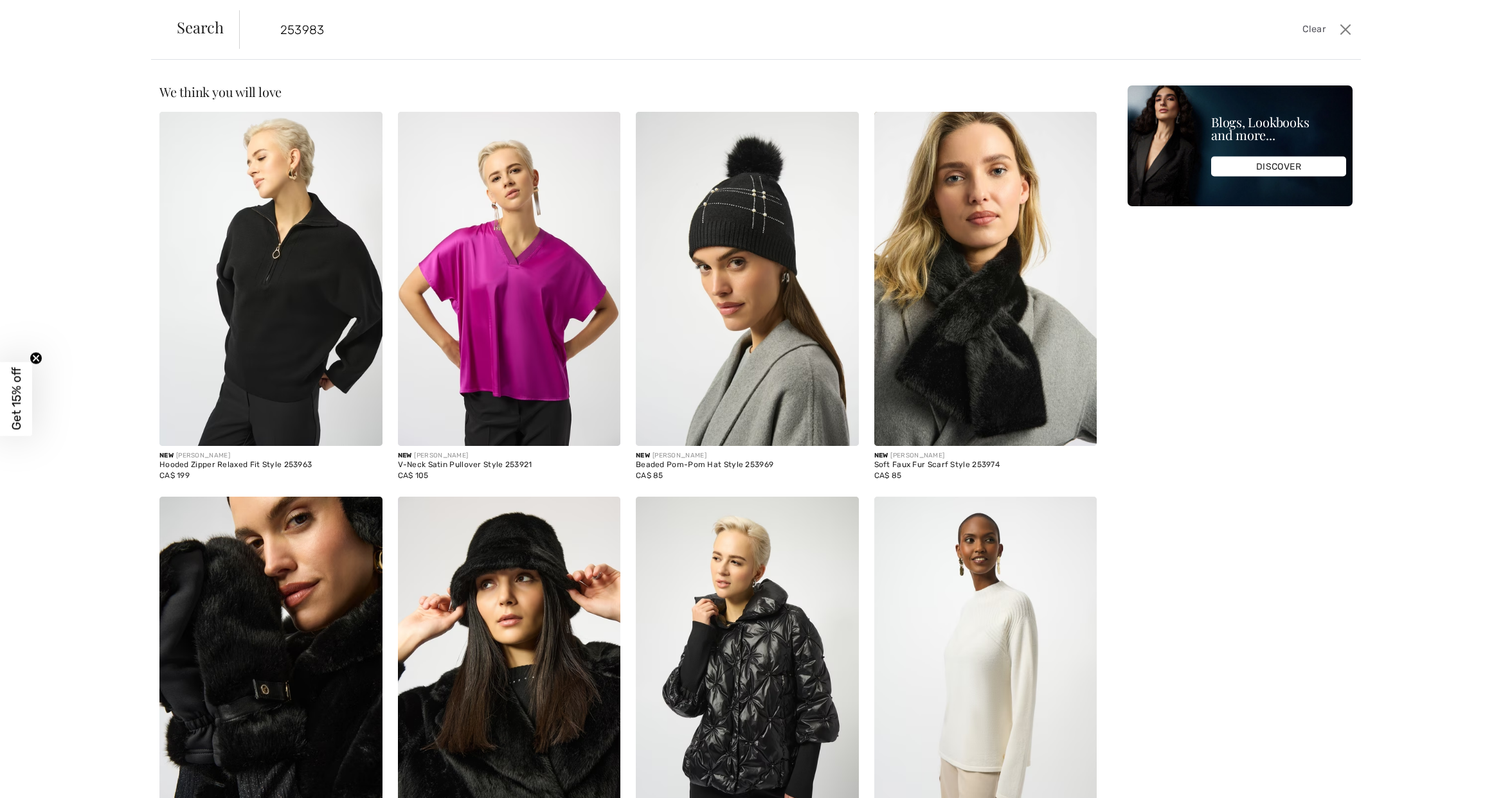
type input "253983"
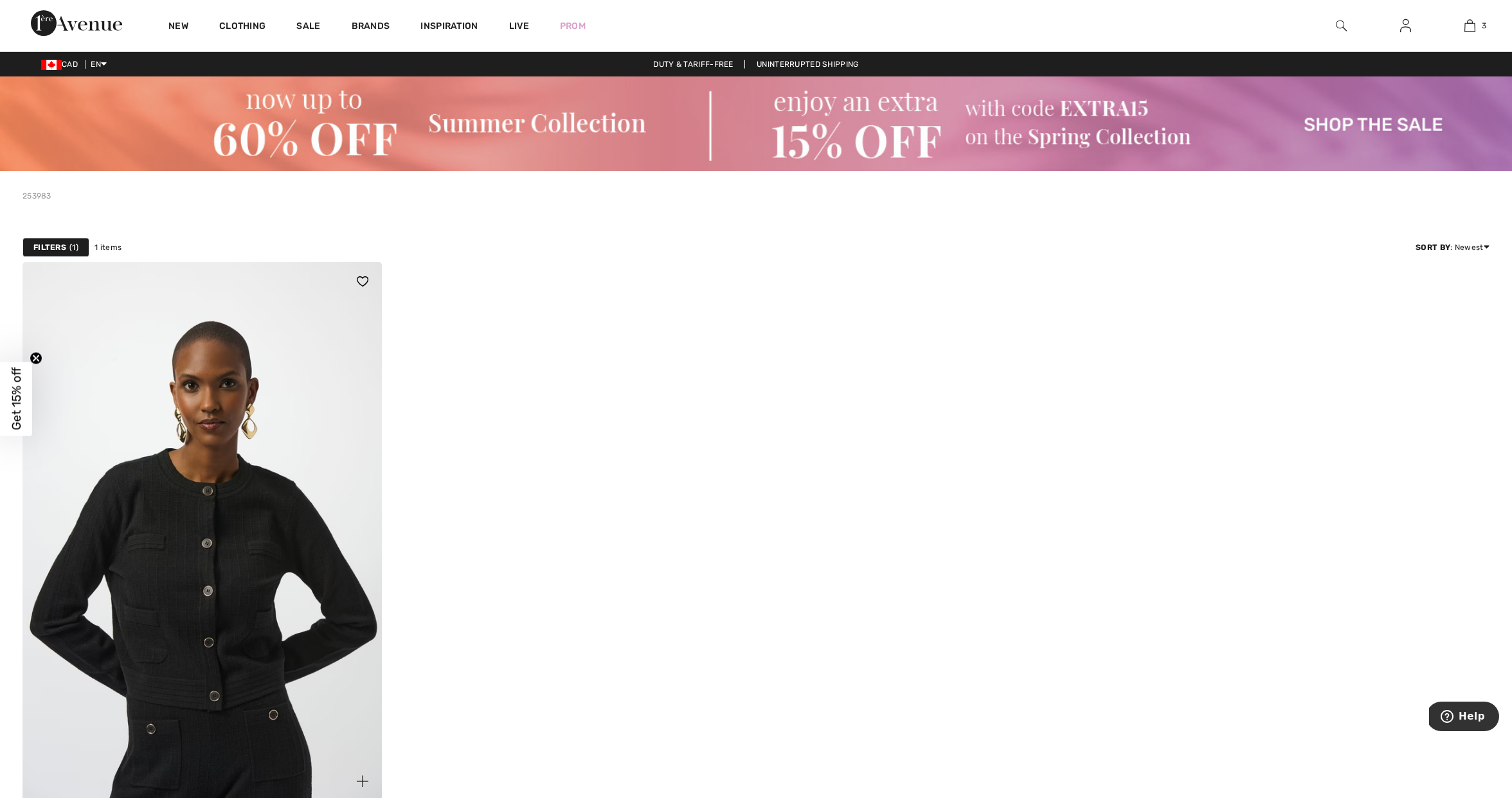
click at [212, 441] on img at bounding box center [202, 532] width 360 height 538
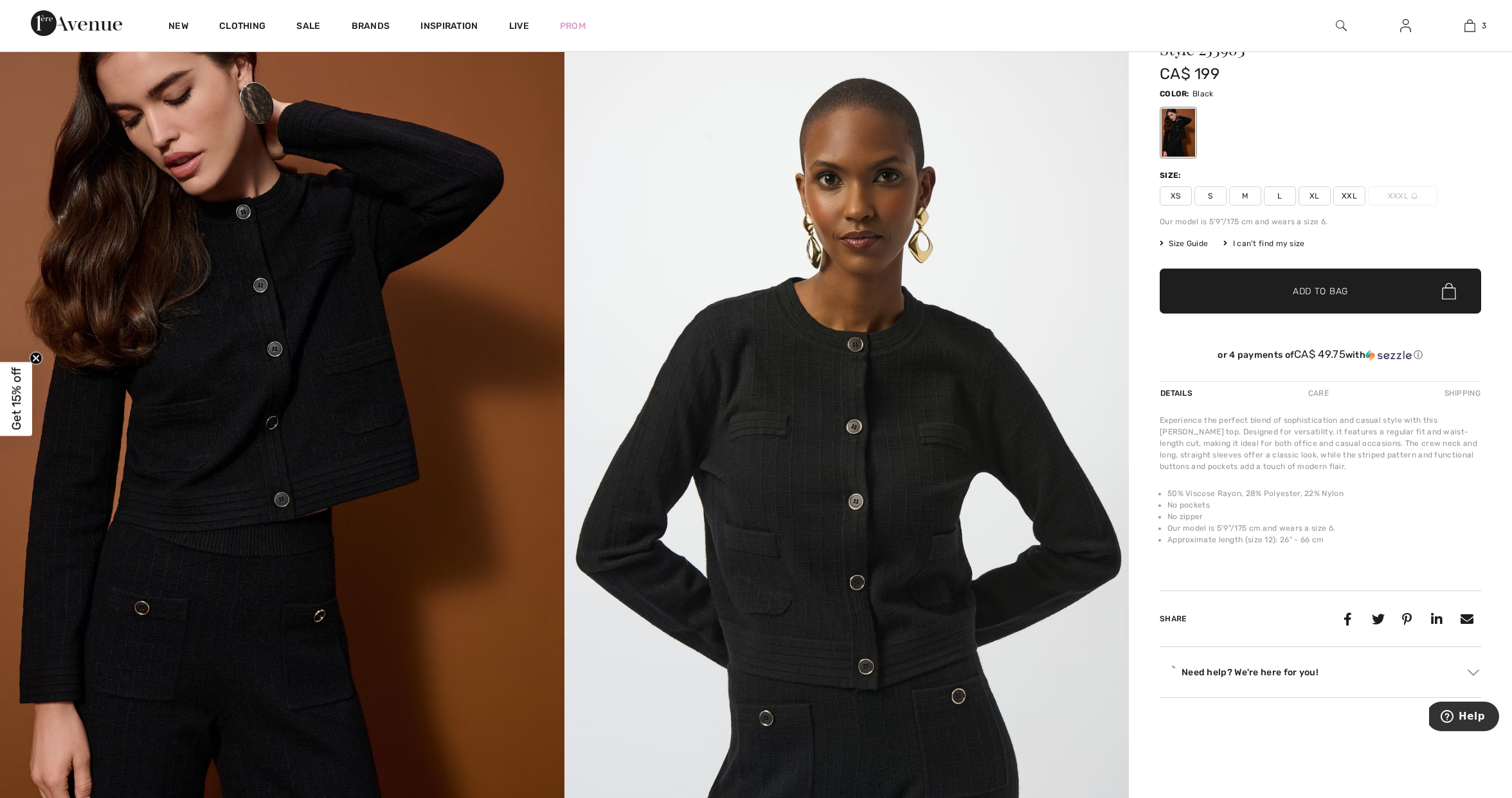
scroll to position [226, 0]
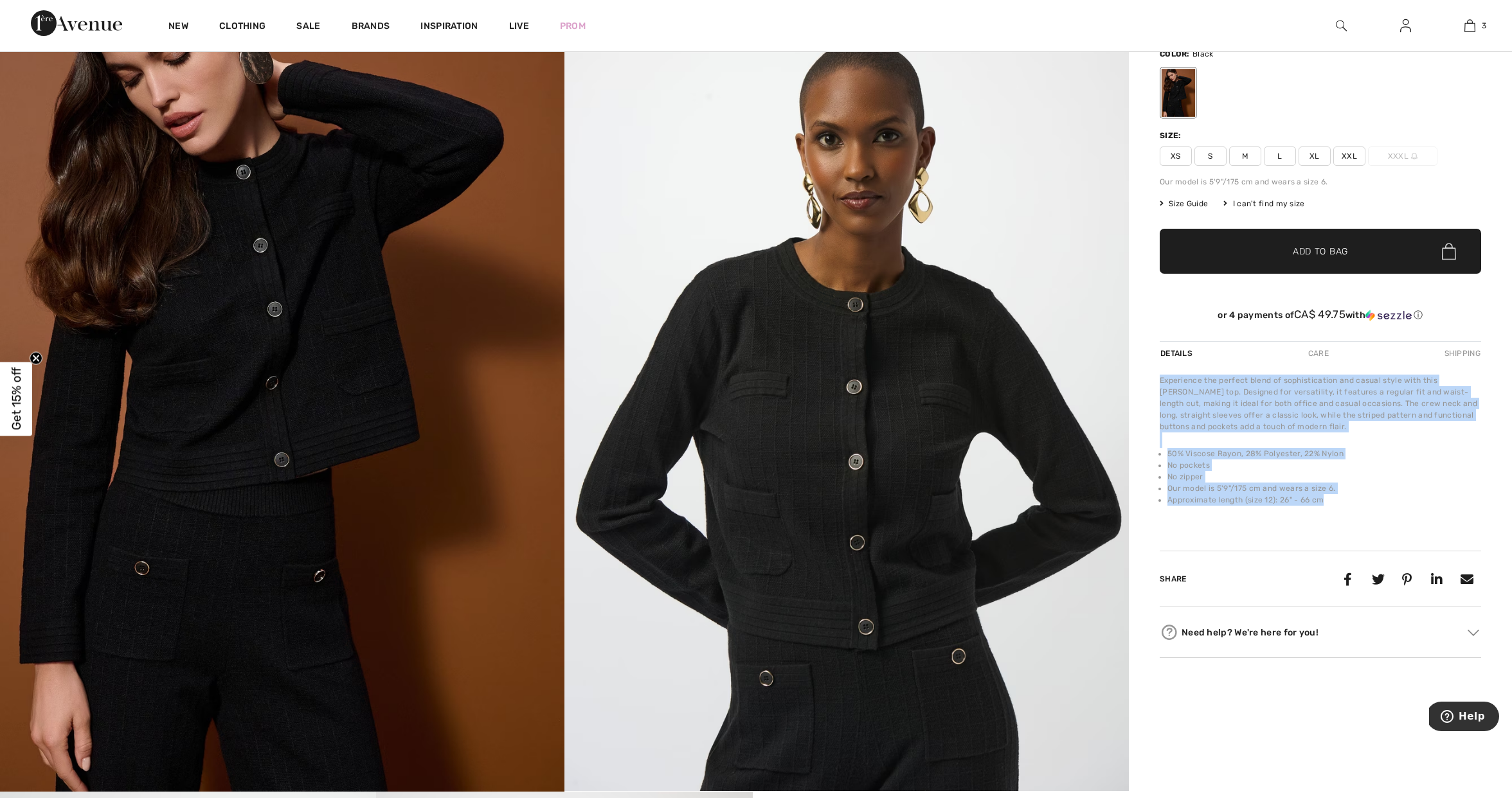
drag, startPoint x: 1331, startPoint y: 501, endPoint x: 1144, endPoint y: 447, distance: 194.6
copy div "Experience the perfect blend of sophistication and casual style with this Josep…"
click at [1342, 479] on li "No zipper" at bounding box center [1324, 477] width 314 height 12
drag, startPoint x: 1263, startPoint y: 488, endPoint x: 1154, endPoint y: 377, distance: 155.6
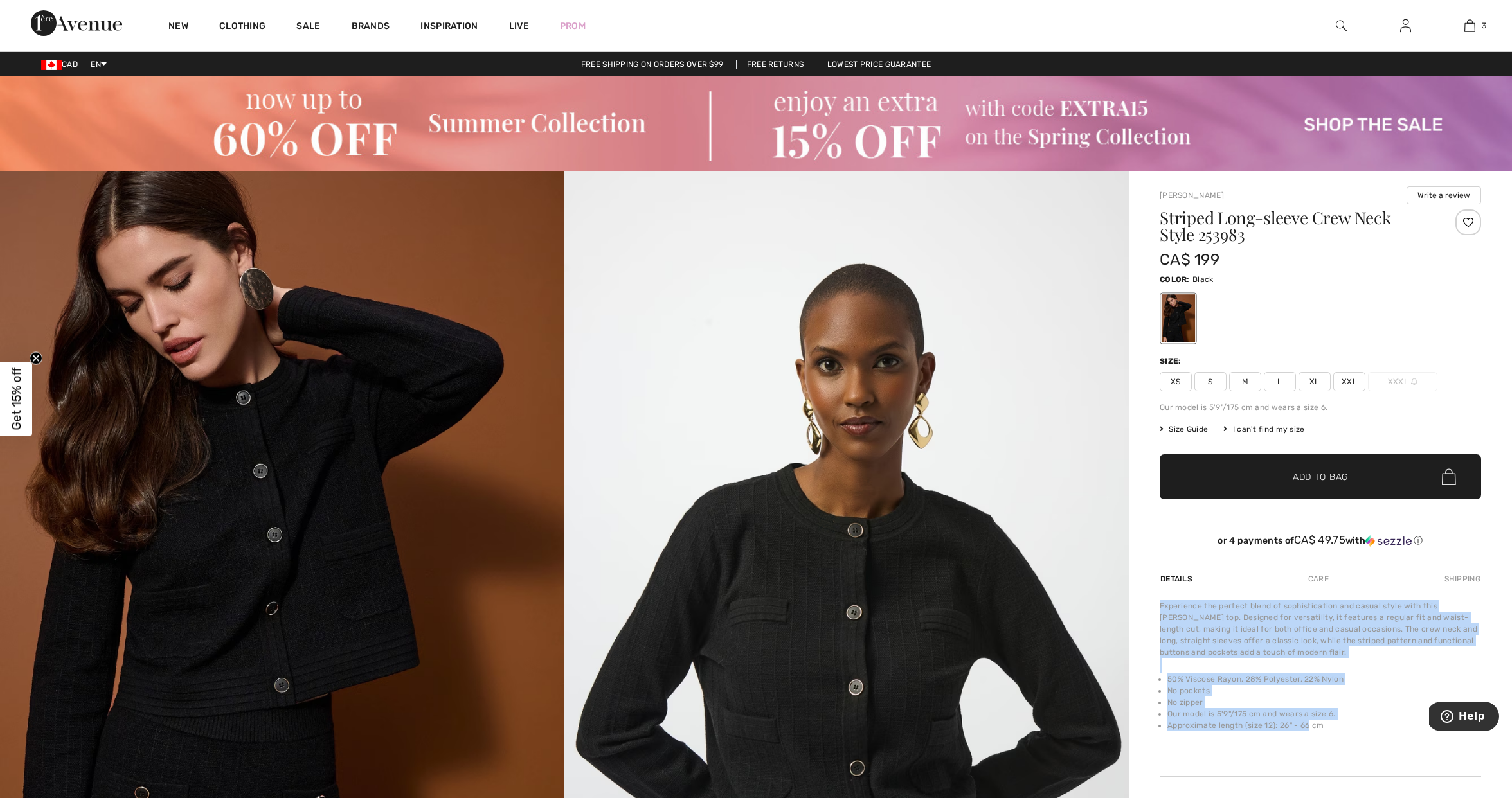
click at [1345, 24] on img at bounding box center [1341, 25] width 11 height 16
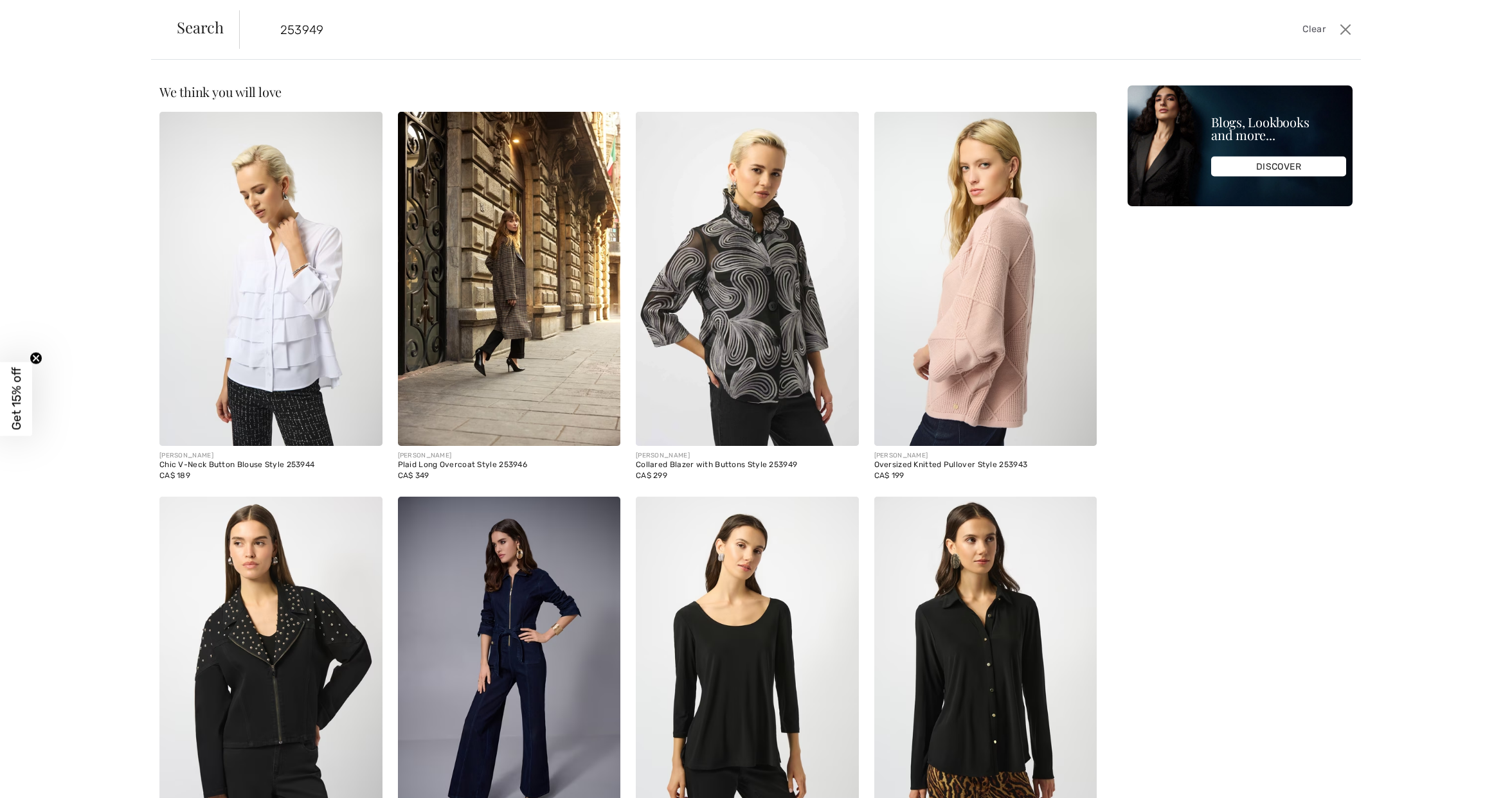
type input "253949"
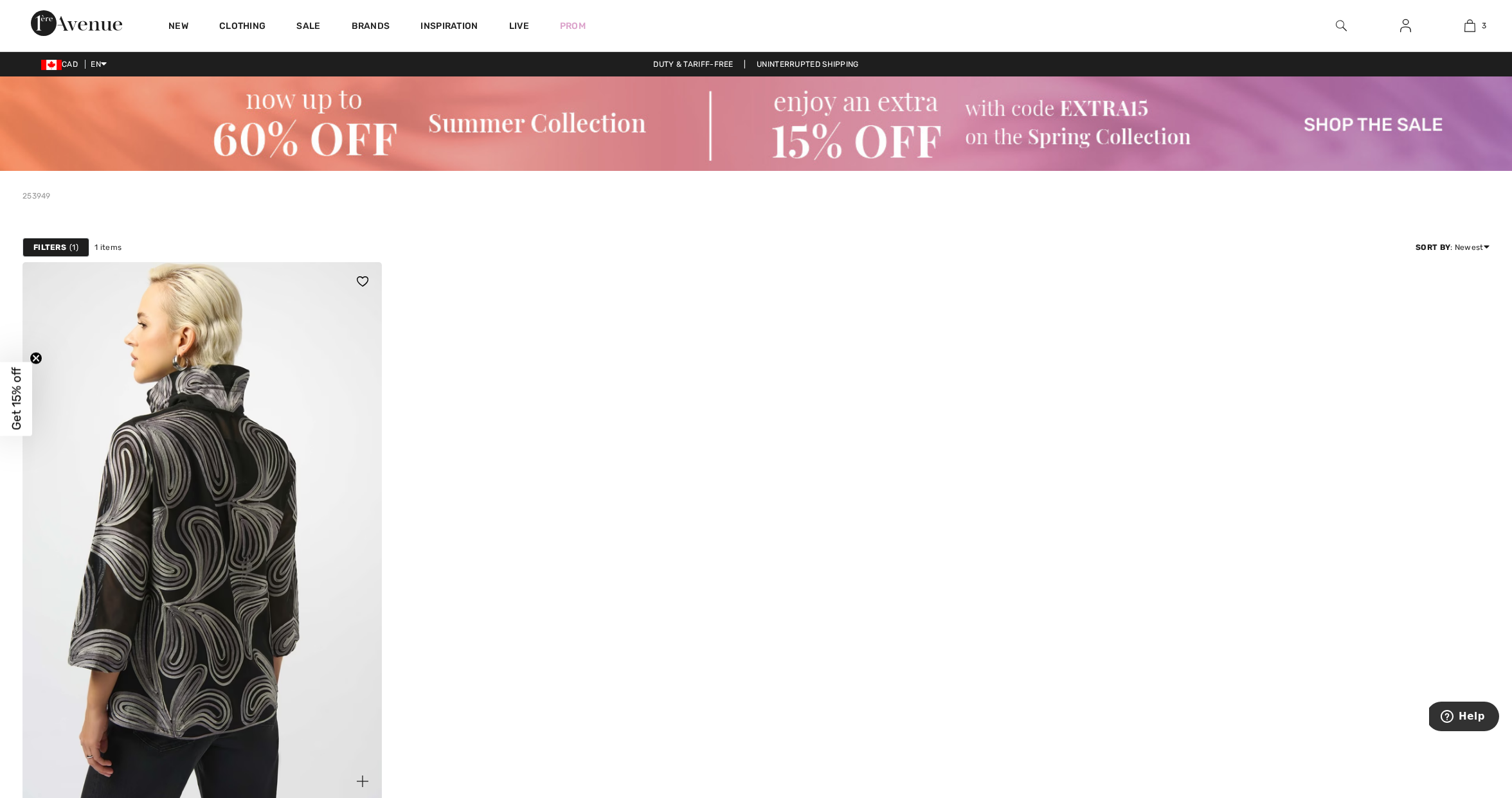
click at [271, 398] on img at bounding box center [202, 532] width 360 height 538
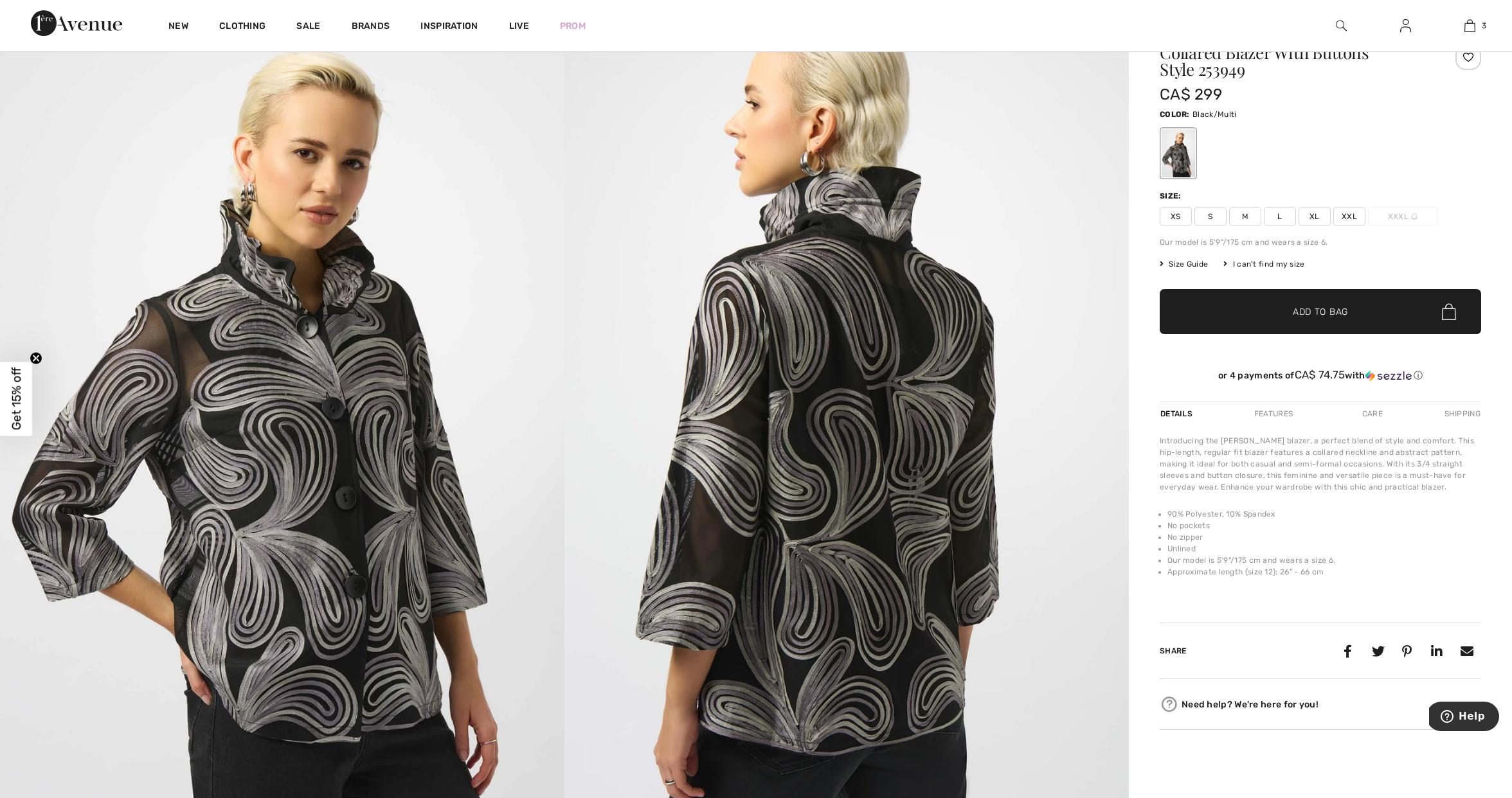
scroll to position [169, 0]
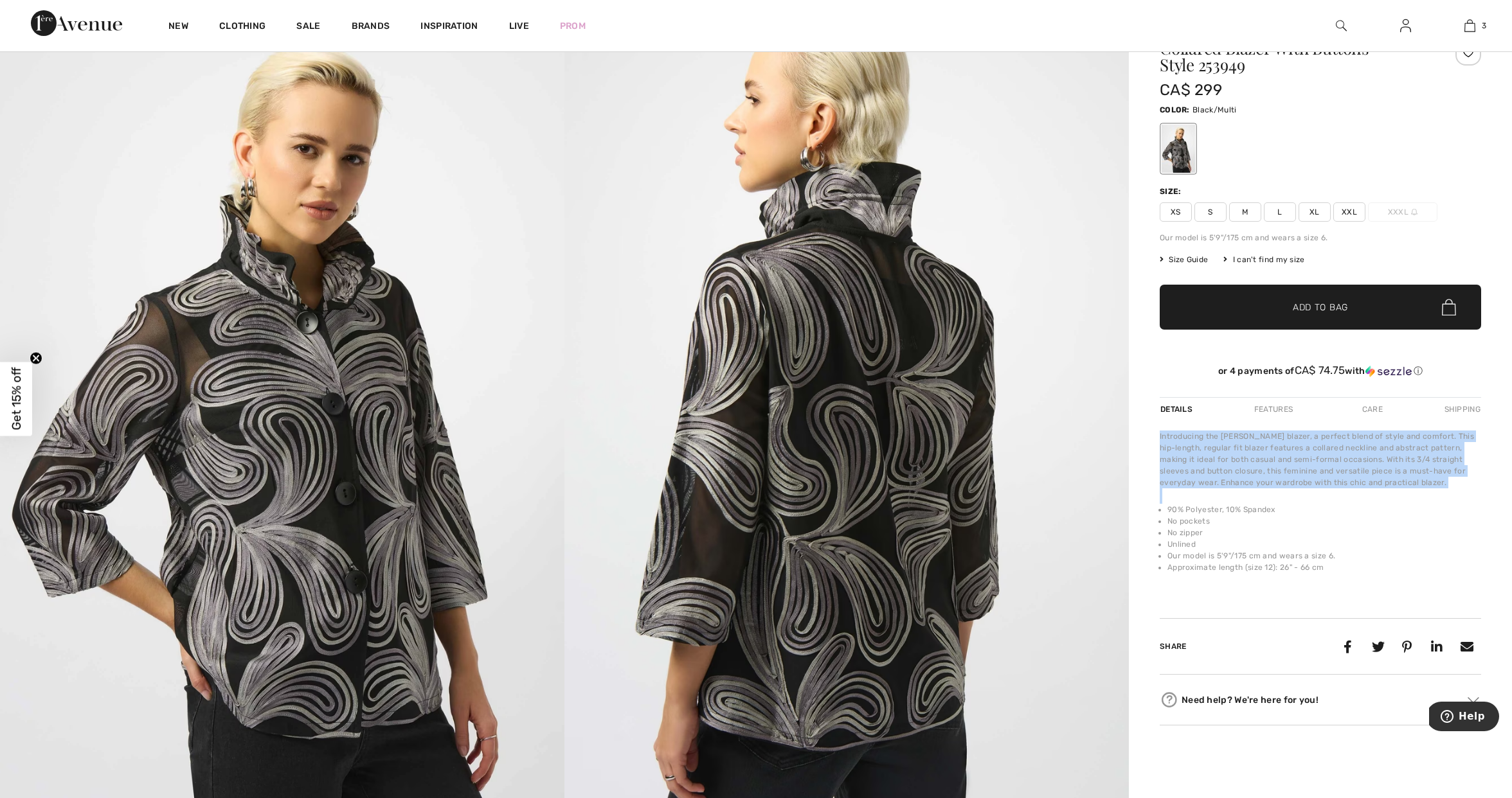
drag, startPoint x: 1340, startPoint y: 576, endPoint x: 1141, endPoint y: 426, distance: 249.2
click at [1141, 426] on div "Joseph Ribkoff Write a review Collared Blazer With Buttons Style 253949 CA$ 299…" at bounding box center [1320, 714] width 383 height 1426
copy div "Introducing the Joseph Ribkoff blazer, a perfect blend of style and comfort. Th…"
click at [1340, 24] on img at bounding box center [1341, 25] width 11 height 16
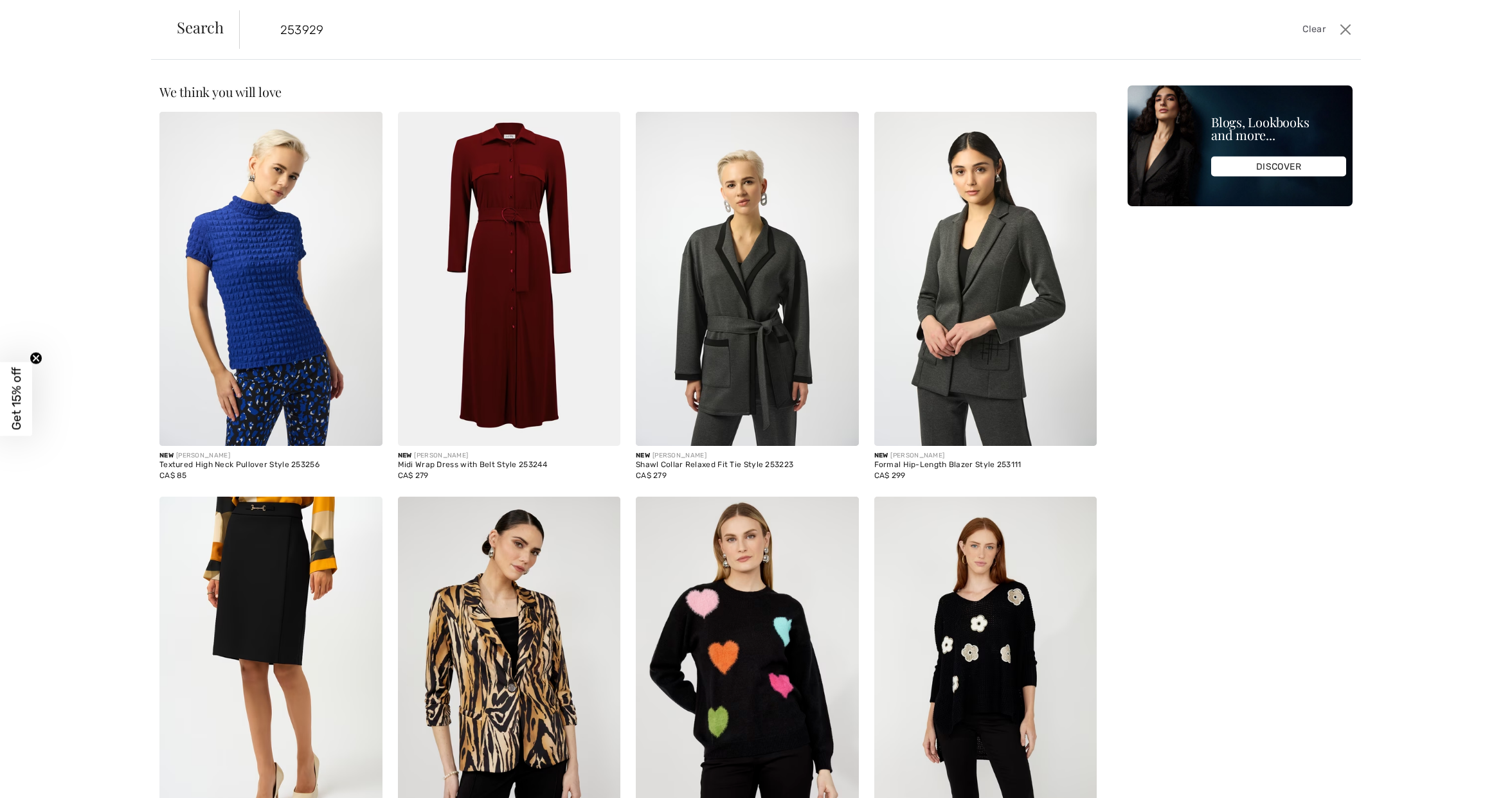
type input "253929"
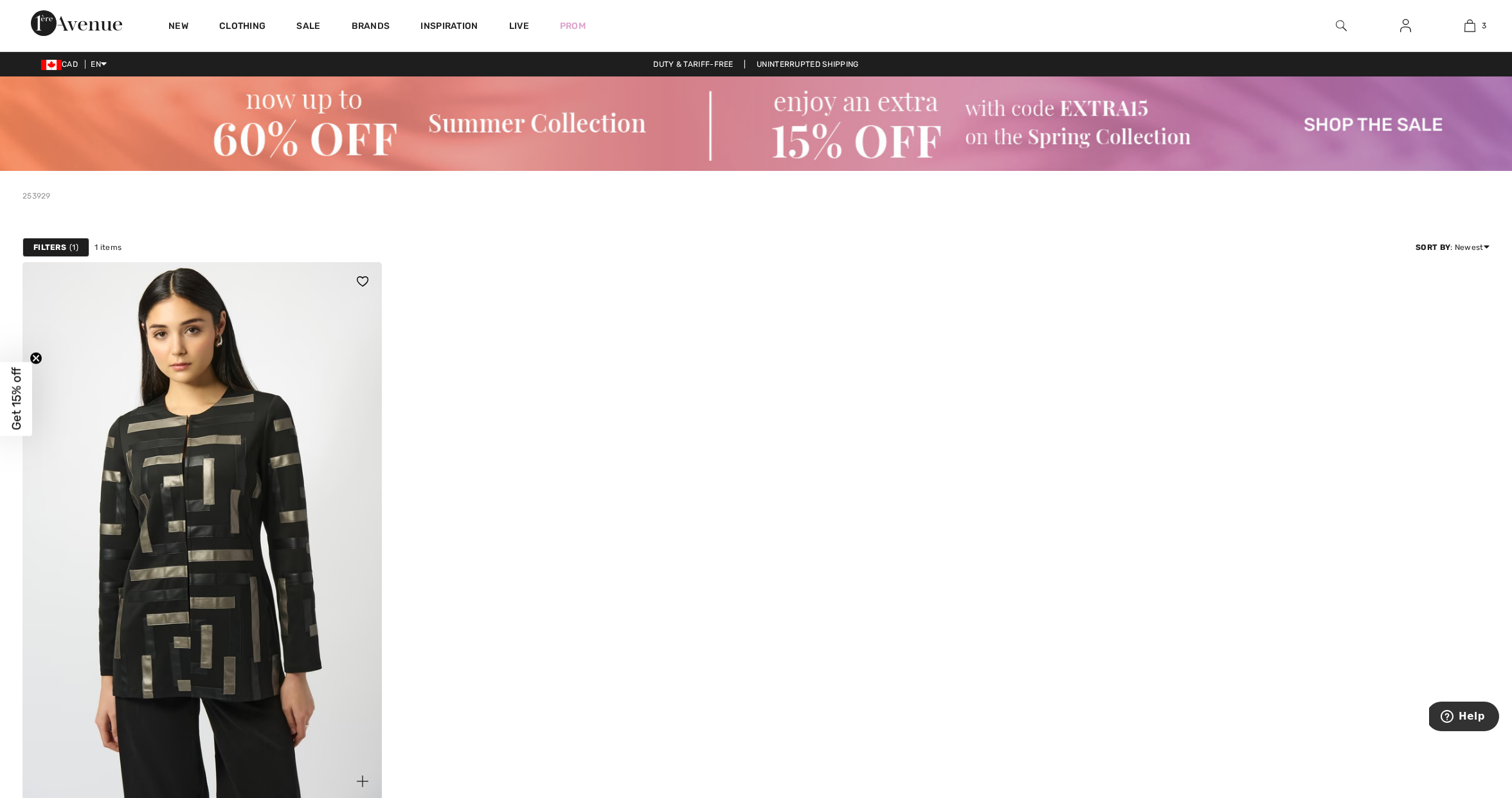
click at [83, 436] on img at bounding box center [202, 532] width 360 height 538
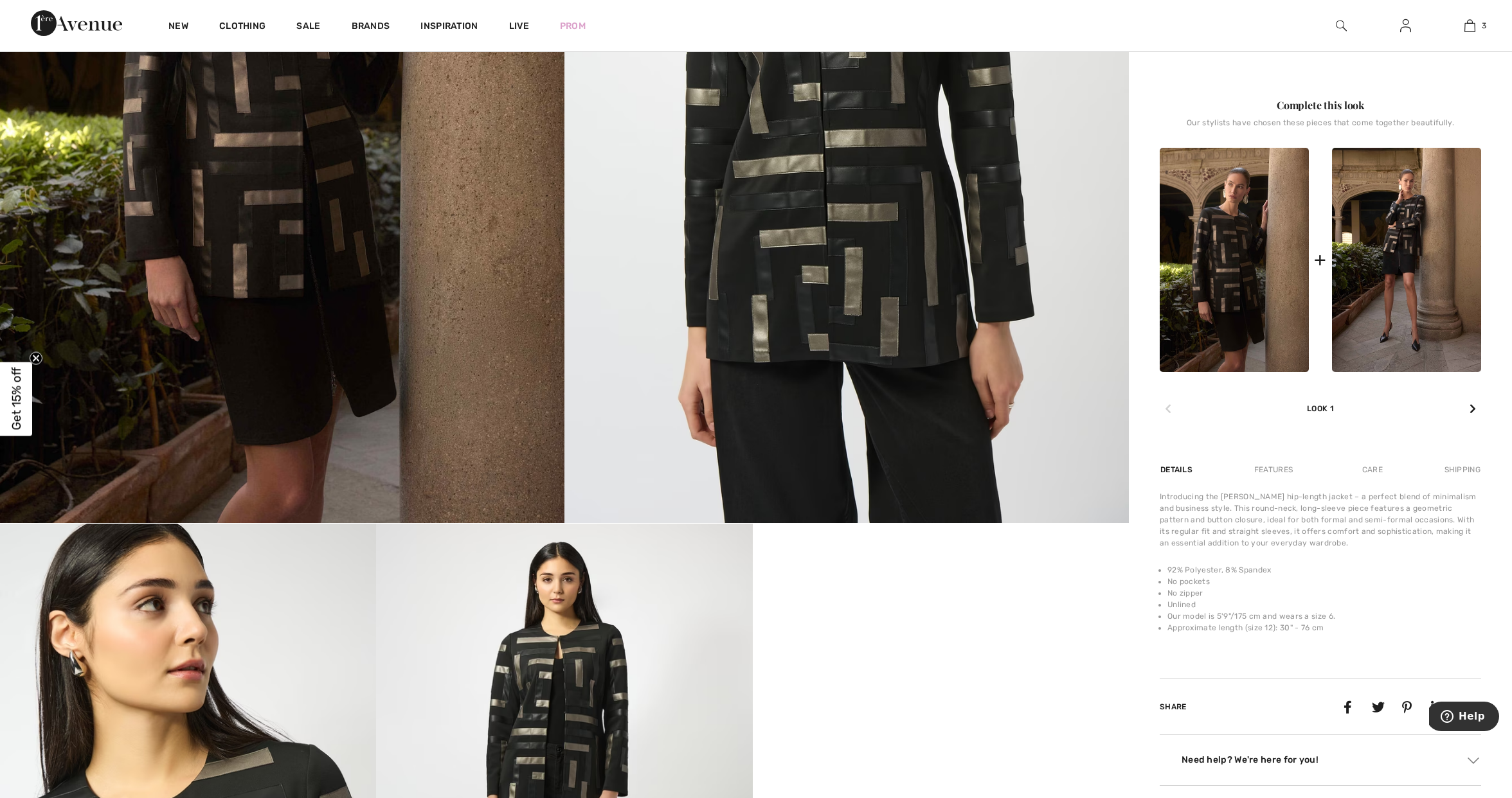
scroll to position [545, 0]
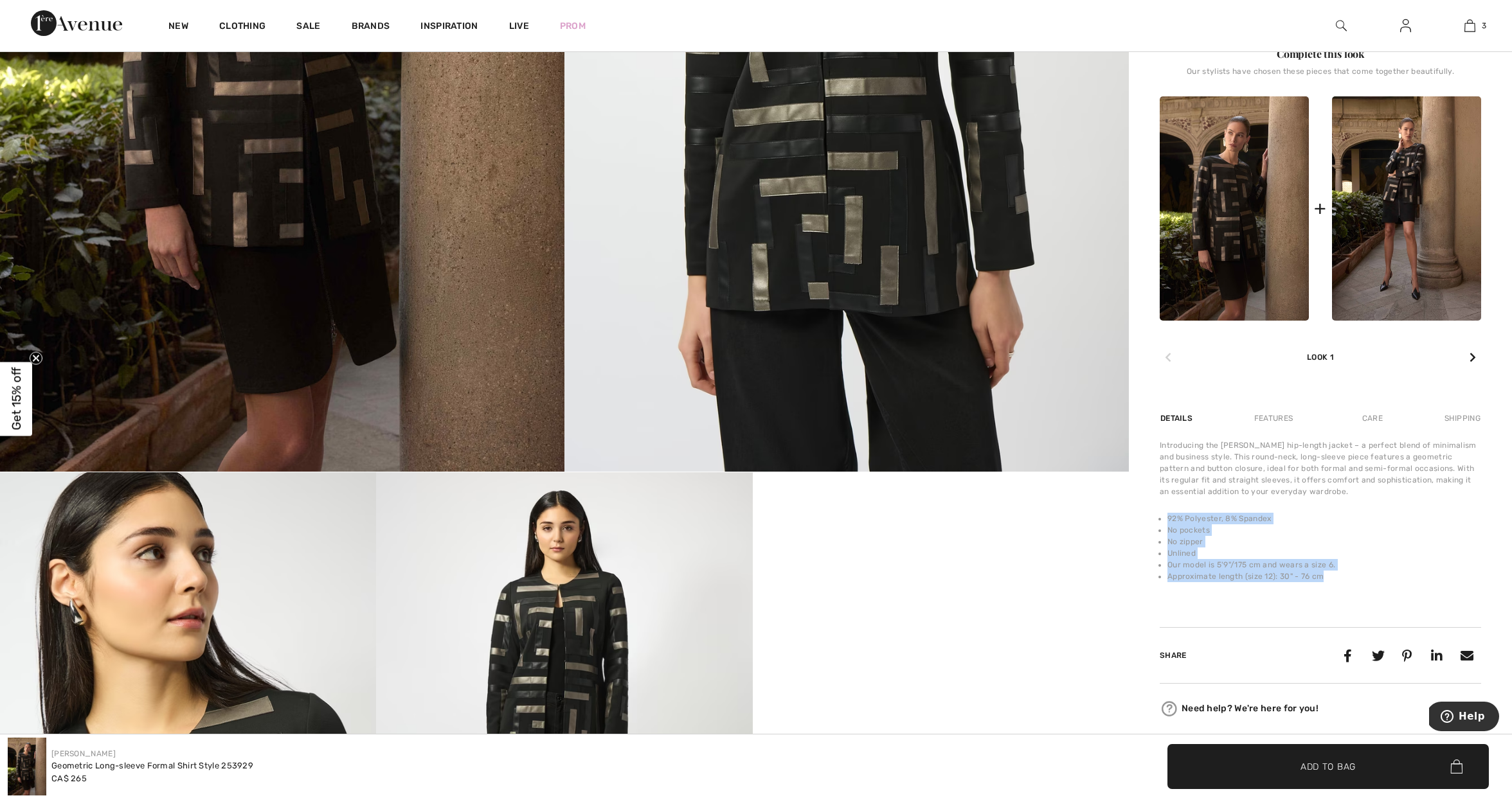
drag, startPoint x: 1335, startPoint y: 581, endPoint x: 1161, endPoint y: 521, distance: 184.1
click at [1161, 521] on ul "92% Polyester, 8% Spandex No pockets No zipper Unlined Our model is 5'9"/175 cm…" at bounding box center [1320, 547] width 321 height 70
copy ul "92% Polyester, 8% Spandex No pockets No zipper Unlined Our model is 5'9"/175 cm…"
click at [1341, 27] on img at bounding box center [1341, 25] width 11 height 16
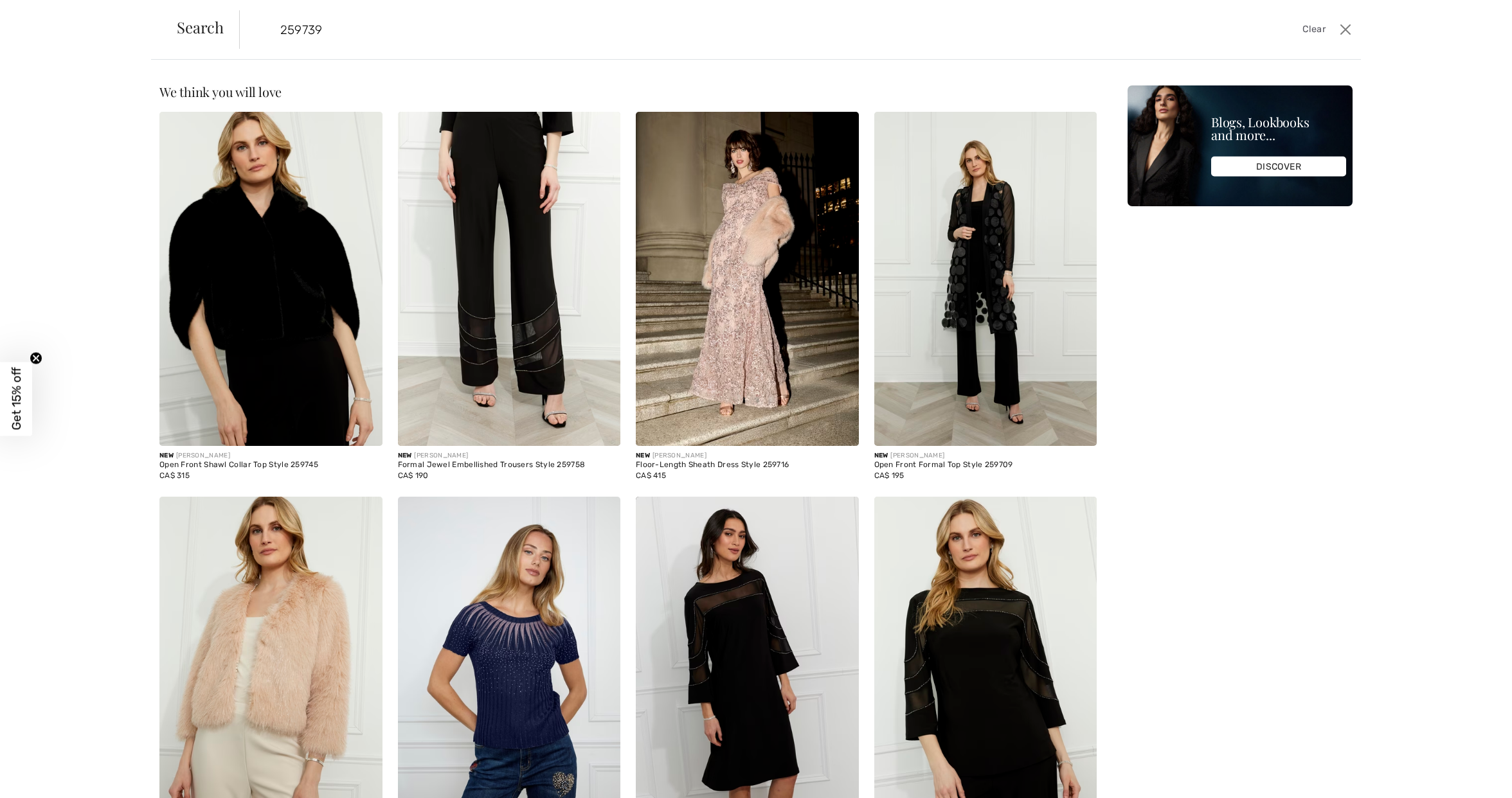
type input "259739"
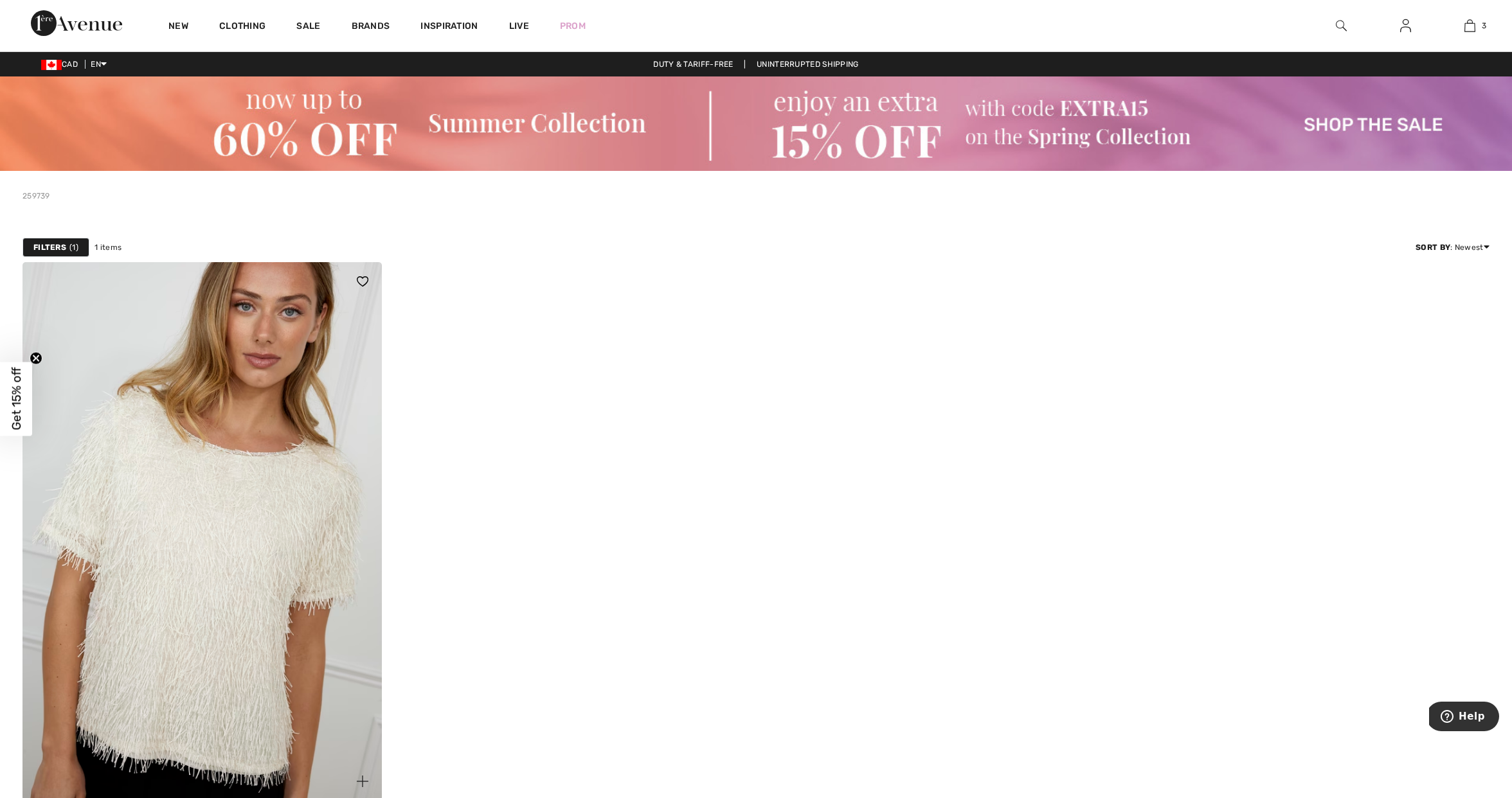
click at [261, 433] on img at bounding box center [202, 532] width 360 height 538
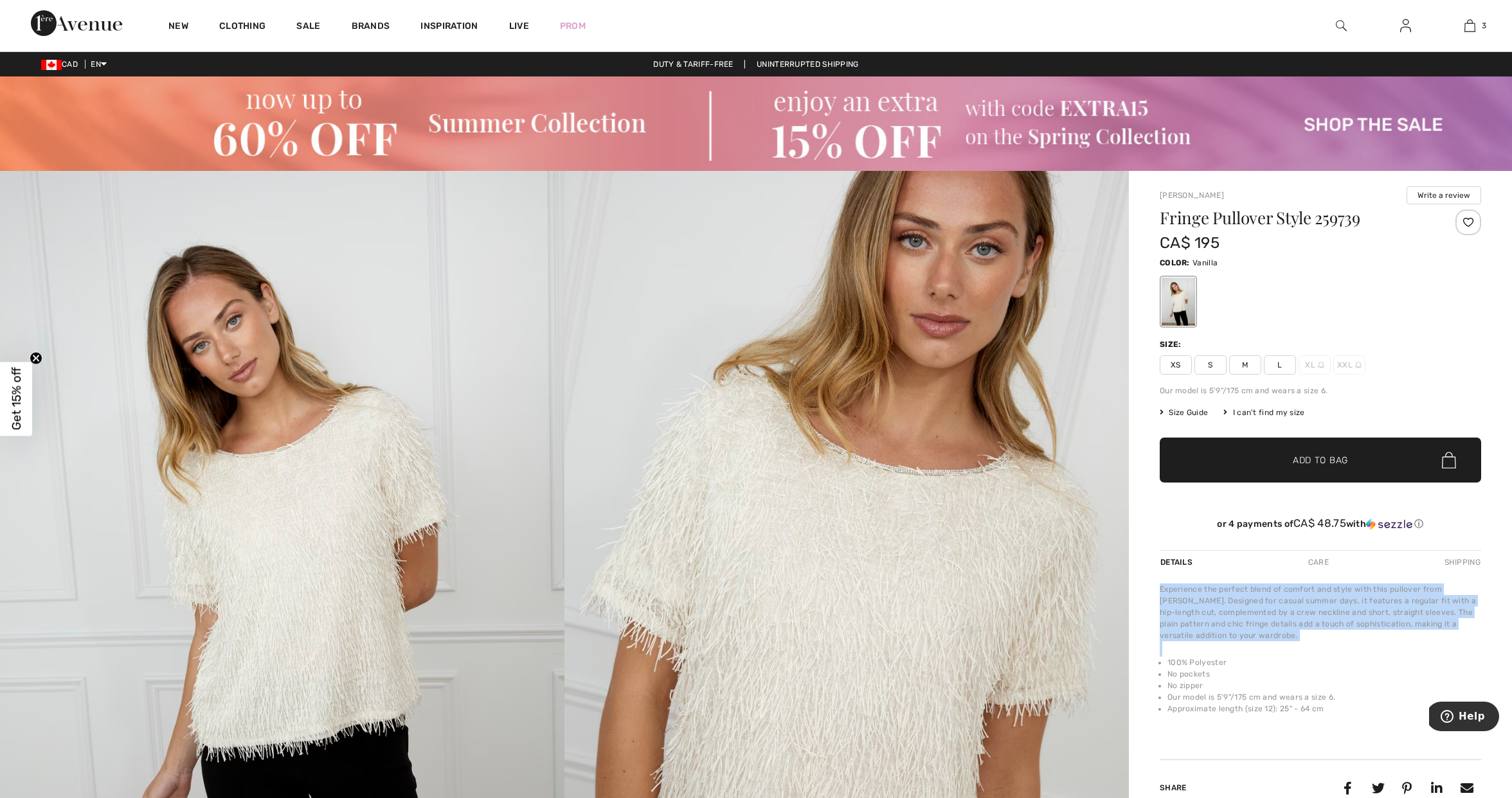
drag, startPoint x: 1334, startPoint y: 714, endPoint x: 1144, endPoint y: 590, distance: 226.9
